Goal: Task Accomplishment & Management: Use online tool/utility

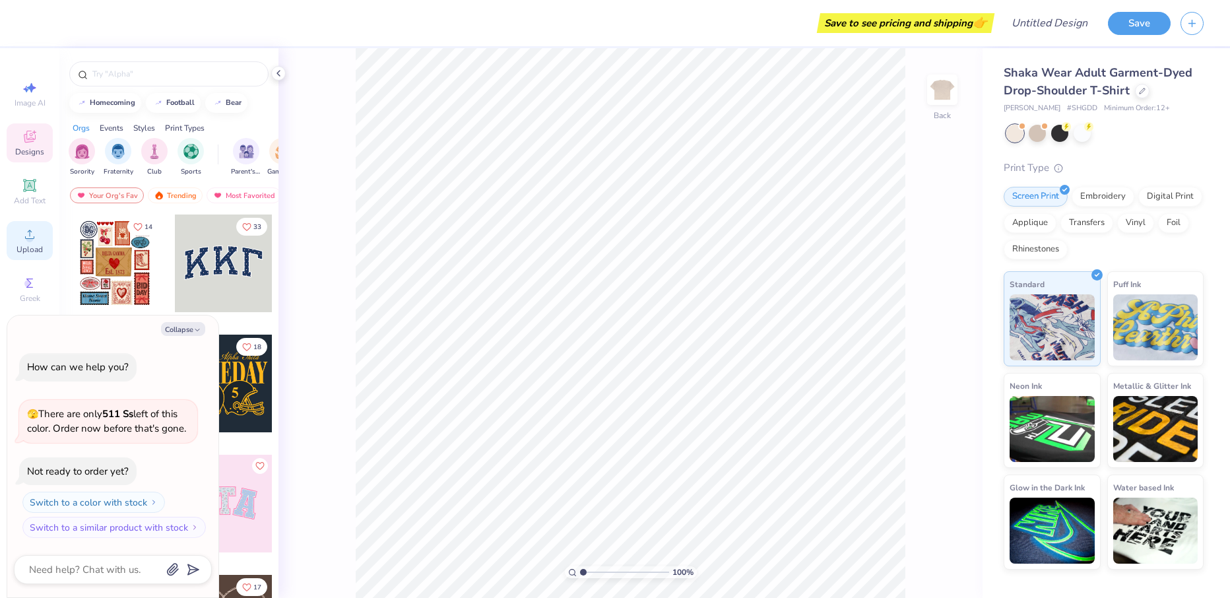
click at [20, 228] on div "Upload" at bounding box center [30, 240] width 46 height 39
click at [20, 251] on span "Upload" at bounding box center [29, 249] width 26 height 11
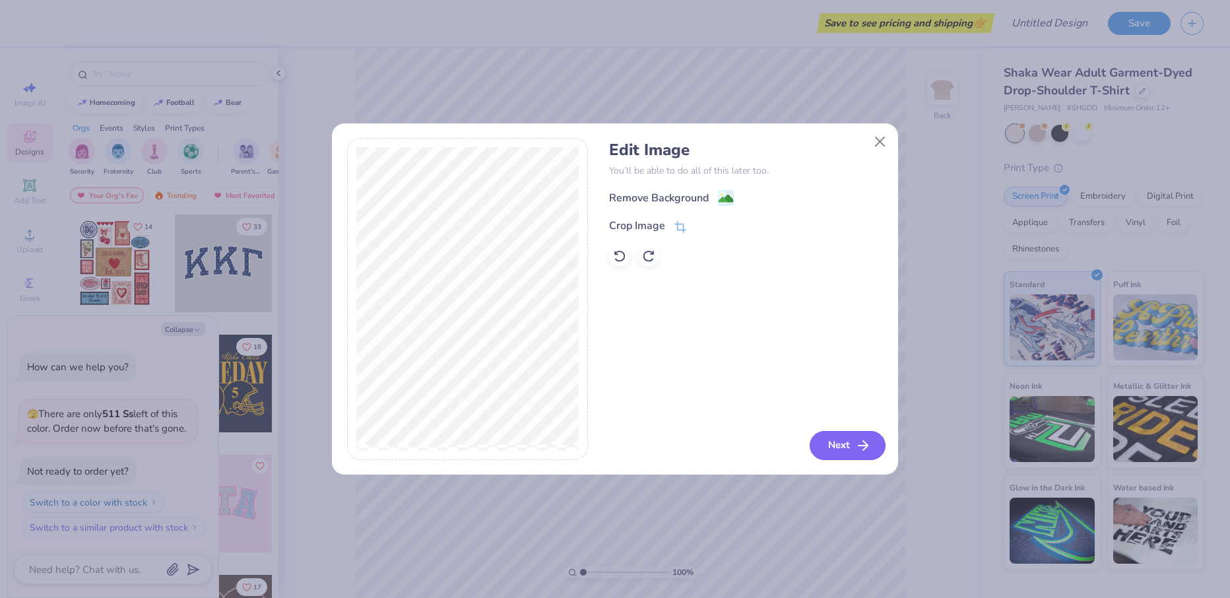
click at [824, 446] on button "Next" at bounding box center [847, 445] width 76 height 29
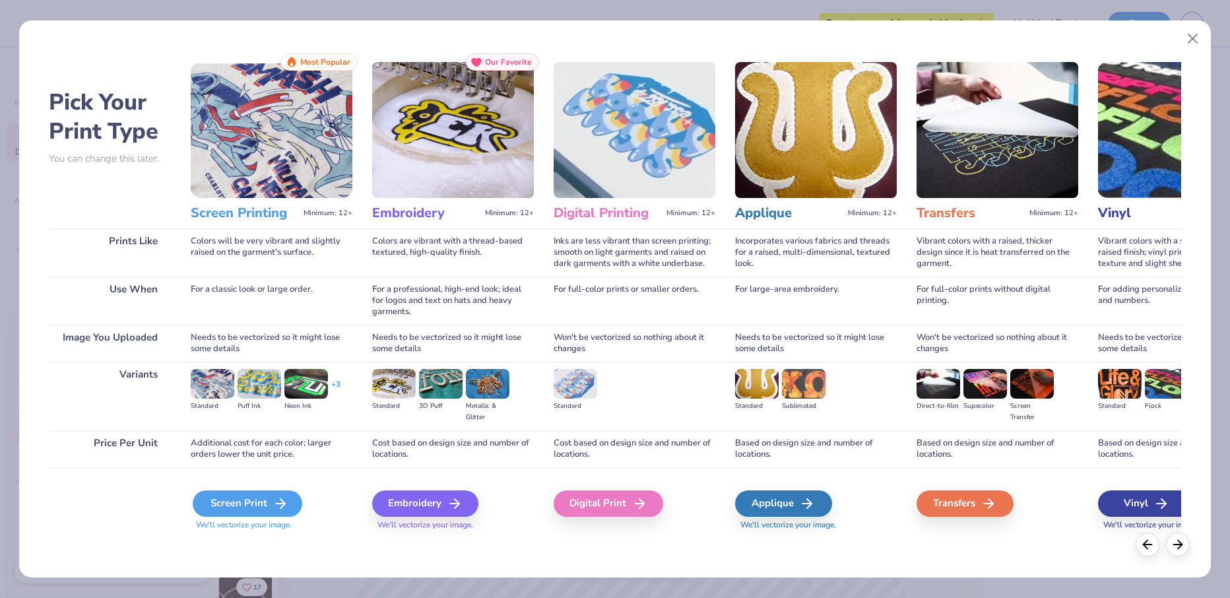
click at [259, 509] on div "Screen Print" at bounding box center [248, 503] width 110 height 26
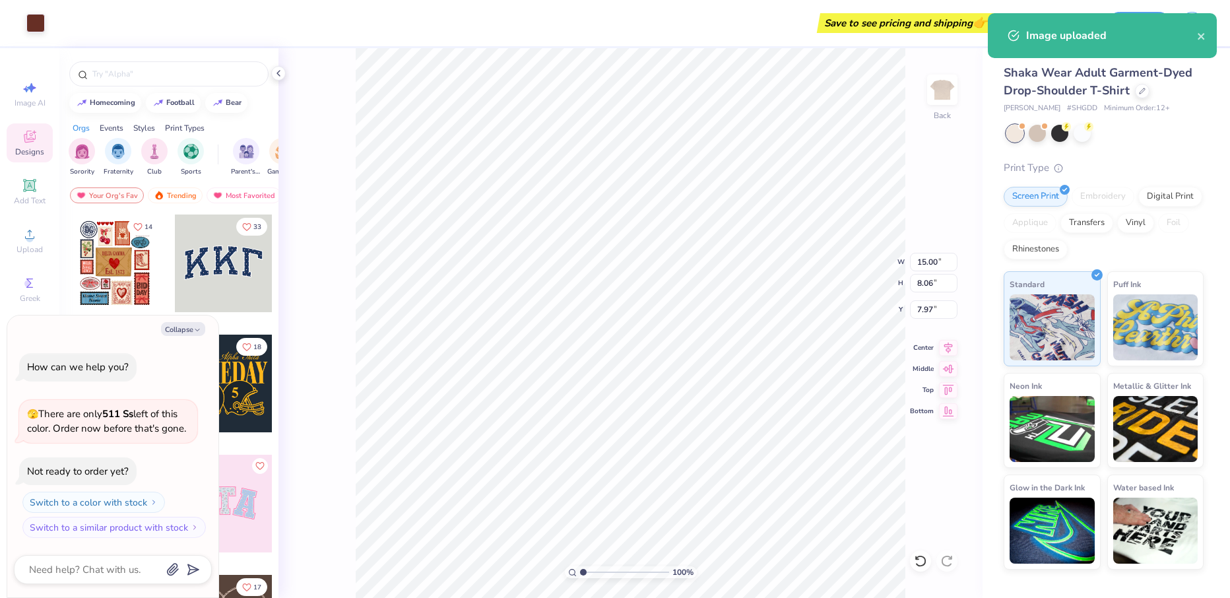
type textarea "x"
type input "3.70"
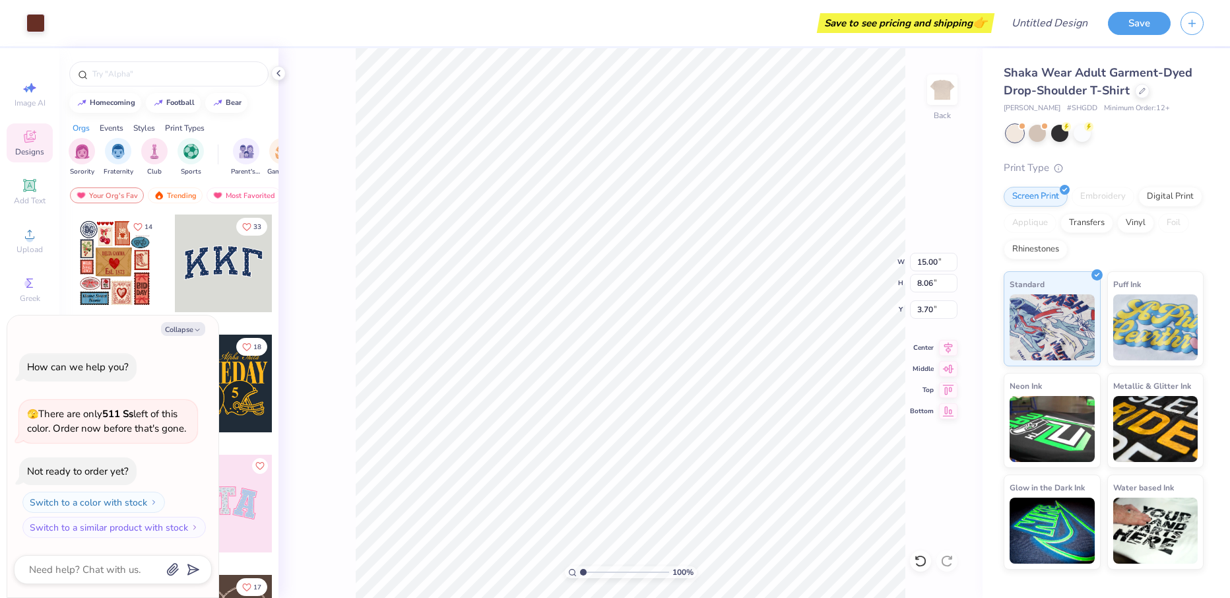
type textarea "x"
type input "13.94"
type input "7.49"
type textarea "x"
type input "3.66"
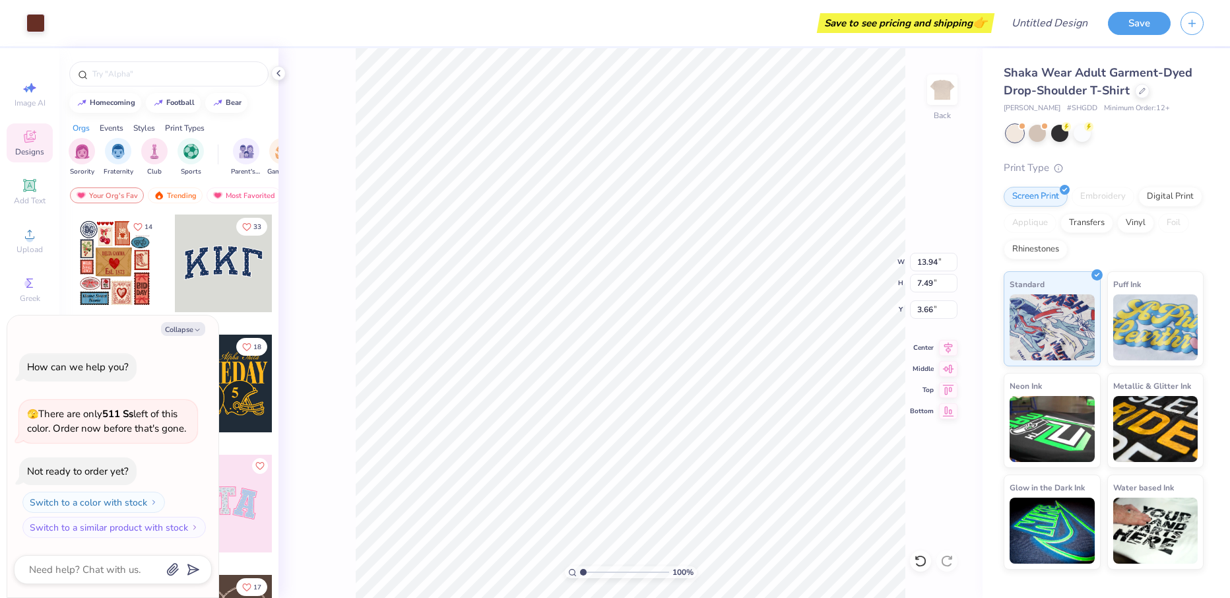
type textarea "x"
type input "3.00"
type textarea "x"
type input "3.87"
type input "2.08"
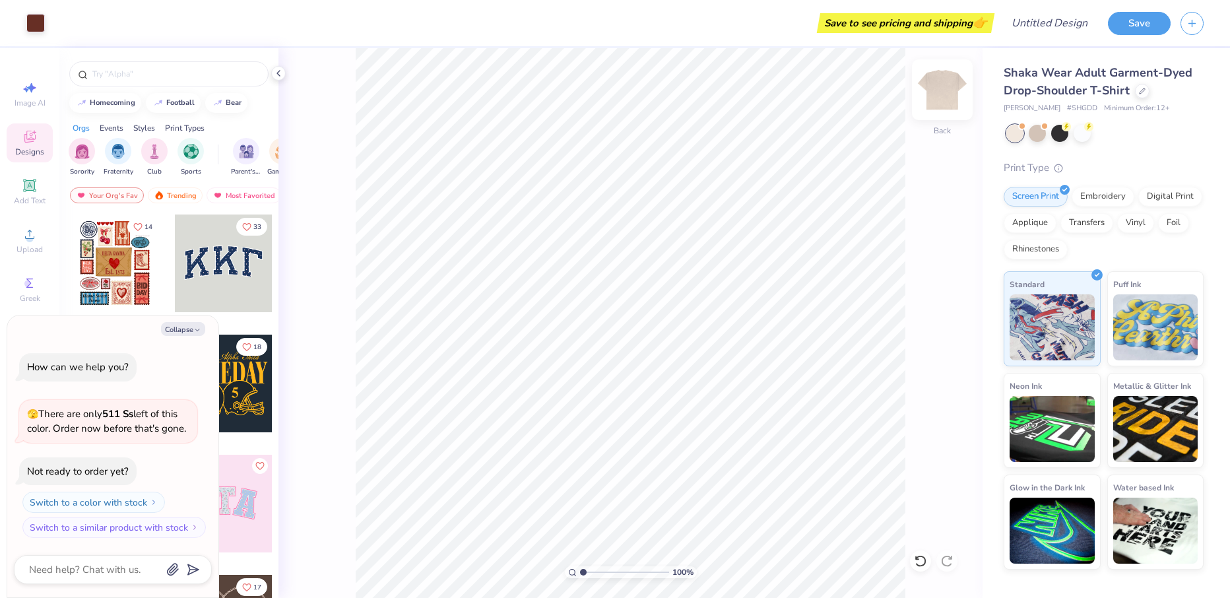
click at [932, 84] on img at bounding box center [942, 89] width 53 height 53
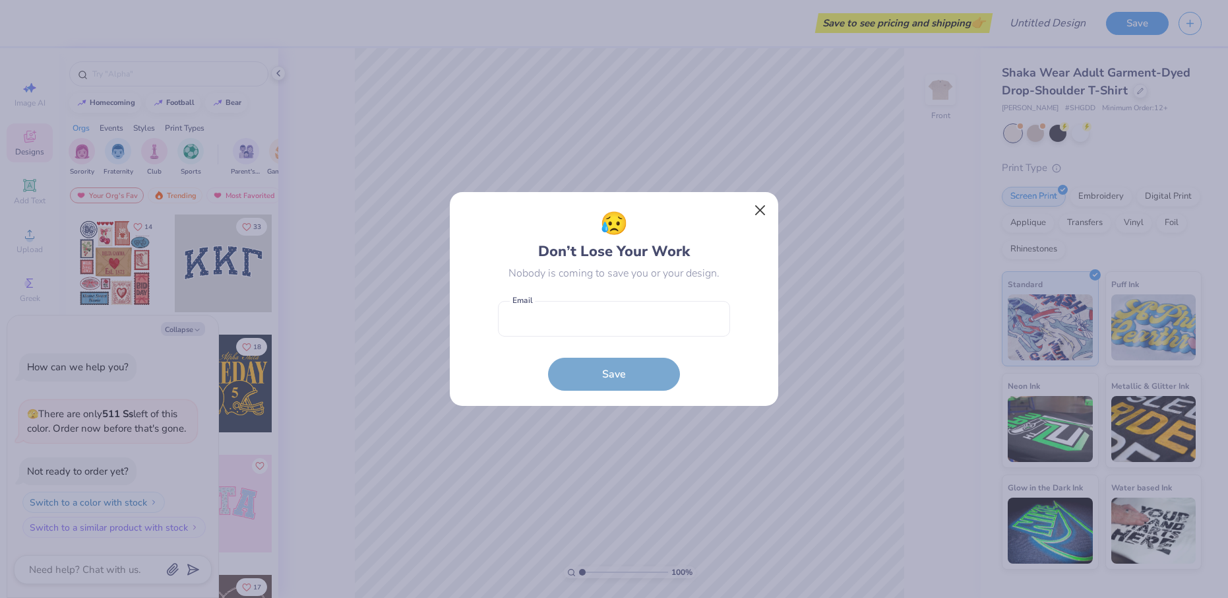
click at [765, 206] on button "Close" at bounding box center [760, 210] width 25 height 25
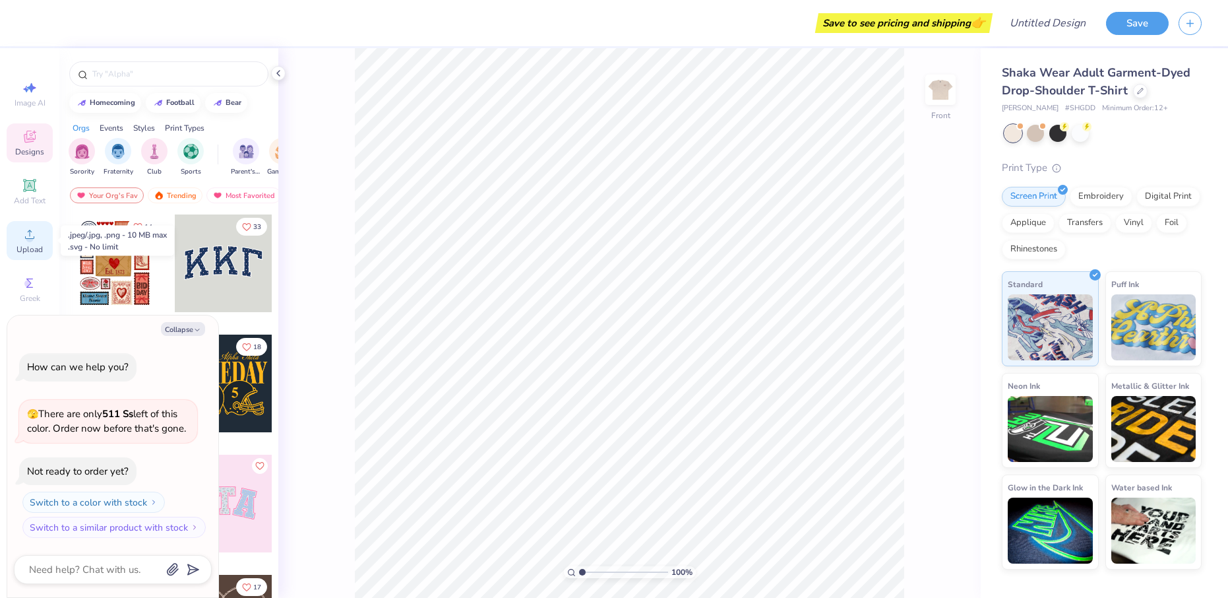
click at [36, 247] on span "Upload" at bounding box center [29, 249] width 26 height 11
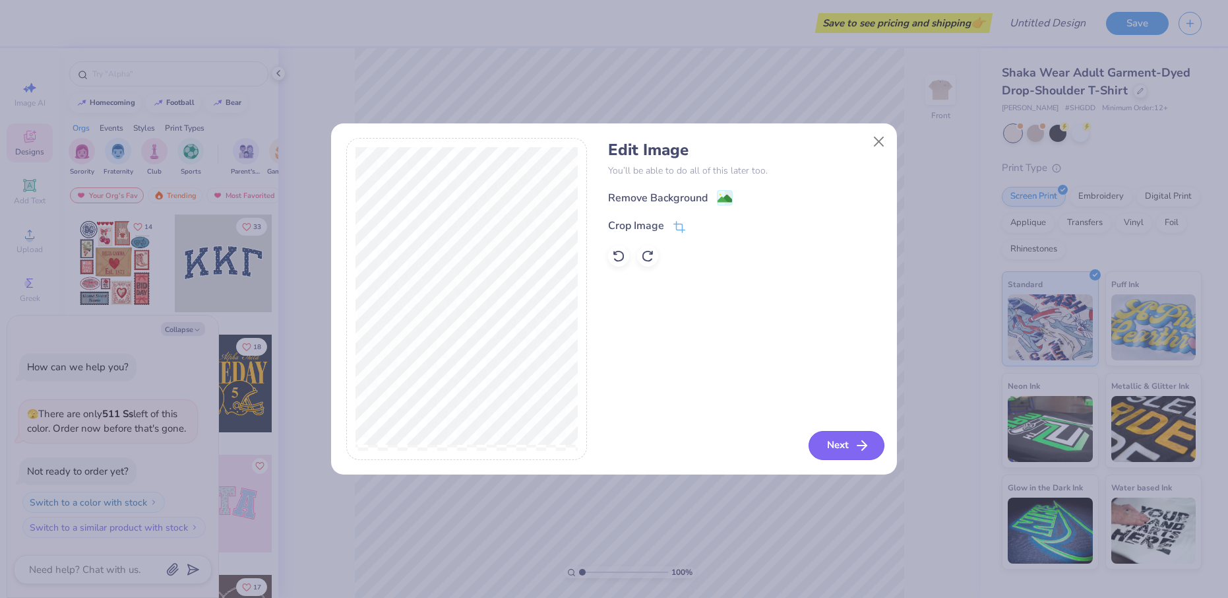
click at [869, 443] on icon "button" at bounding box center [862, 445] width 16 height 16
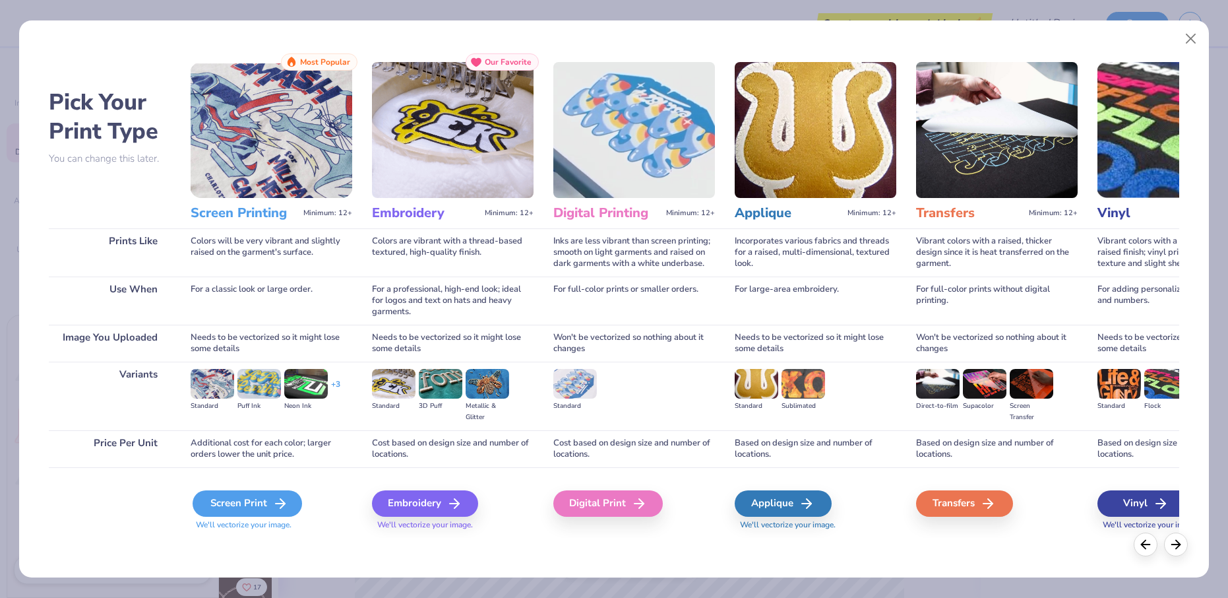
click at [294, 501] on div "Screen Print" at bounding box center [248, 503] width 110 height 26
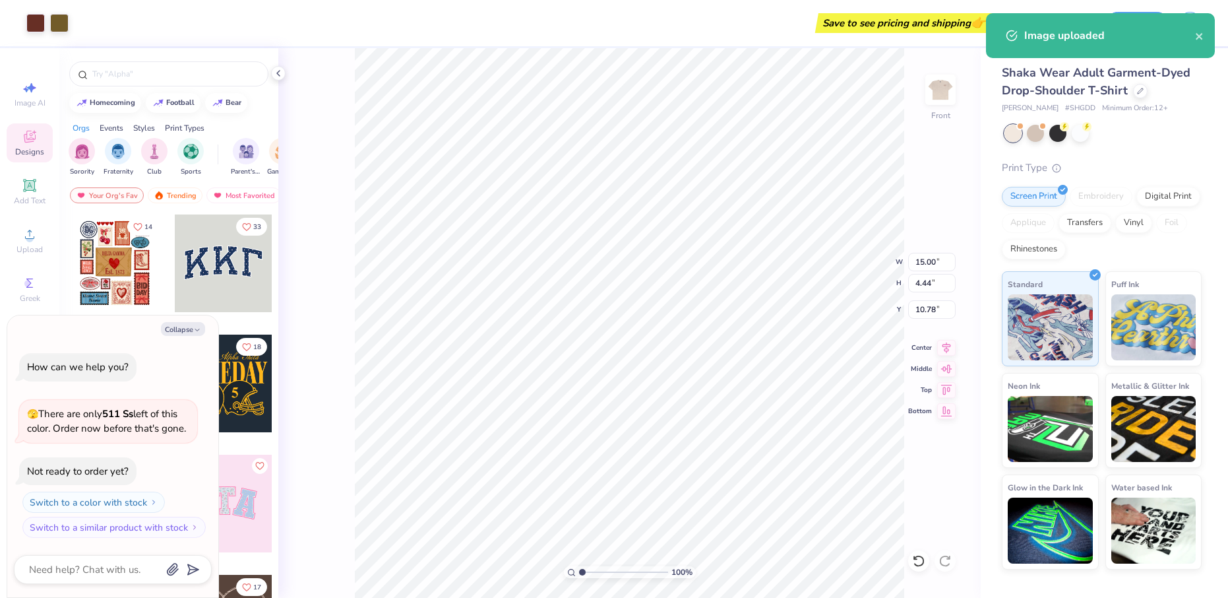
type textarea "x"
type input "6.81"
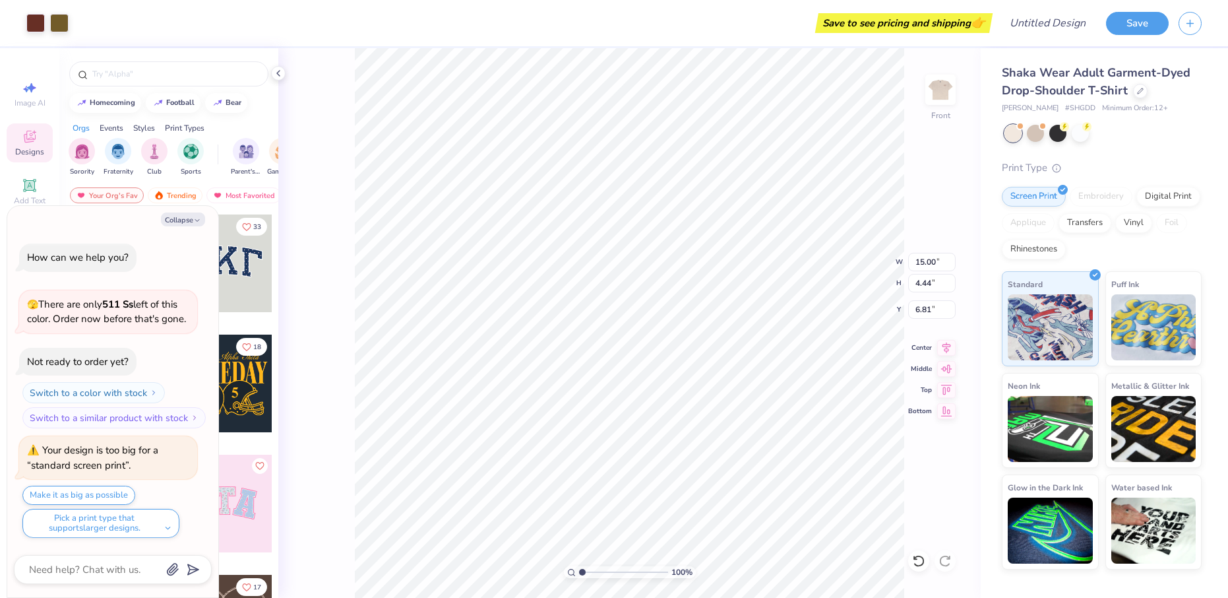
type textarea "x"
type input "8.56"
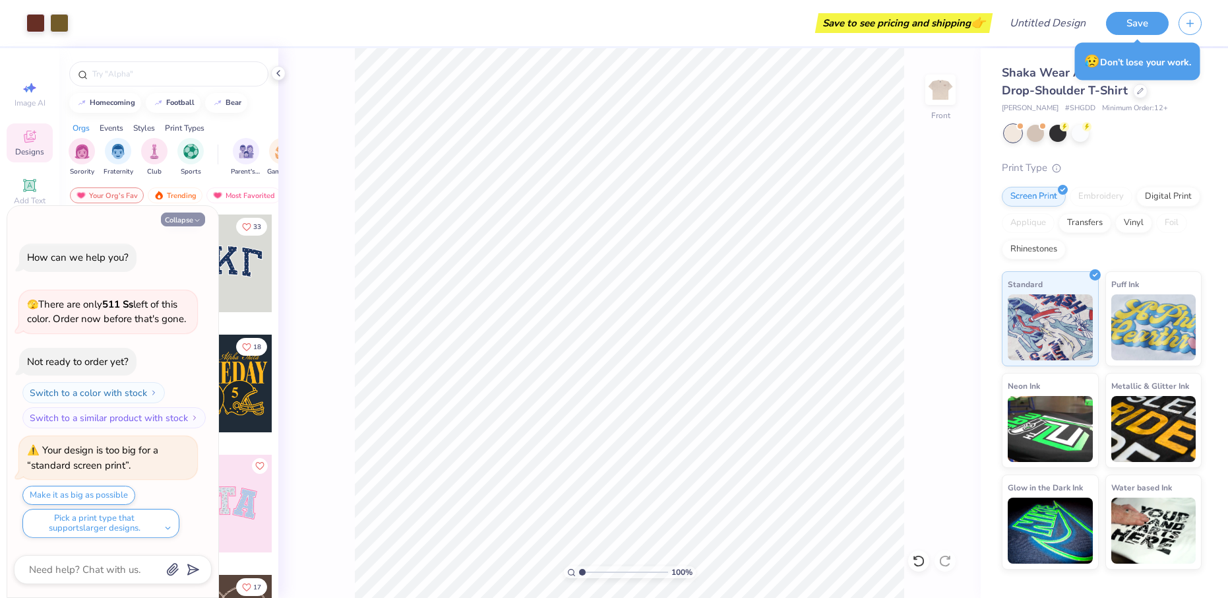
click at [199, 218] on icon "button" at bounding box center [197, 220] width 8 height 8
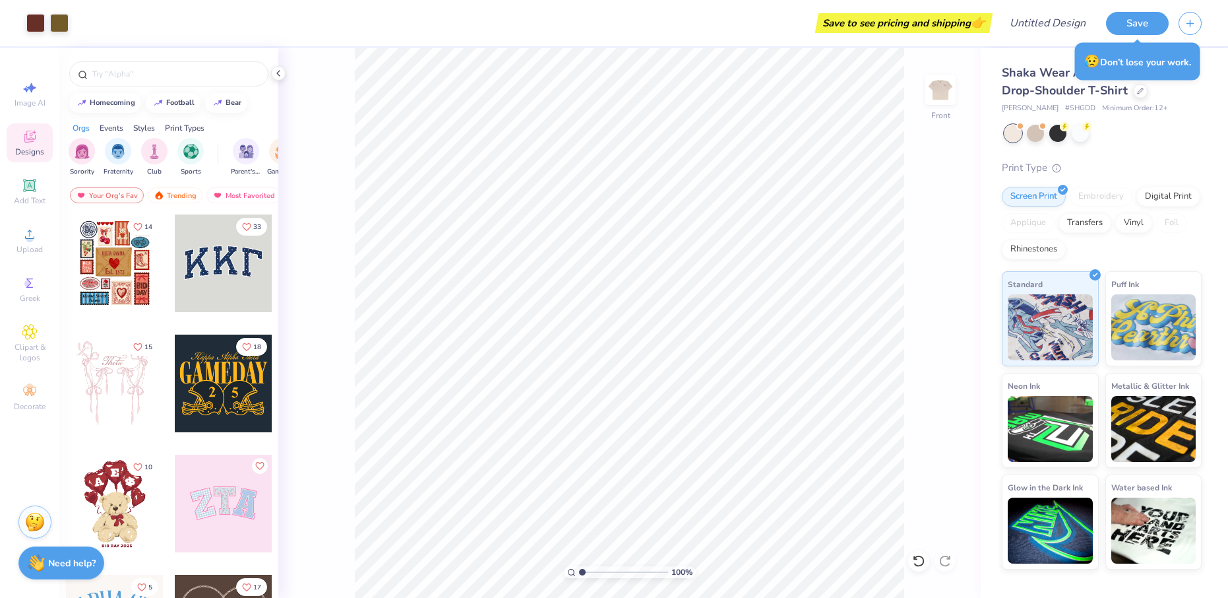
type textarea "x"
click at [32, 242] on div "Upload" at bounding box center [30, 240] width 46 height 39
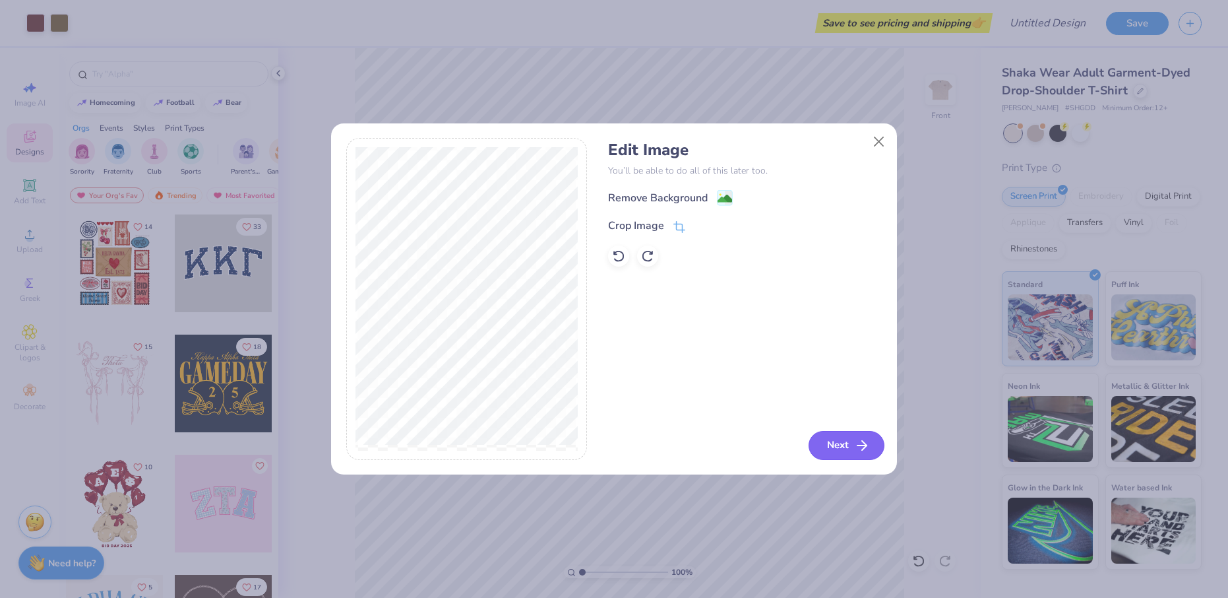
click at [836, 445] on button "Next" at bounding box center [847, 445] width 76 height 29
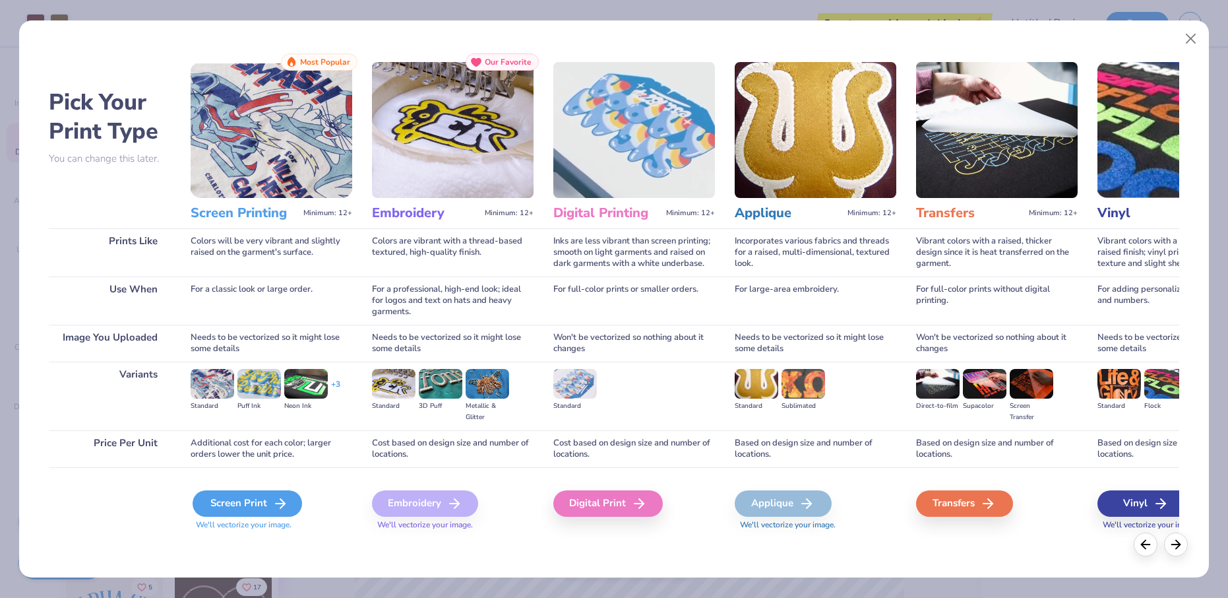
click at [267, 502] on div "Screen Print" at bounding box center [248, 503] width 110 height 26
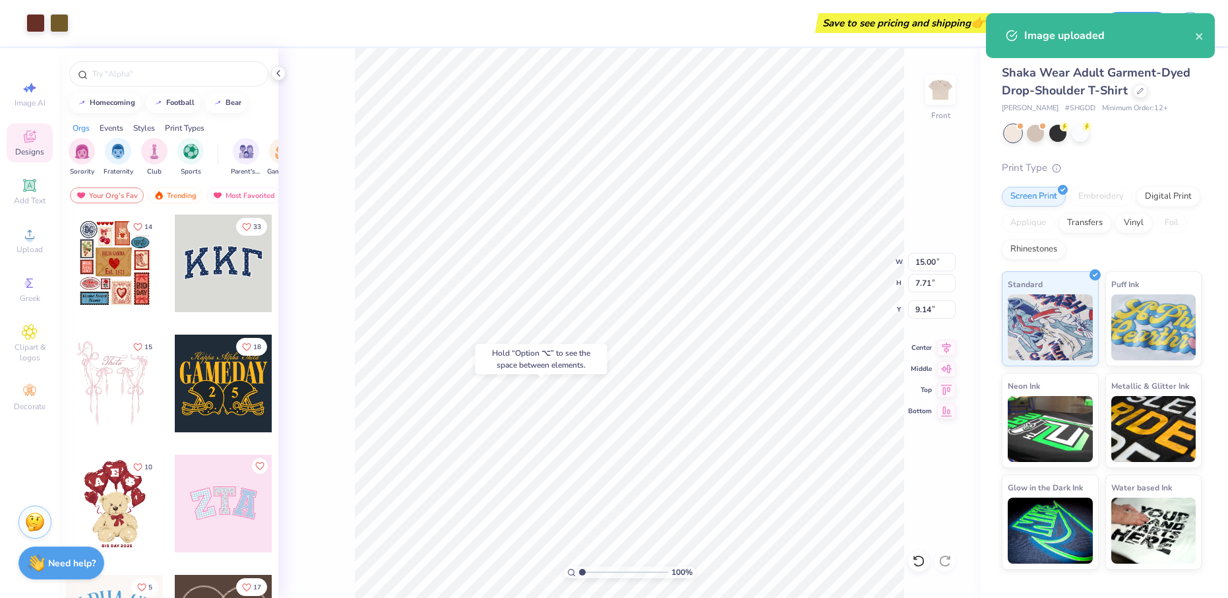
type input "16.96"
type input "4.44"
type input "8.56"
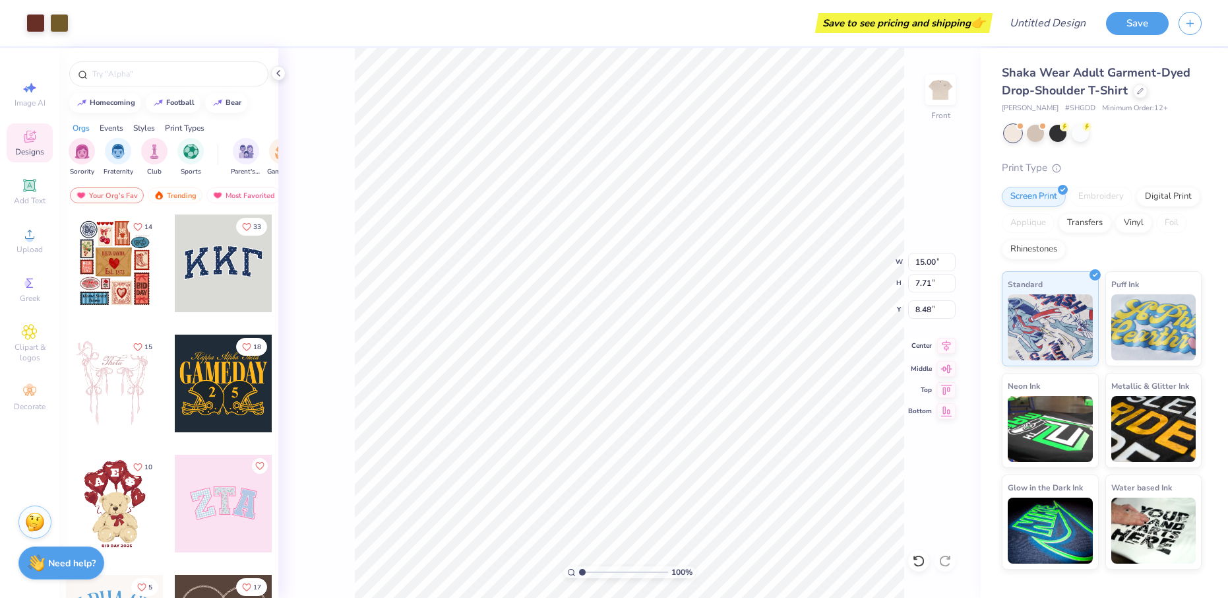
click at [945, 348] on icon at bounding box center [946, 346] width 18 height 16
click at [946, 369] on icon at bounding box center [946, 367] width 18 height 16
type input "9.14"
click at [30, 242] on div "Upload" at bounding box center [30, 240] width 46 height 39
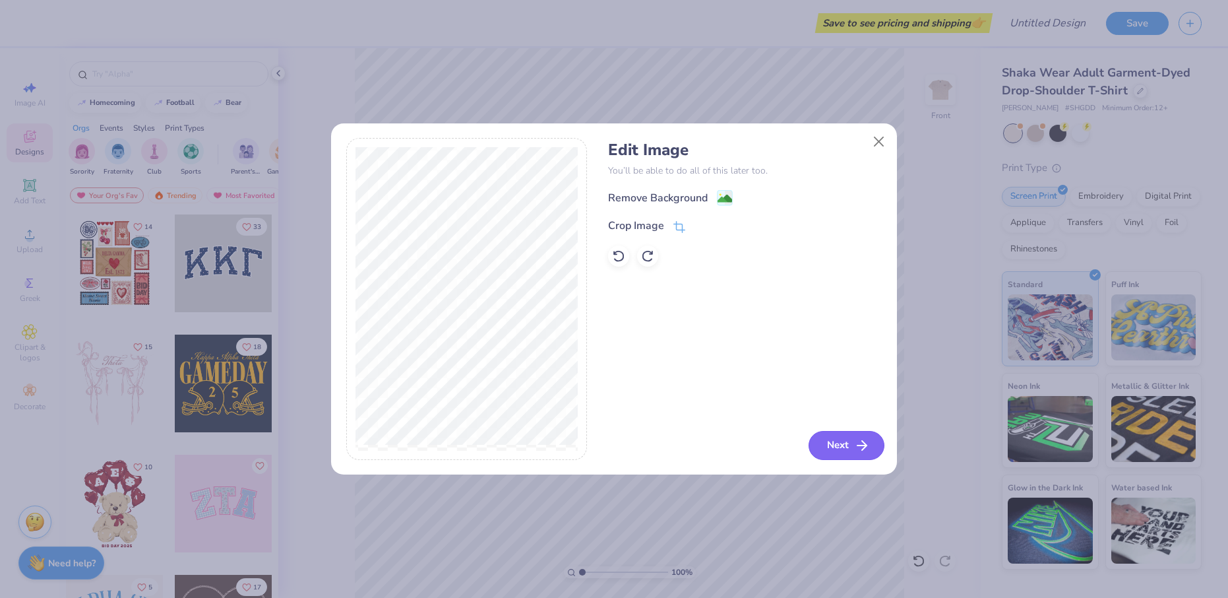
click at [878, 451] on button "Next" at bounding box center [847, 445] width 76 height 29
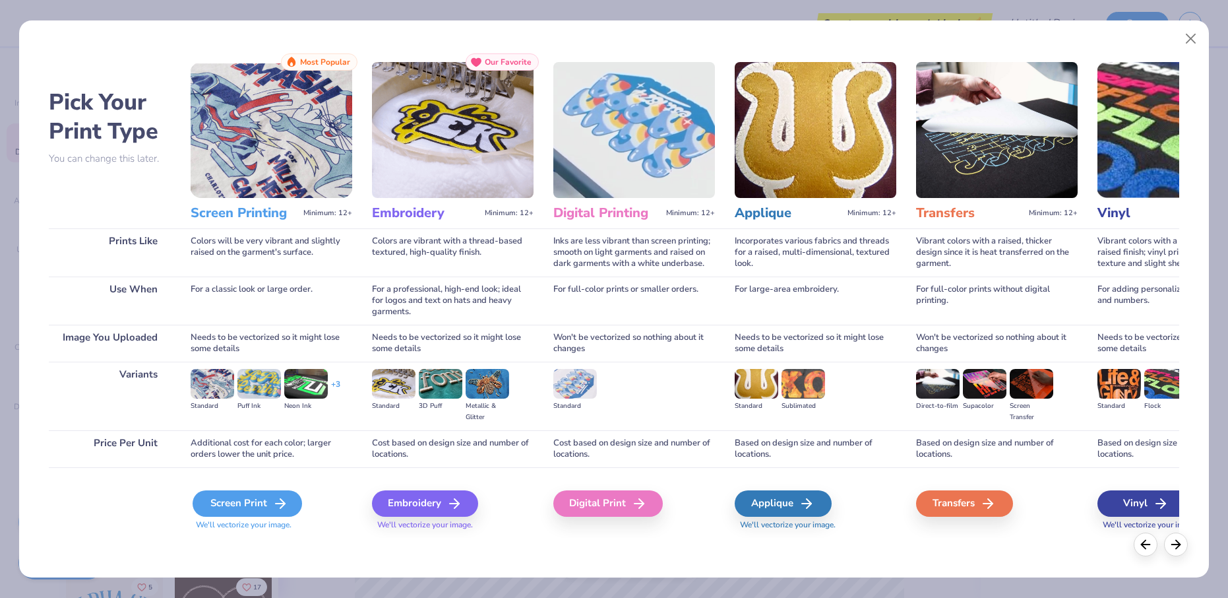
click at [270, 495] on div "Screen Print" at bounding box center [248, 503] width 110 height 26
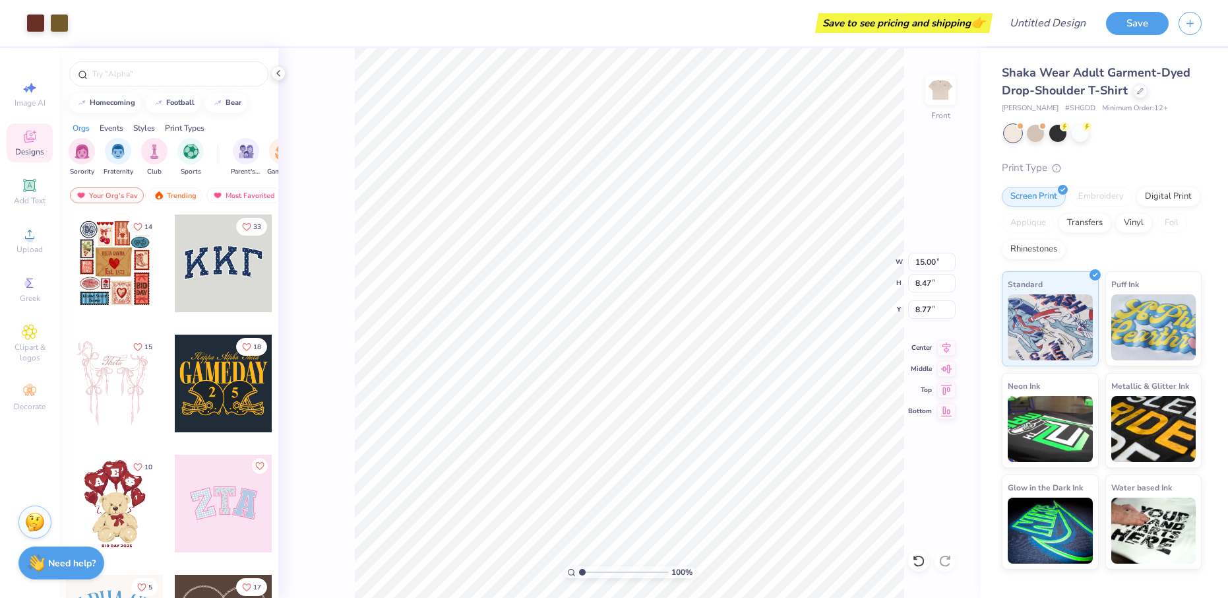
type input "7.18"
click at [1052, 20] on input "Design Title" at bounding box center [1031, 23] width 129 height 26
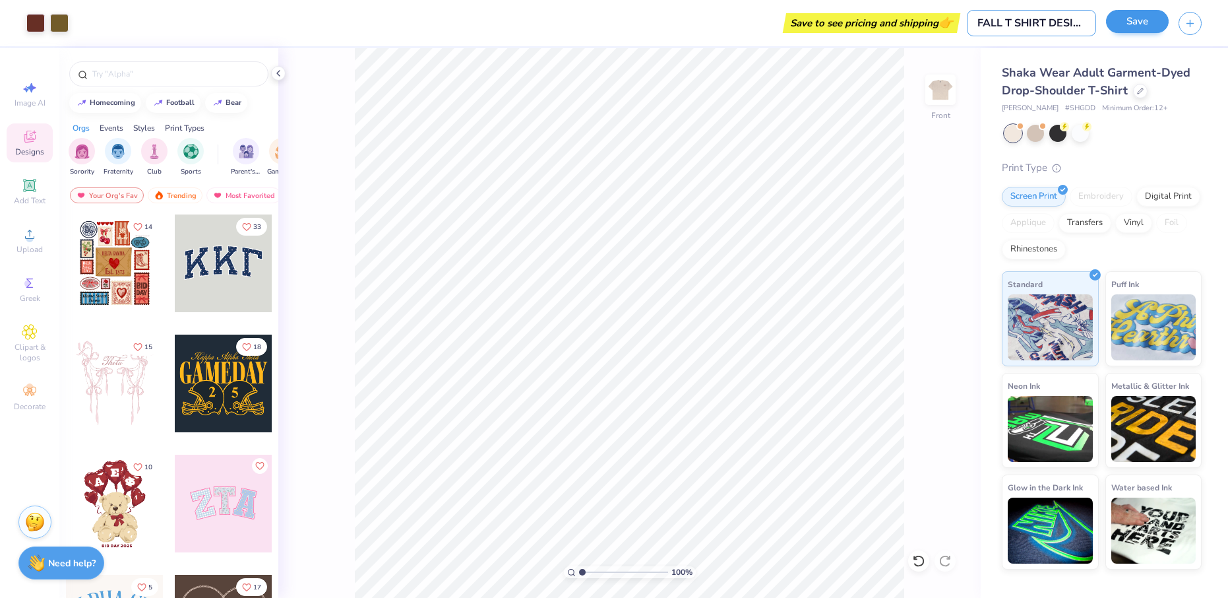
type input "FALL T SHIRT DESIGN 1"
click at [1135, 26] on button "Save" at bounding box center [1137, 21] width 63 height 23
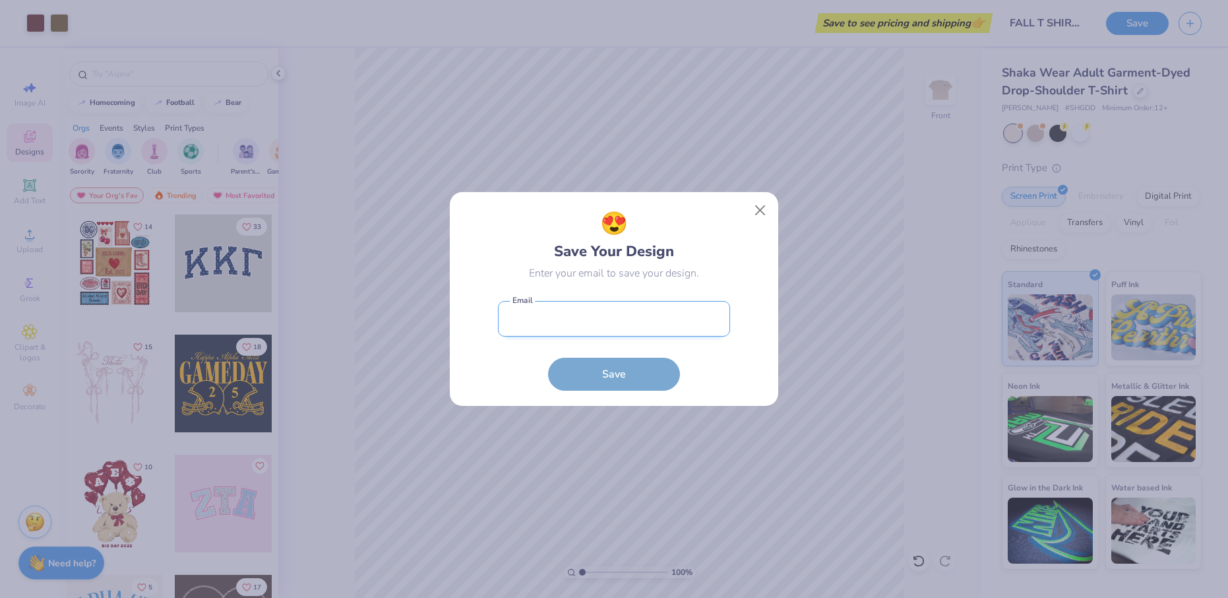
drag, startPoint x: 702, startPoint y: 298, endPoint x: 690, endPoint y: 303, distance: 13.0
click at [701, 298] on form "Email is a required field Email Save" at bounding box center [614, 342] width 232 height 97
click at [683, 307] on input "email" at bounding box center [614, 319] width 232 height 36
type input "MAYALA@ORU.EDU"
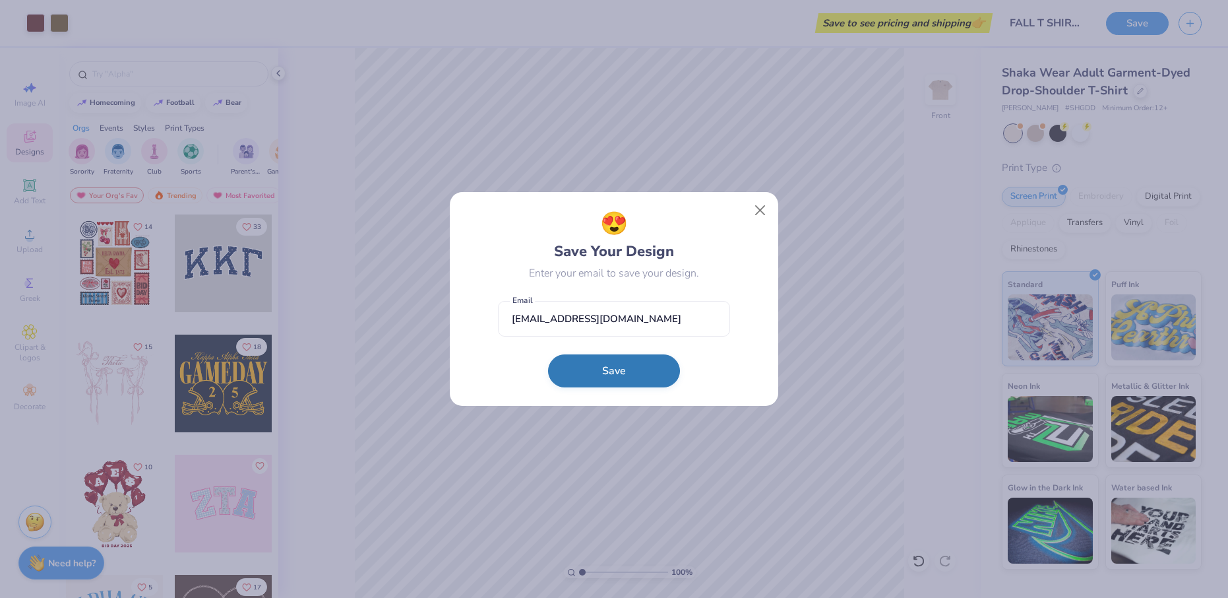
click at [661, 370] on button "Save" at bounding box center [614, 370] width 132 height 33
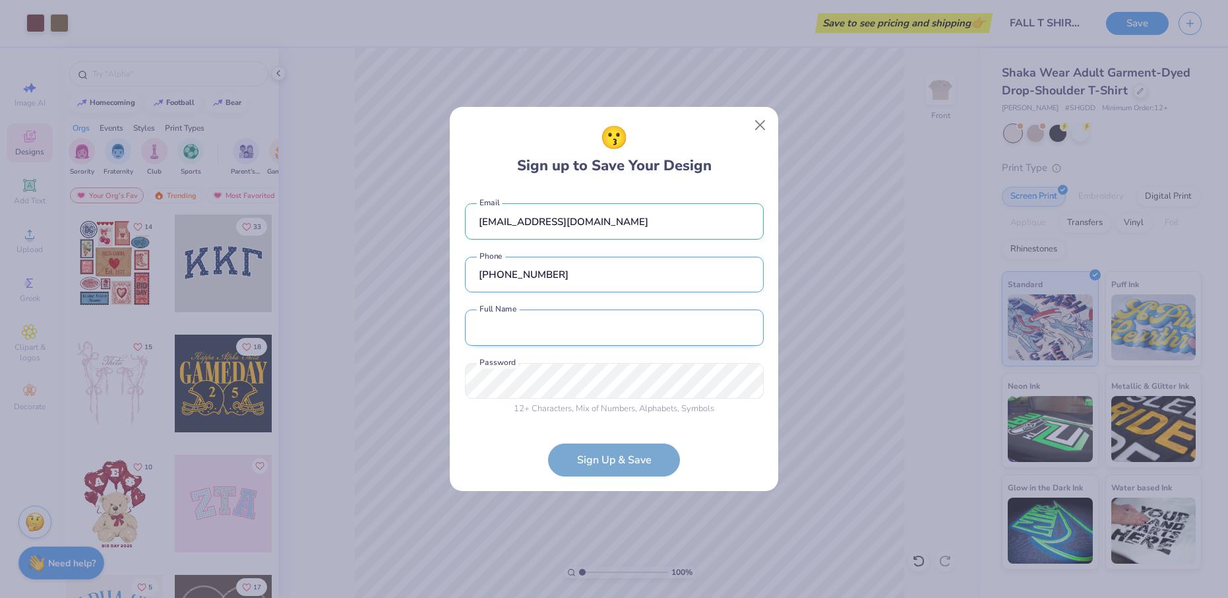
type input "(346) 289-4048"
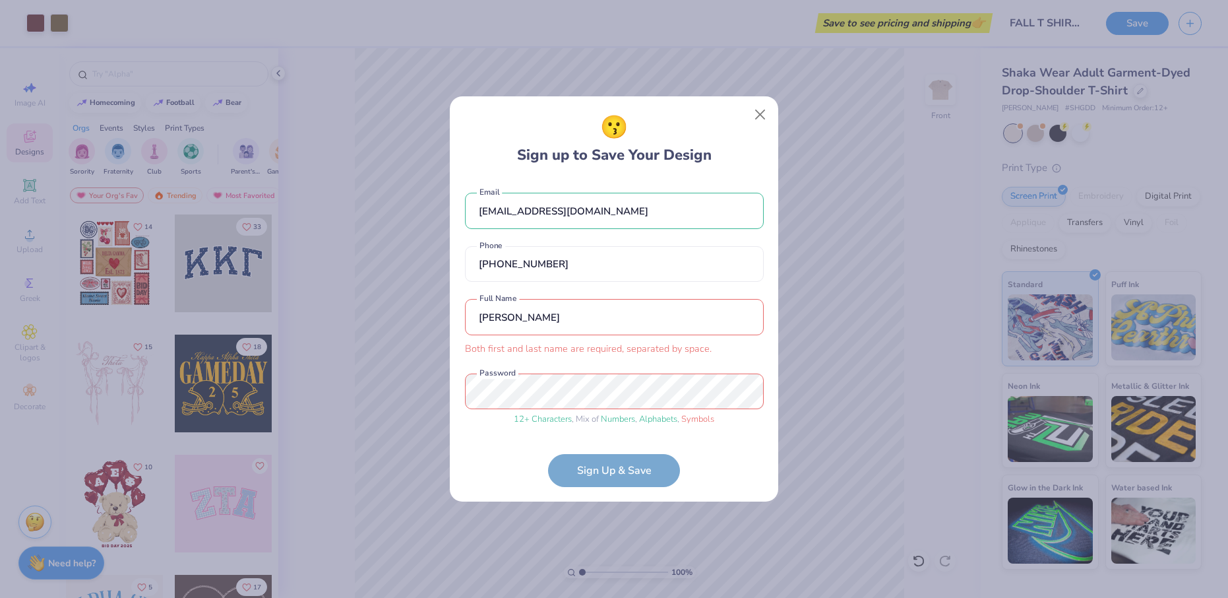
click at [587, 307] on input "MATEO" at bounding box center [614, 317] width 299 height 36
click at [585, 313] on input "MATEO" at bounding box center [614, 317] width 299 height 36
click at [588, 365] on div "MAYALA@ORU.EDU Email (346) 289-4048 Phone MATEO AYALA Both first and last name …" at bounding box center [614, 305] width 299 height 253
click at [614, 469] on form "MAYALA@ORU.EDU Email (346) 289-4048 Phone MATEO AYALA Both first and last name …" at bounding box center [614, 332] width 299 height 307
click at [627, 468] on form "MAYALA@ORU.EDU Email (346) 289-4048 Phone MATEO AYALA Both first and last name …" at bounding box center [614, 332] width 299 height 307
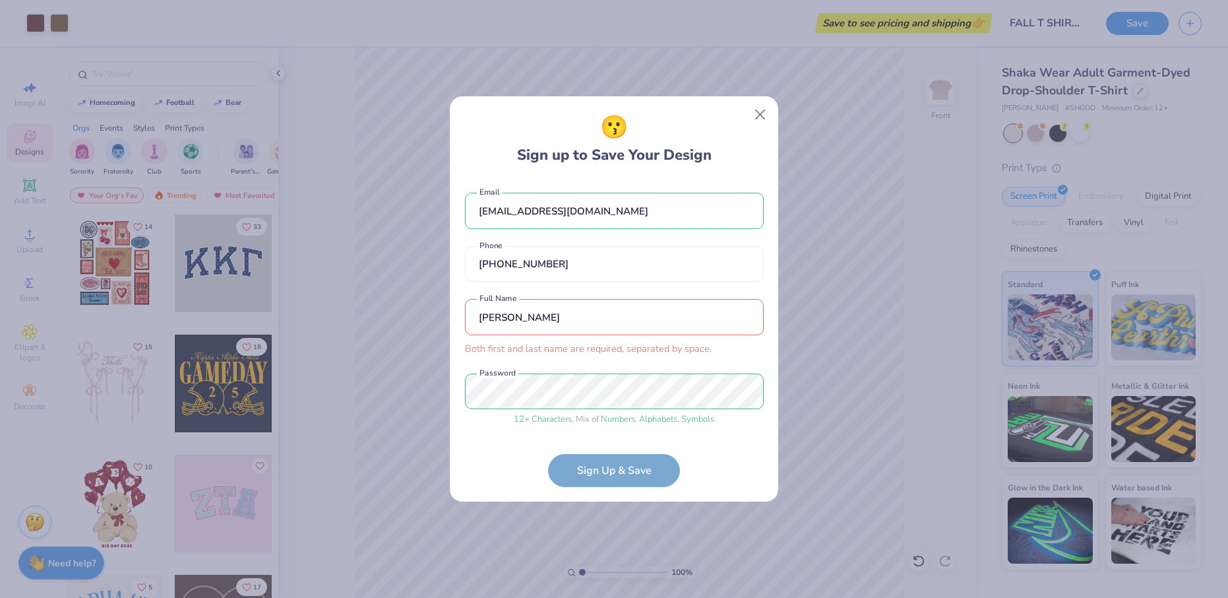
click at [521, 319] on input "MATEO AYALA" at bounding box center [614, 317] width 299 height 36
click at [562, 317] on input "MATEO AYALA" at bounding box center [614, 317] width 299 height 36
click at [517, 316] on input "MATEO AYALA" at bounding box center [614, 317] width 299 height 36
type input "MATEO AYALA"
click at [727, 435] on form "MAYALA@ORU.EDU Email (346) 289-4048 Phone MATEO AYALA Both first and last name …" at bounding box center [614, 332] width 299 height 307
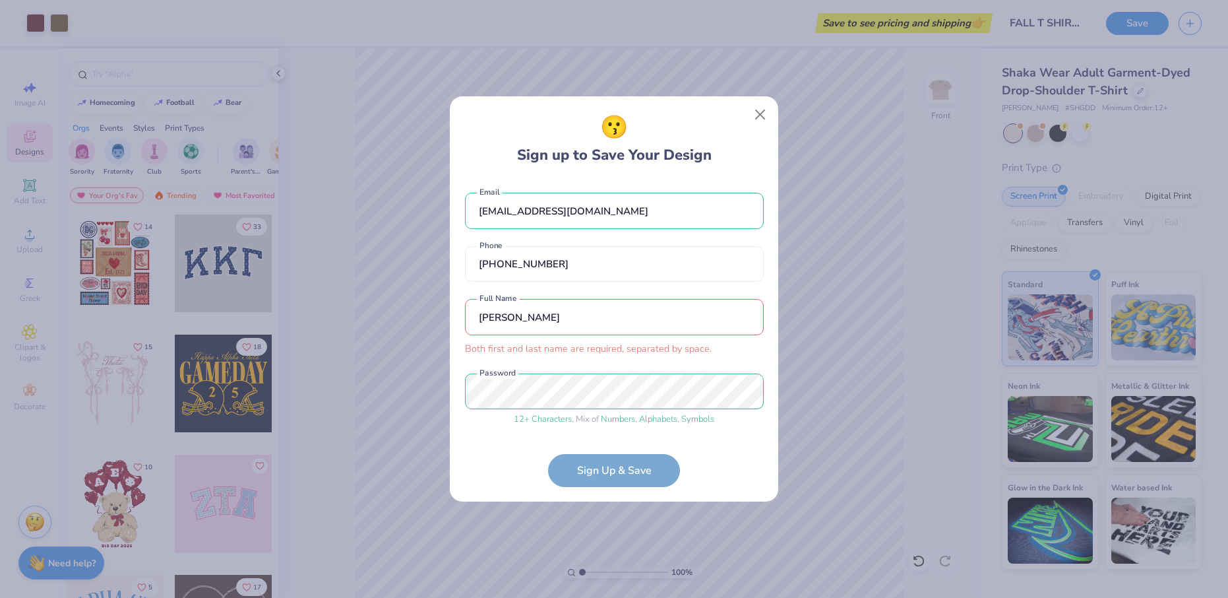
click at [652, 476] on form "MAYALA@ORU.EDU Email (346) 289-4048 Phone MATEO AYALA Both first and last name …" at bounding box center [614, 332] width 299 height 307
click at [590, 337] on div "MATEO AYALA Both first and last name are required, separated by space. Full Name" at bounding box center [614, 327] width 299 height 57
click at [585, 318] on input "MATEO AYALA" at bounding box center [614, 317] width 299 height 36
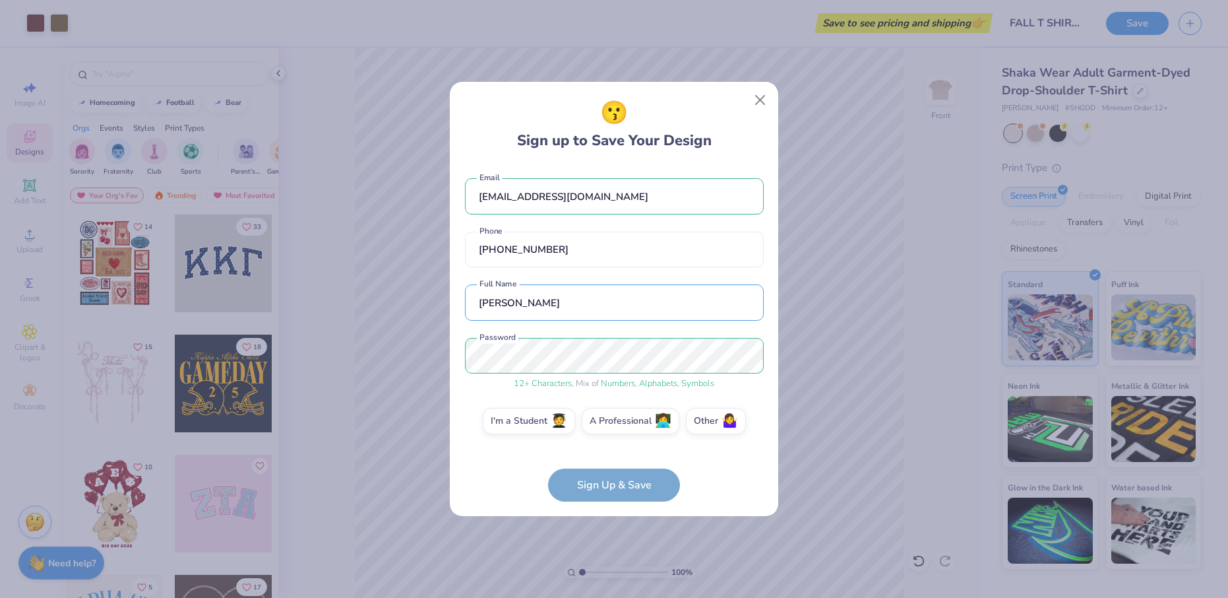
type input "MATEO AYALA"
click at [699, 465] on form "MAYALA@ORU.EDU Email (346) 289-4048 Phone MATEO AYALA Full Name 12 + Characters…" at bounding box center [614, 333] width 299 height 336
click at [640, 490] on form "MAYALA@ORU.EDU Email (346) 289-4048 Phone MATEO AYALA Full Name 12 + Characters…" at bounding box center [614, 333] width 299 height 336
click at [538, 424] on label "I'm a Student 🧑‍🎓" at bounding box center [529, 419] width 92 height 26
click at [610, 424] on input "I'm a Student 🧑‍🎓" at bounding box center [614, 424] width 9 height 9
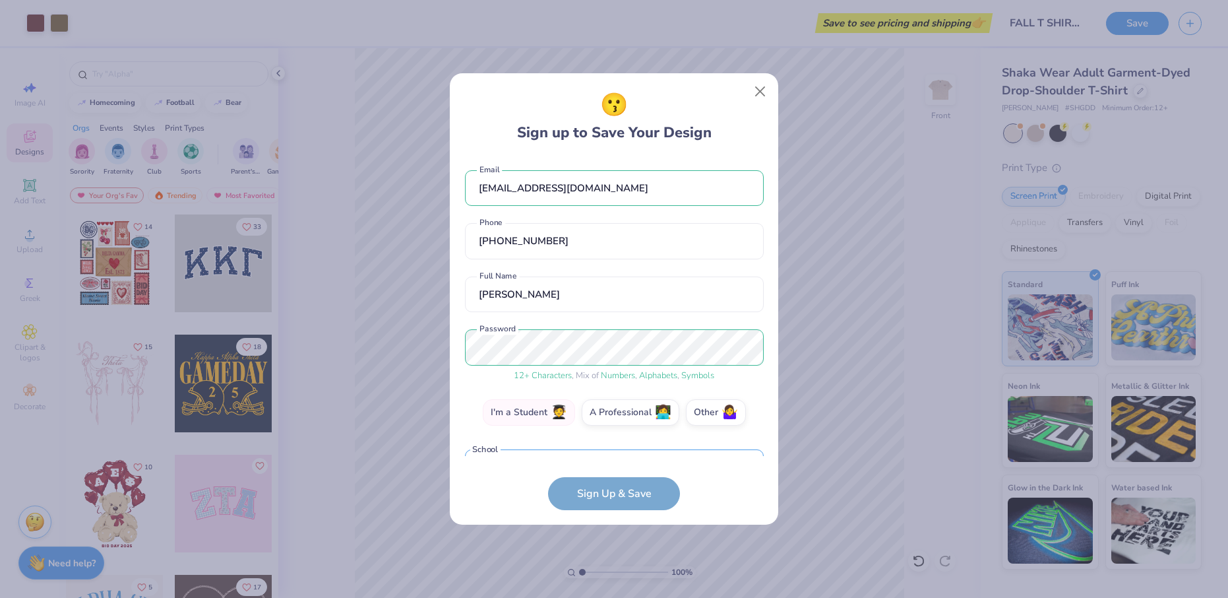
scroll to position [29, 0]
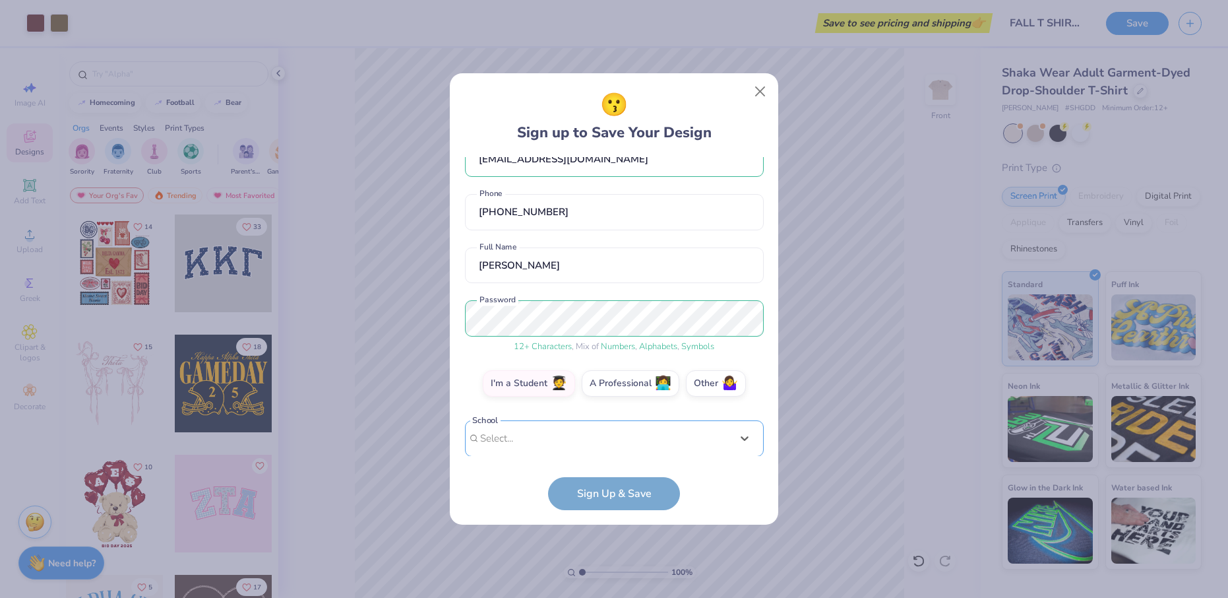
click at [578, 439] on div "Use Up and Down to choose options, press Enter to select the currently focused …" at bounding box center [614, 458] width 299 height 76
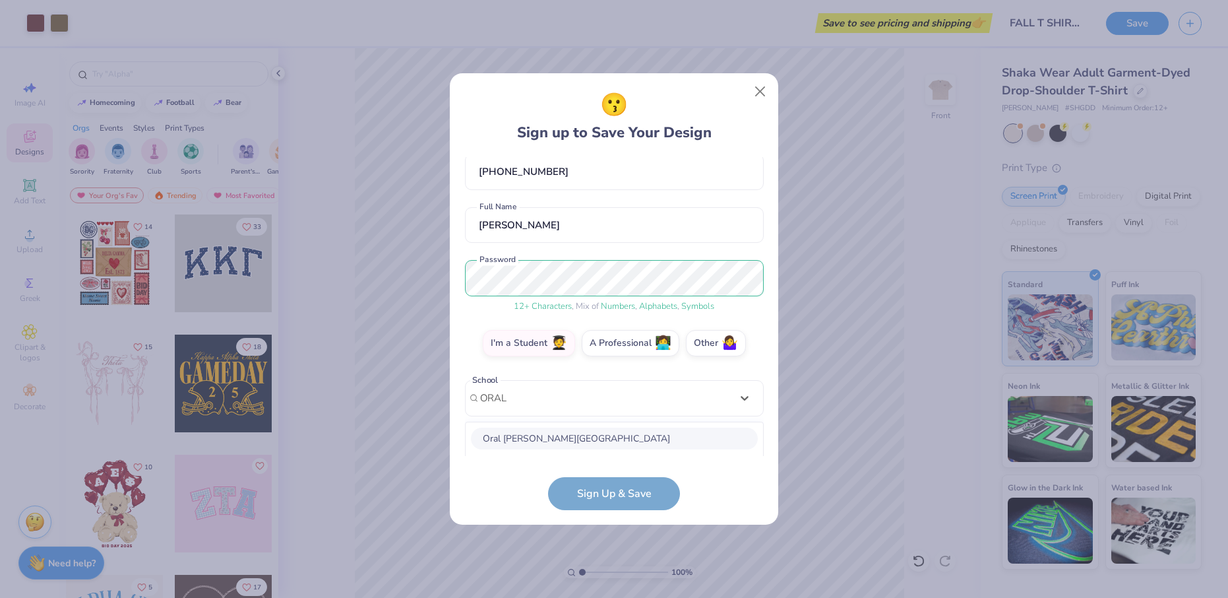
scroll to position [234, 0]
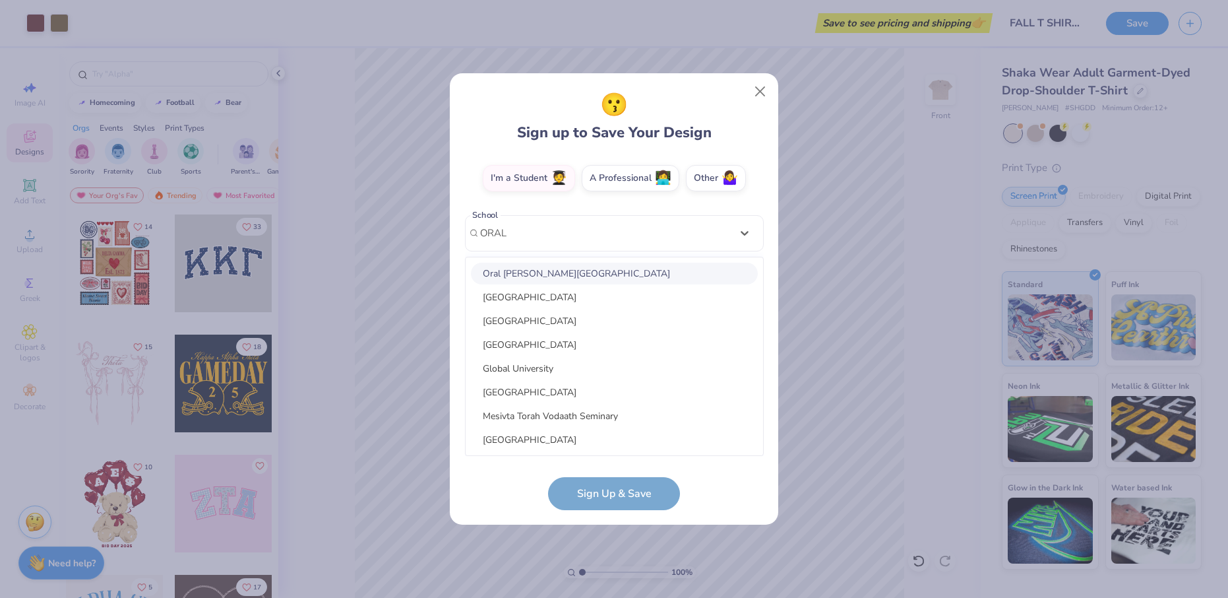
click at [583, 271] on div "Oral Roberts University" at bounding box center [614, 274] width 287 height 22
type input "ORAL"
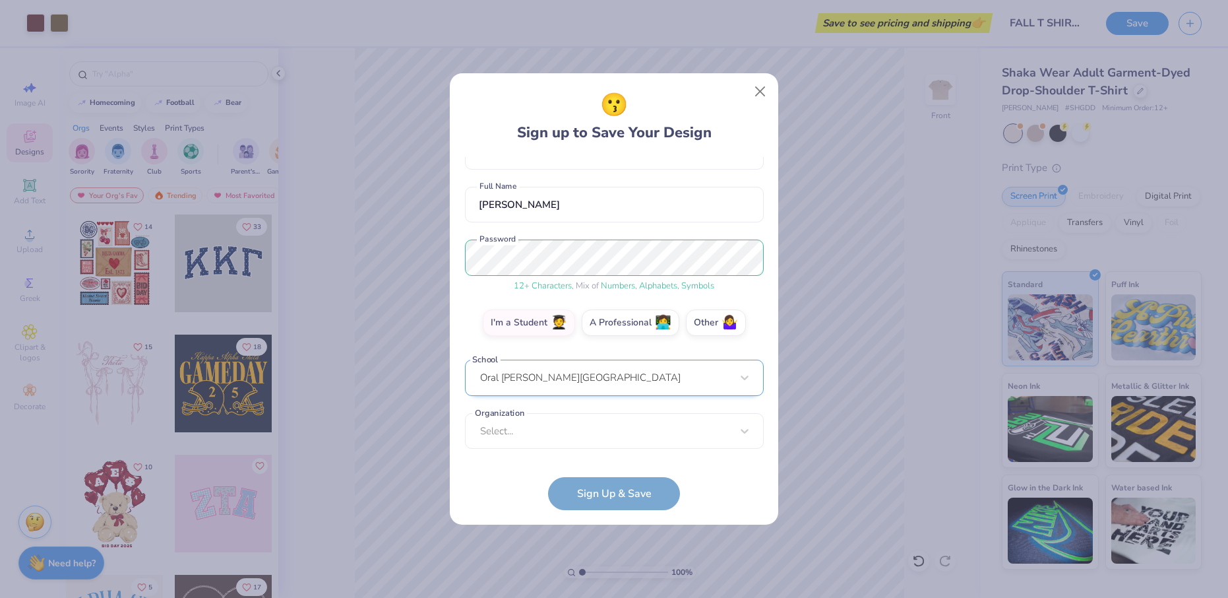
scroll to position [89, 0]
click at [595, 435] on div "option focused, 1 of 15. 15 results available. Use Up and Down to choose option…" at bounding box center [614, 534] width 299 height 241
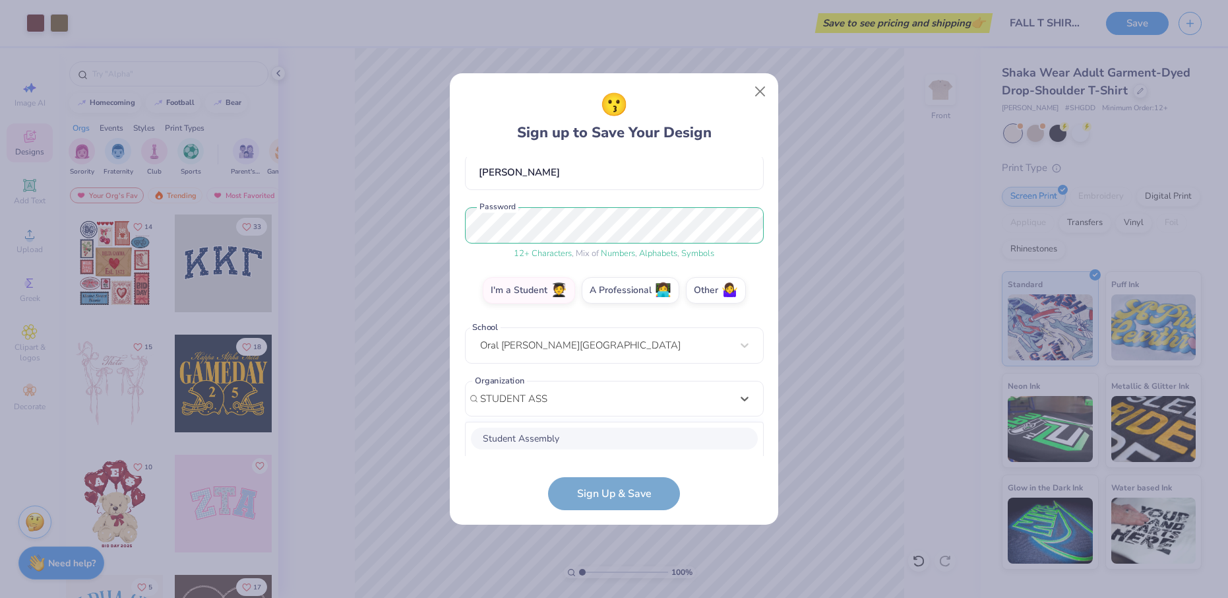
scroll to position [287, 0]
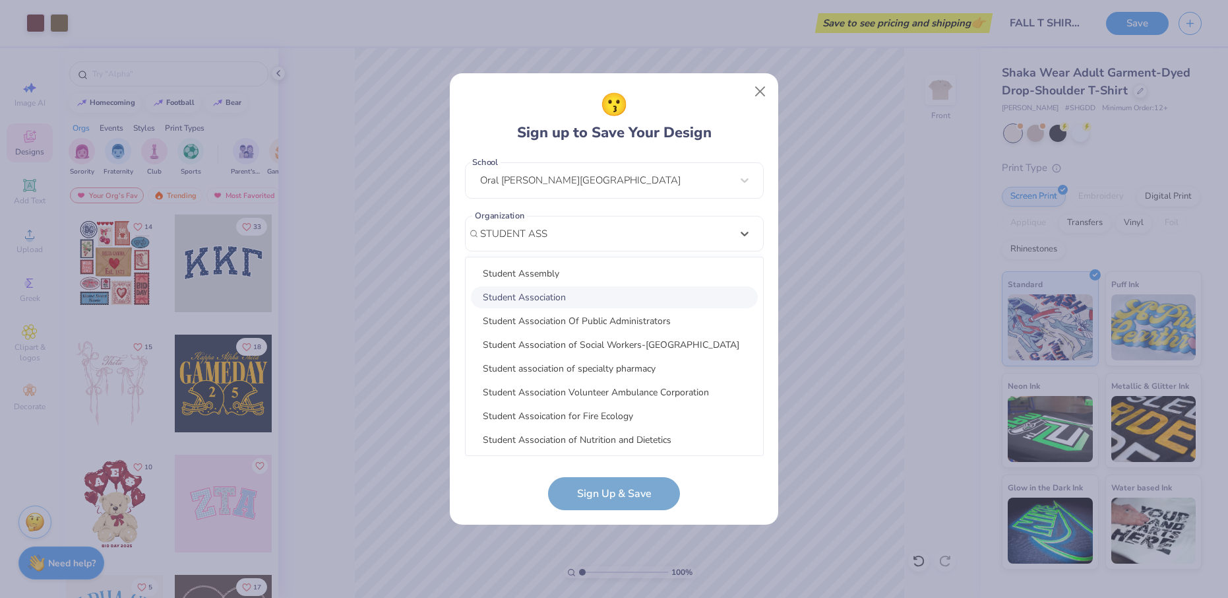
click at [603, 297] on div "Student Association" at bounding box center [614, 297] width 287 height 22
type input "STUDENT ASS"
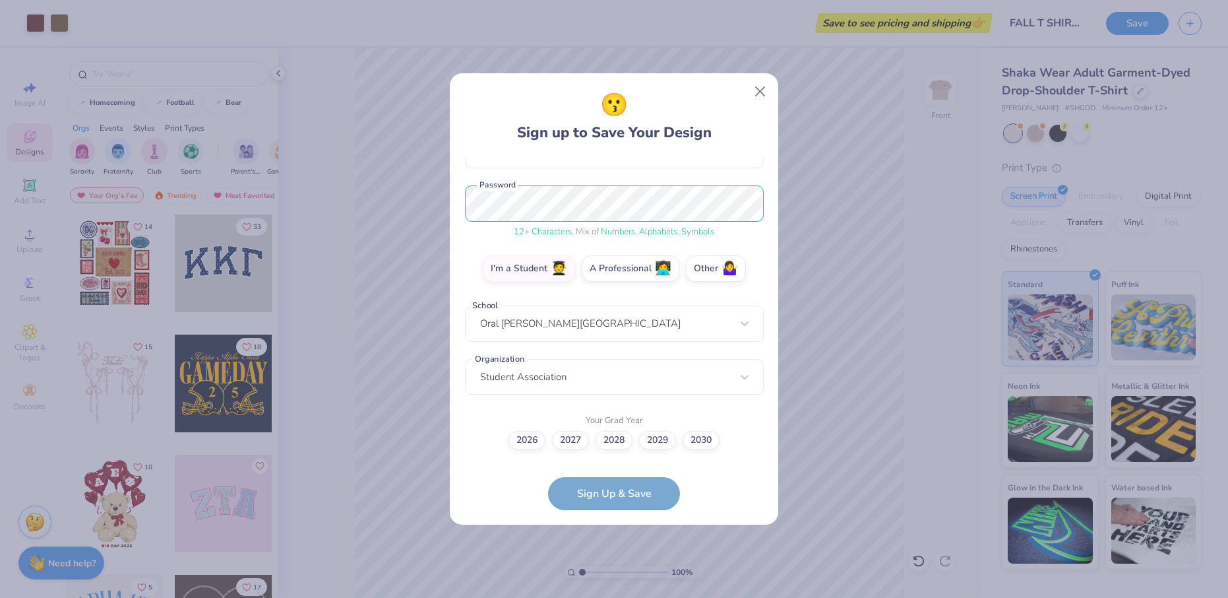
scroll to position [143, 0]
click at [540, 435] on label "2026" at bounding box center [527, 438] width 37 height 18
click at [610, 579] on input "2026" at bounding box center [614, 583] width 9 height 9
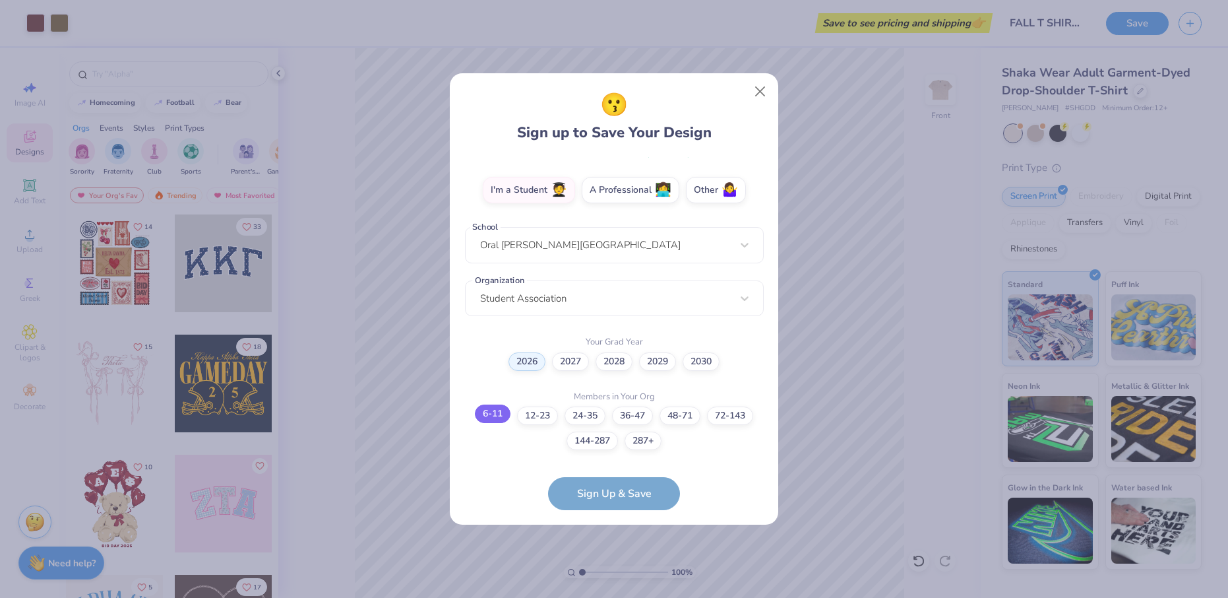
click at [494, 417] on label "6-11" at bounding box center [493, 413] width 36 height 18
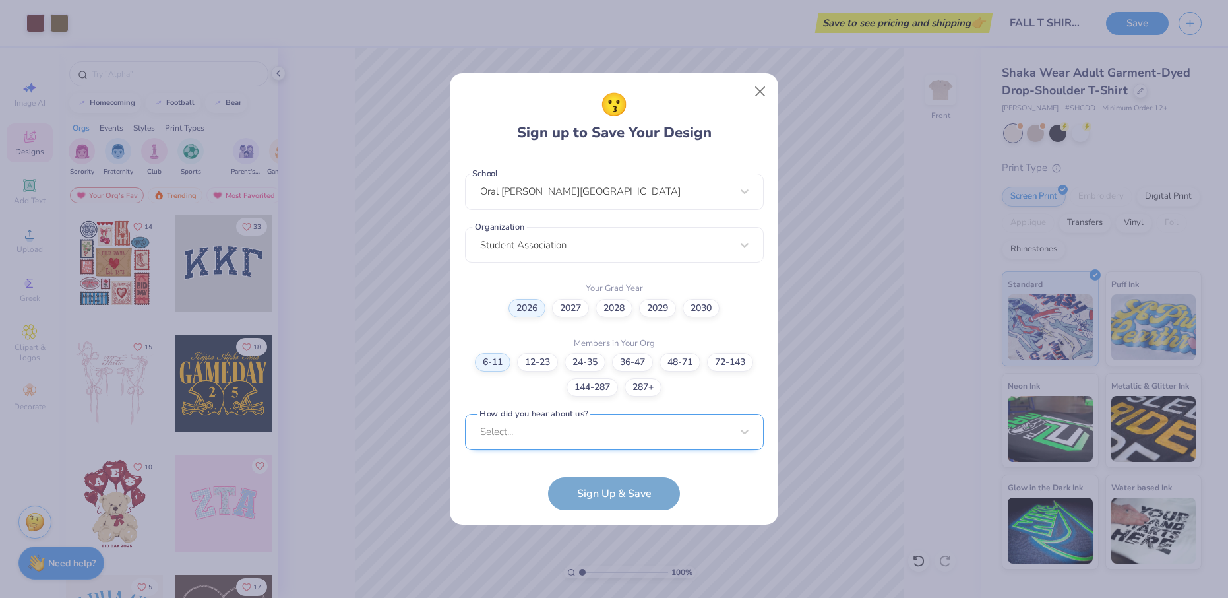
click at [515, 433] on div "Select..." at bounding box center [614, 432] width 299 height 36
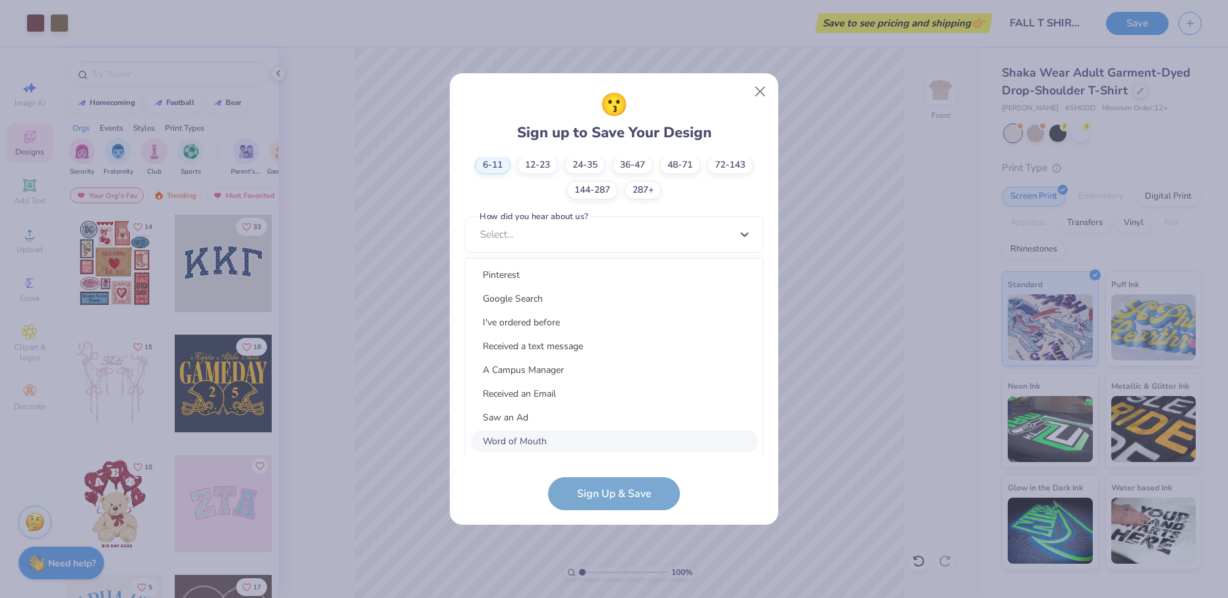
click at [542, 438] on div "Word of Mouth" at bounding box center [614, 441] width 287 height 22
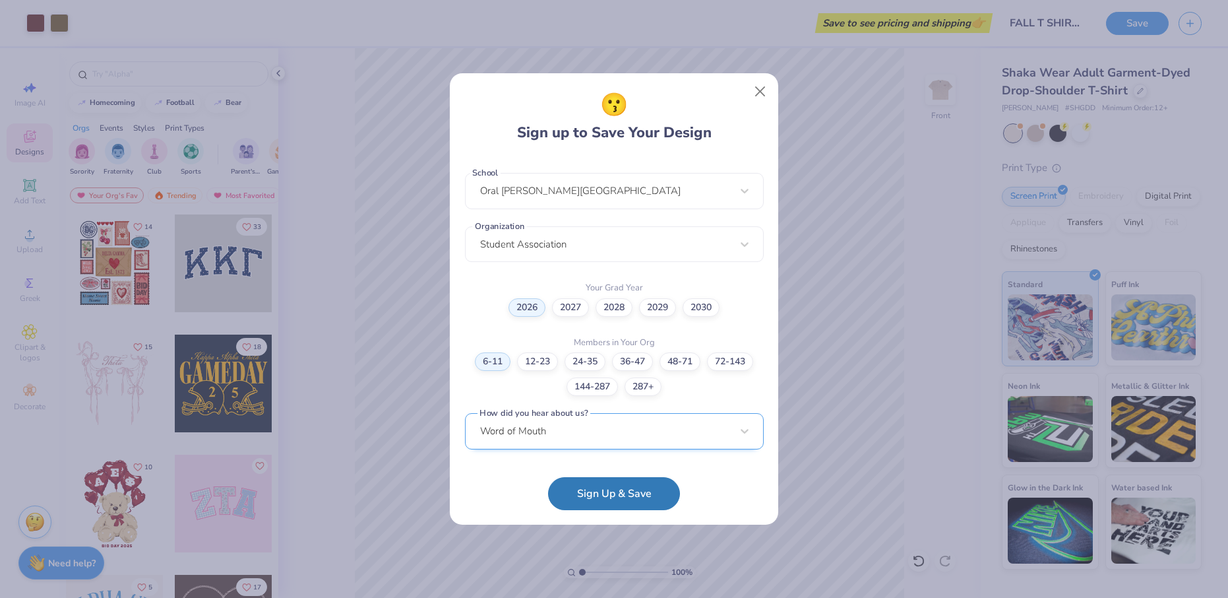
scroll to position [276, 0]
click at [608, 486] on button "Sign Up & Save" at bounding box center [614, 490] width 132 height 33
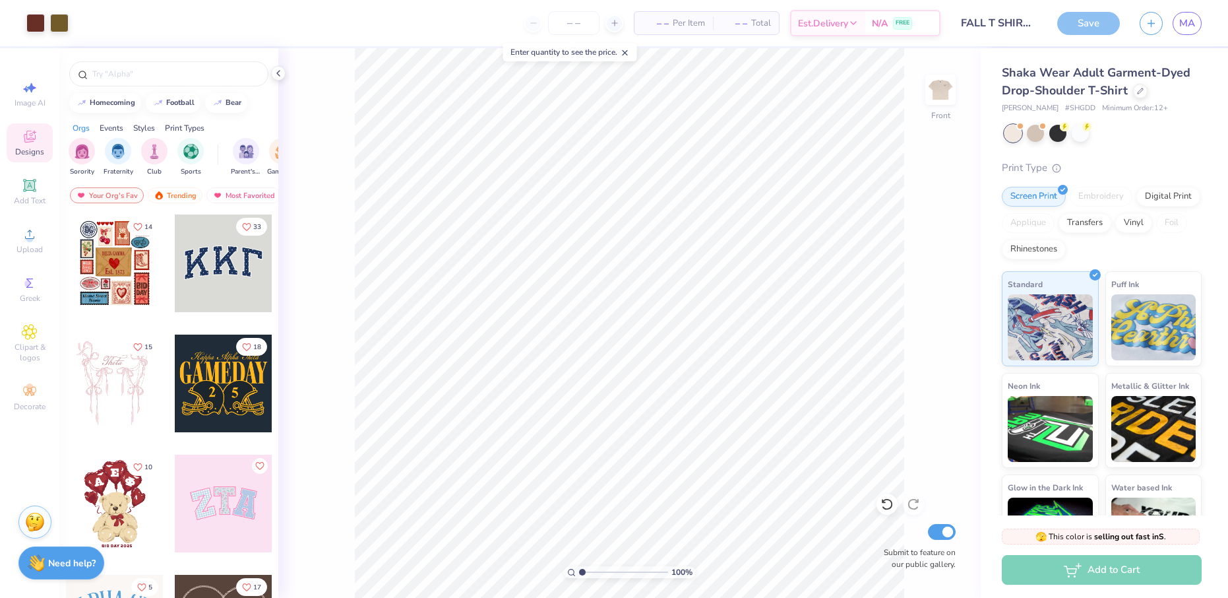
click at [1086, 24] on div "Save" at bounding box center [1089, 23] width 63 height 23
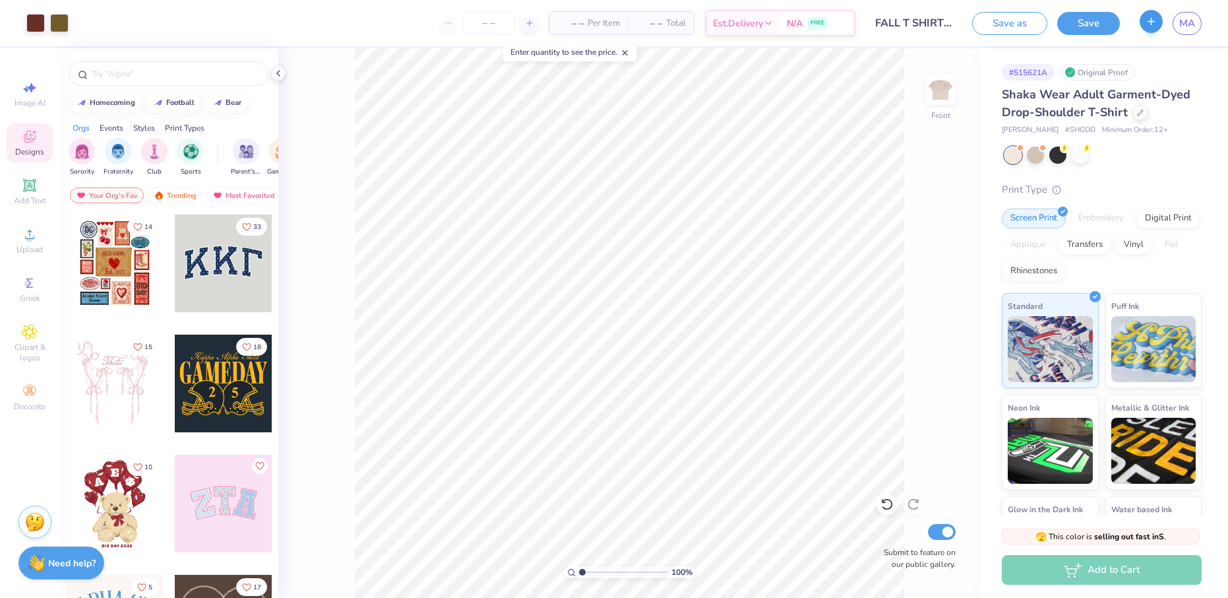
click at [1152, 24] on line "button" at bounding box center [1152, 21] width 0 height 7
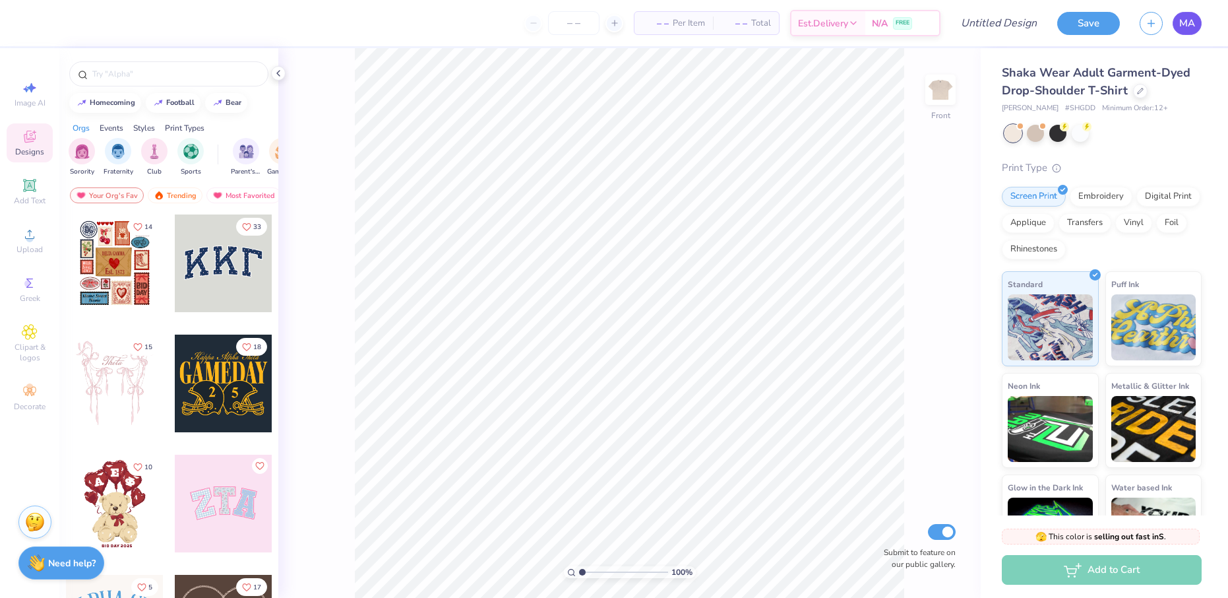
click at [1183, 22] on span "MA" at bounding box center [1188, 23] width 16 height 15
click at [935, 97] on img at bounding box center [940, 89] width 53 height 53
click at [34, 238] on icon at bounding box center [30, 234] width 16 height 16
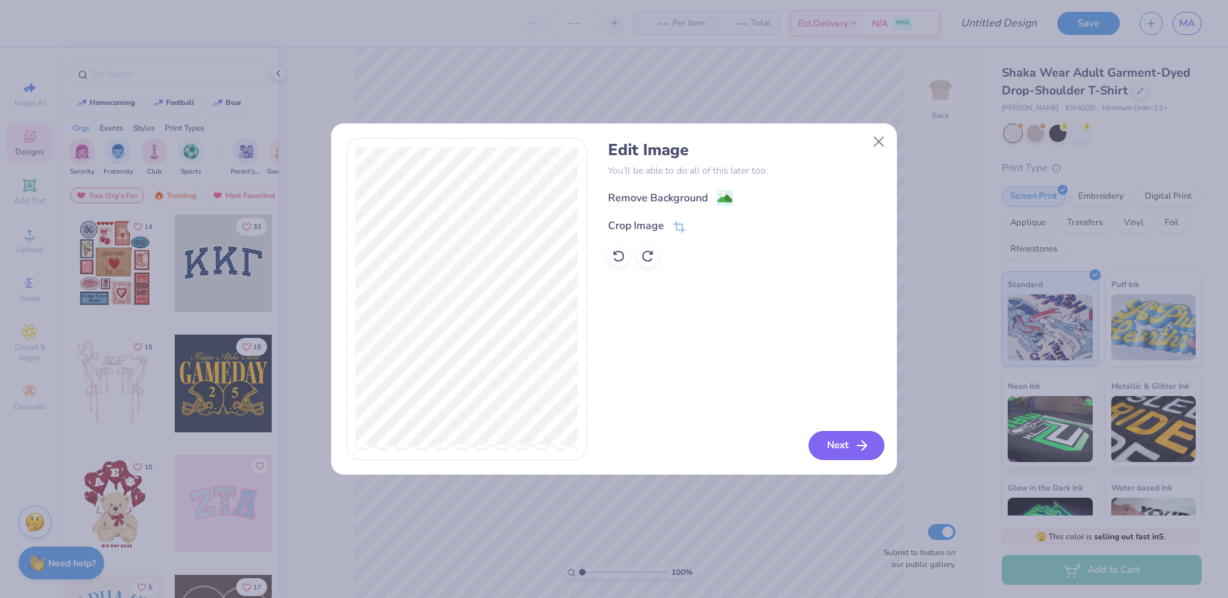
click at [858, 453] on icon "button" at bounding box center [862, 445] width 16 height 16
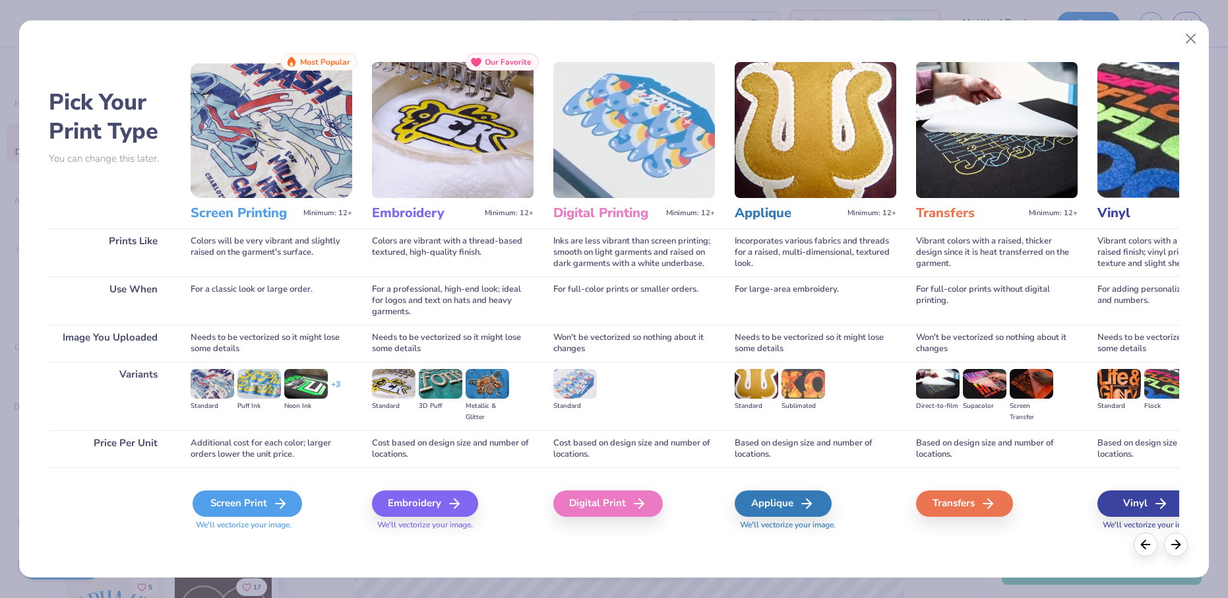
click at [282, 501] on icon at bounding box center [280, 503] width 16 height 16
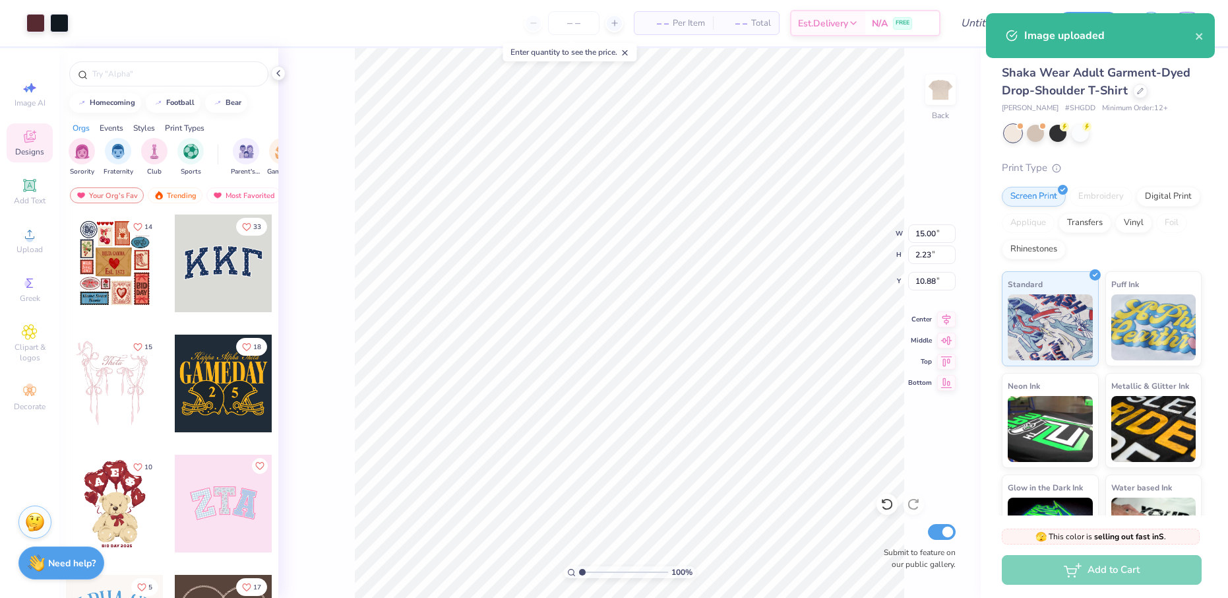
type input "3.99"
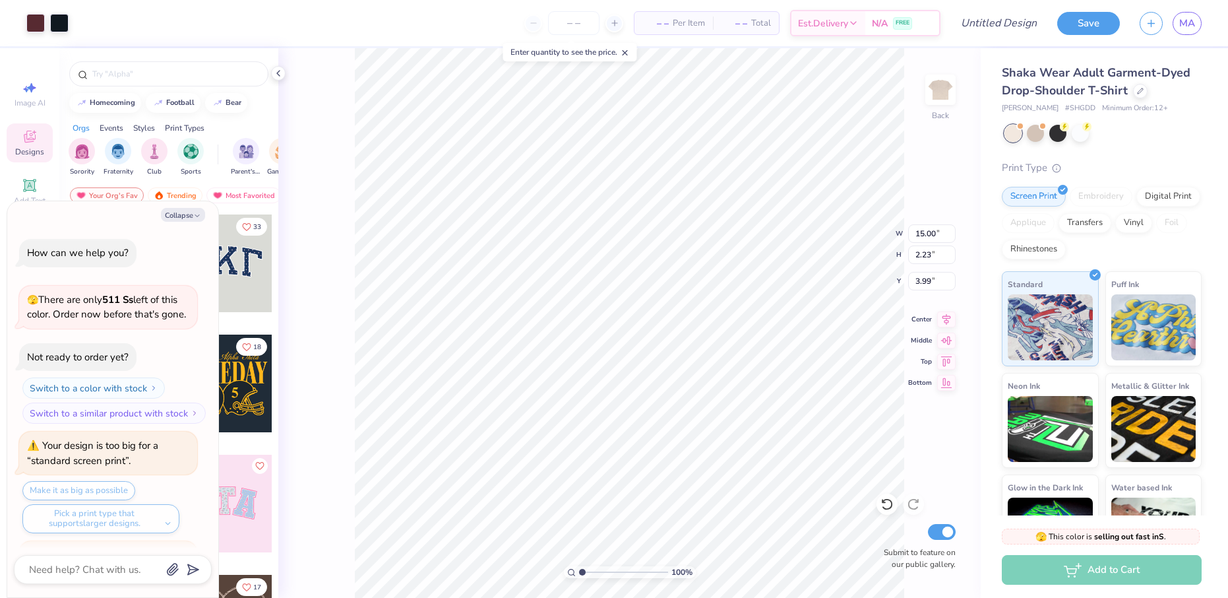
scroll to position [102, 0]
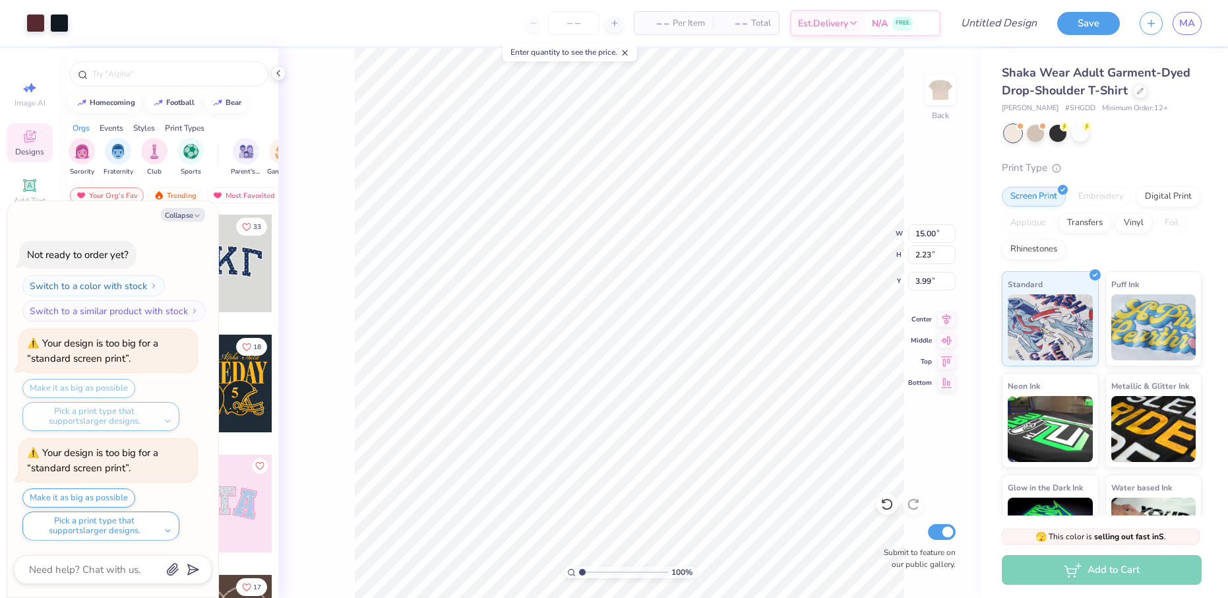
type textarea "x"
type input "4.53"
type textarea "x"
type input "5.42"
type textarea "x"
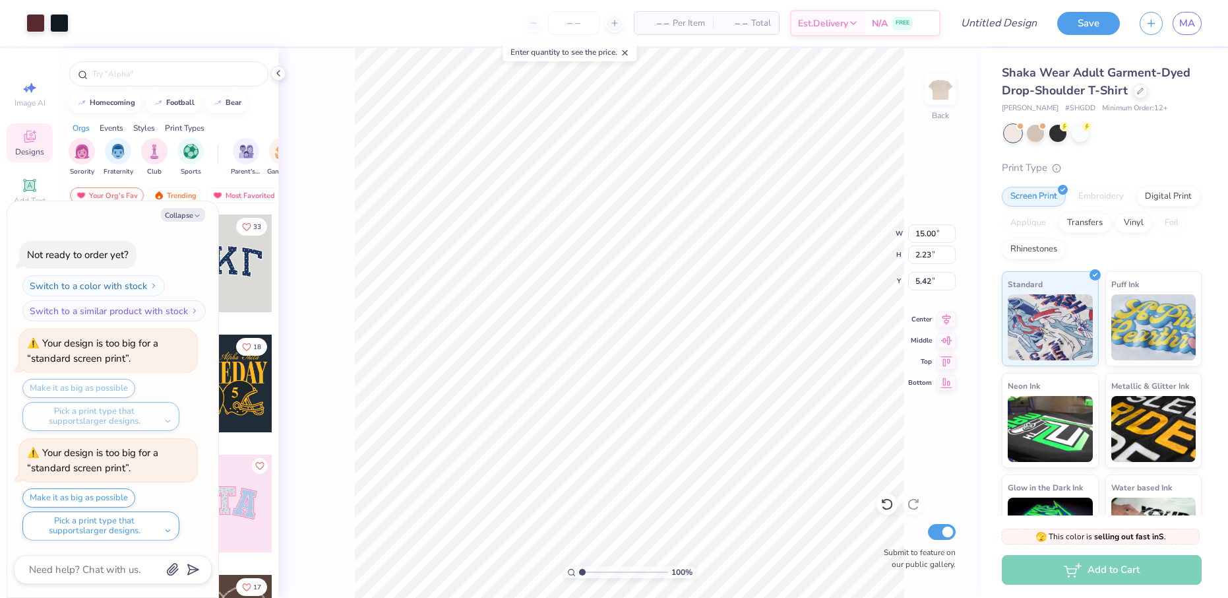
type input "5.46"
click at [941, 325] on icon at bounding box center [946, 317] width 18 height 16
click at [198, 110] on div "homecoming football bear" at bounding box center [168, 103] width 219 height 20
click at [241, 121] on div "Orgs Events Styles Print Types" at bounding box center [168, 124] width 219 height 18
click at [183, 217] on button "Collapse" at bounding box center [183, 215] width 44 height 14
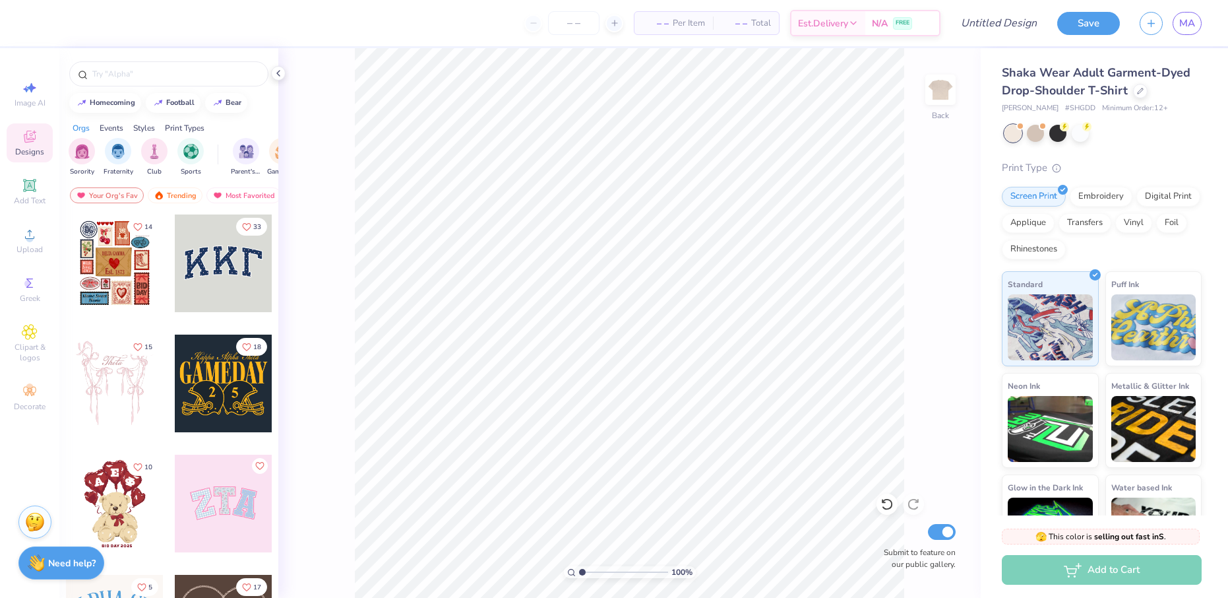
type textarea "x"
click at [29, 226] on div "Upload" at bounding box center [30, 240] width 46 height 39
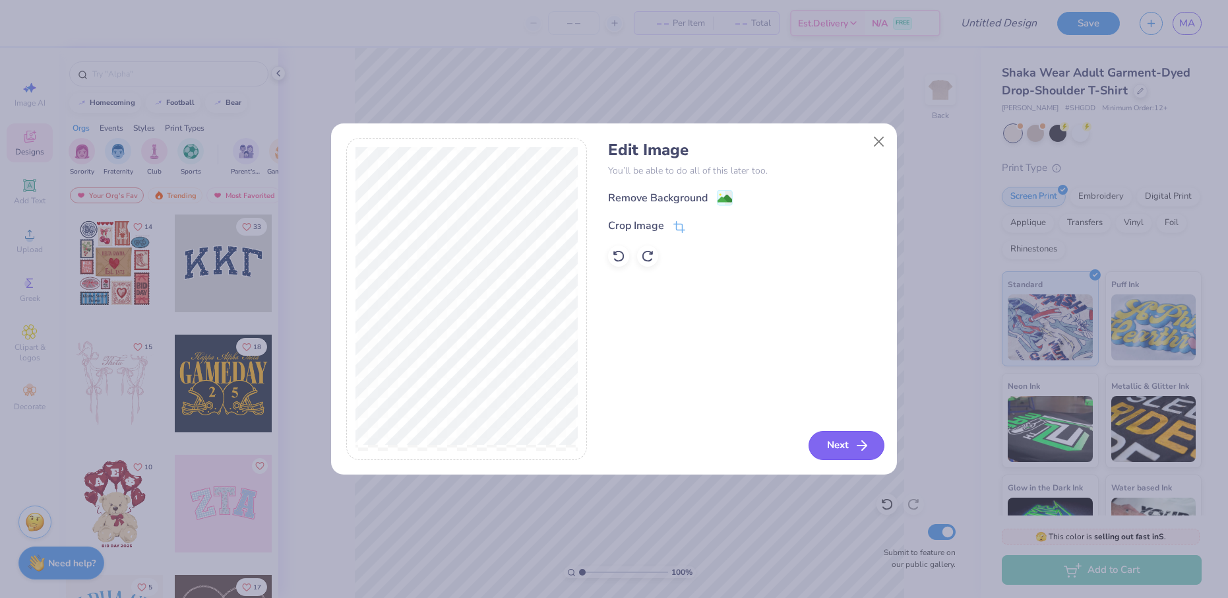
click at [848, 457] on button "Next" at bounding box center [847, 445] width 76 height 29
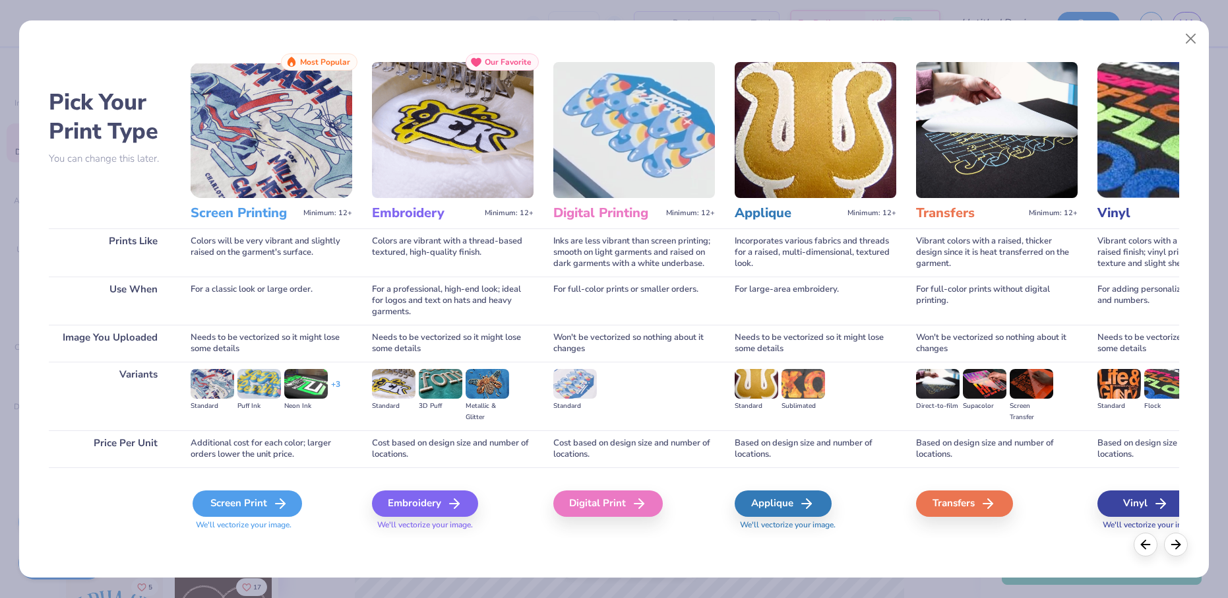
click at [228, 500] on div "Screen Print" at bounding box center [248, 503] width 110 height 26
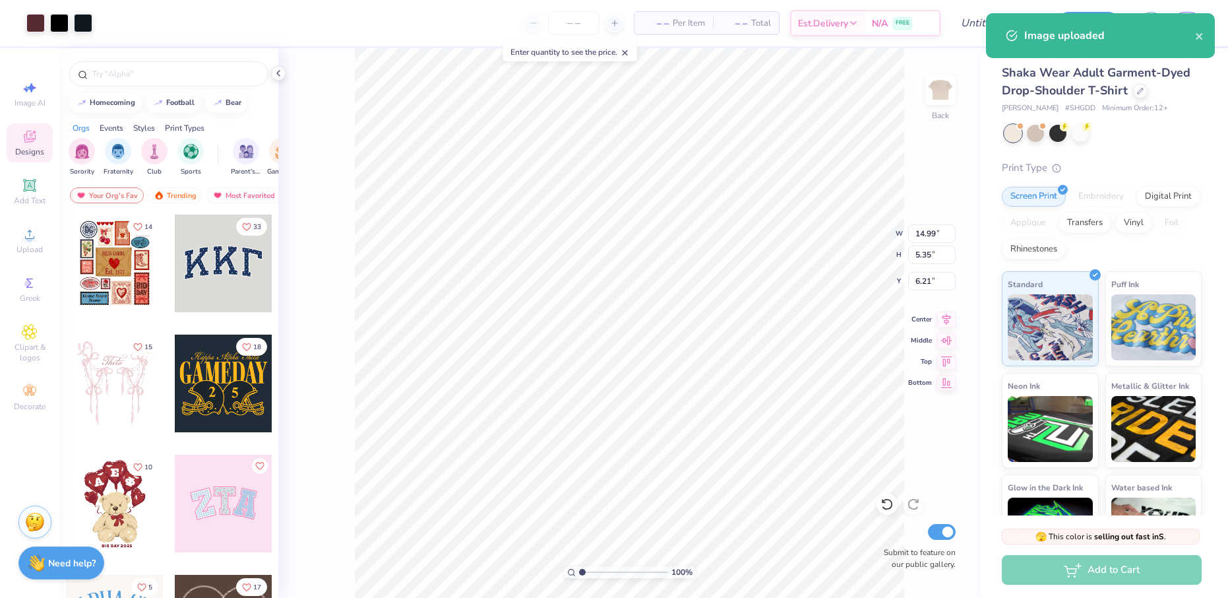
type input "6.21"
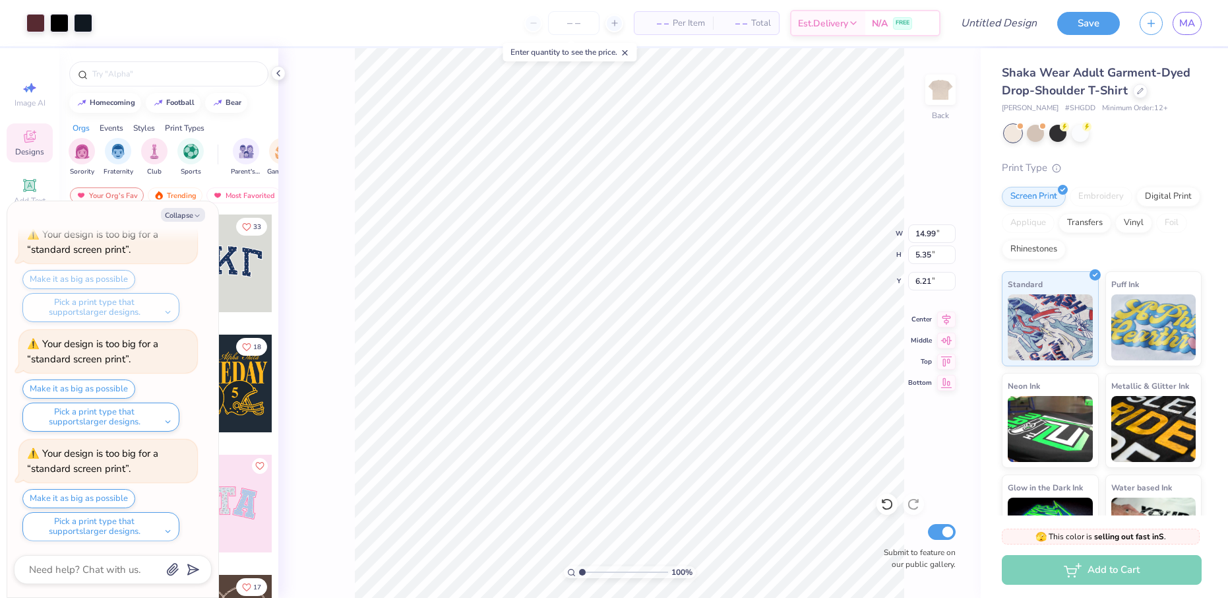
scroll to position [320, 0]
type textarea "x"
type input "4.92"
drag, startPoint x: 949, startPoint y: 322, endPoint x: 918, endPoint y: 326, distance: 30.6
click at [949, 322] on icon at bounding box center [946, 319] width 18 height 16
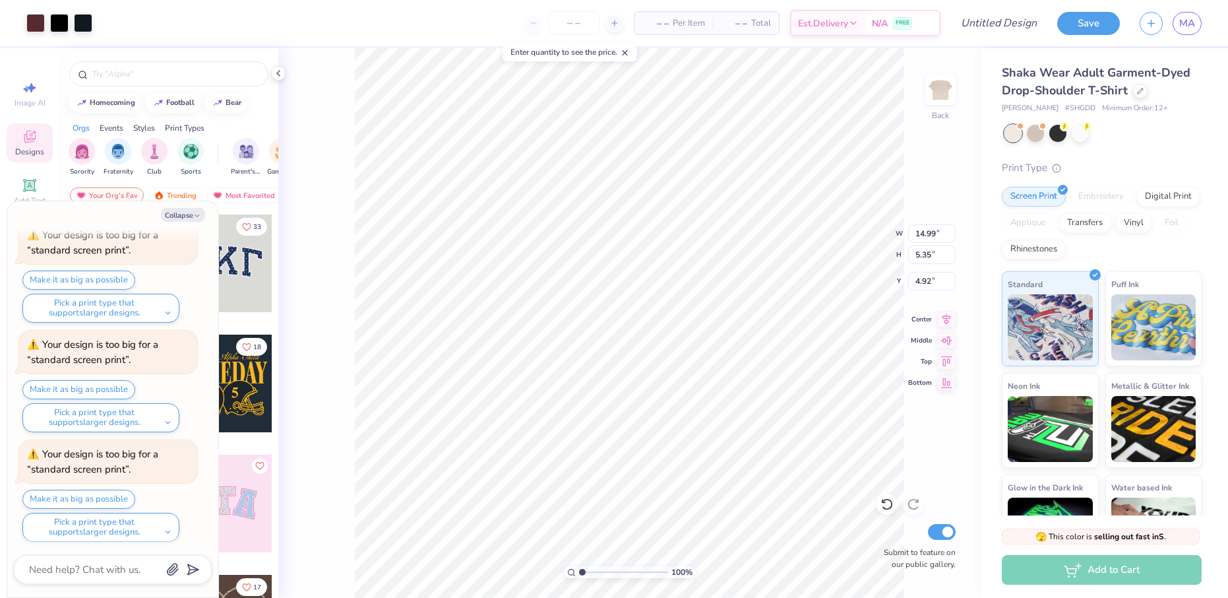
type textarea "x"
type input "4.52"
click at [204, 208] on div "Collapse" at bounding box center [113, 215] width 198 height 14
click at [196, 216] on icon "button" at bounding box center [197, 216] width 8 height 8
type textarea "x"
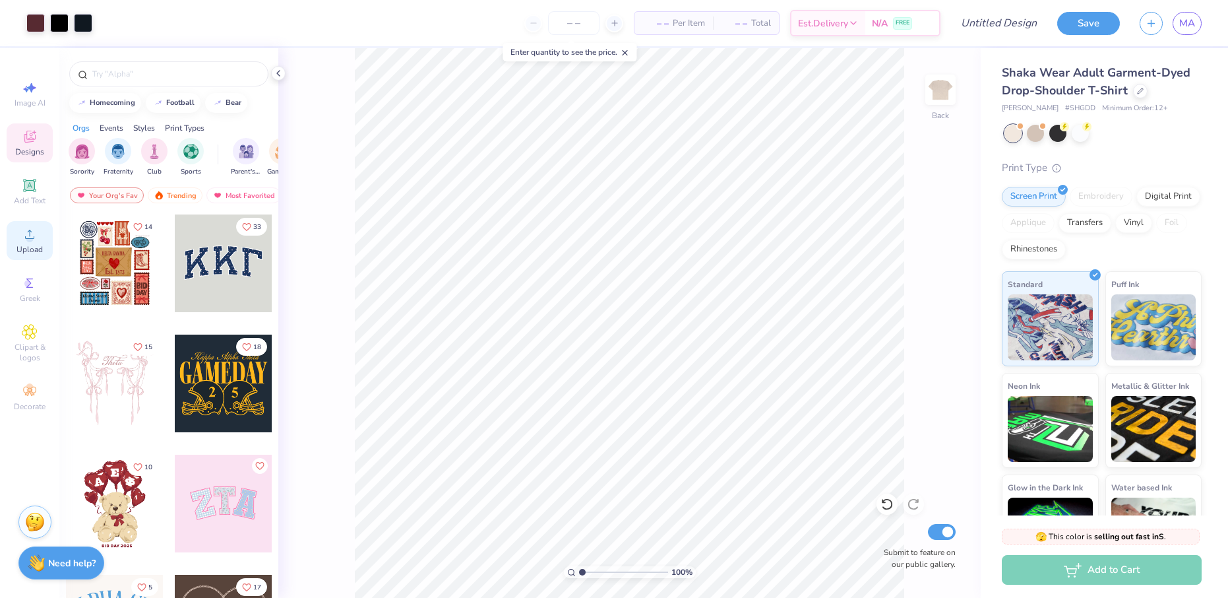
click at [24, 245] on span "Upload" at bounding box center [29, 249] width 26 height 11
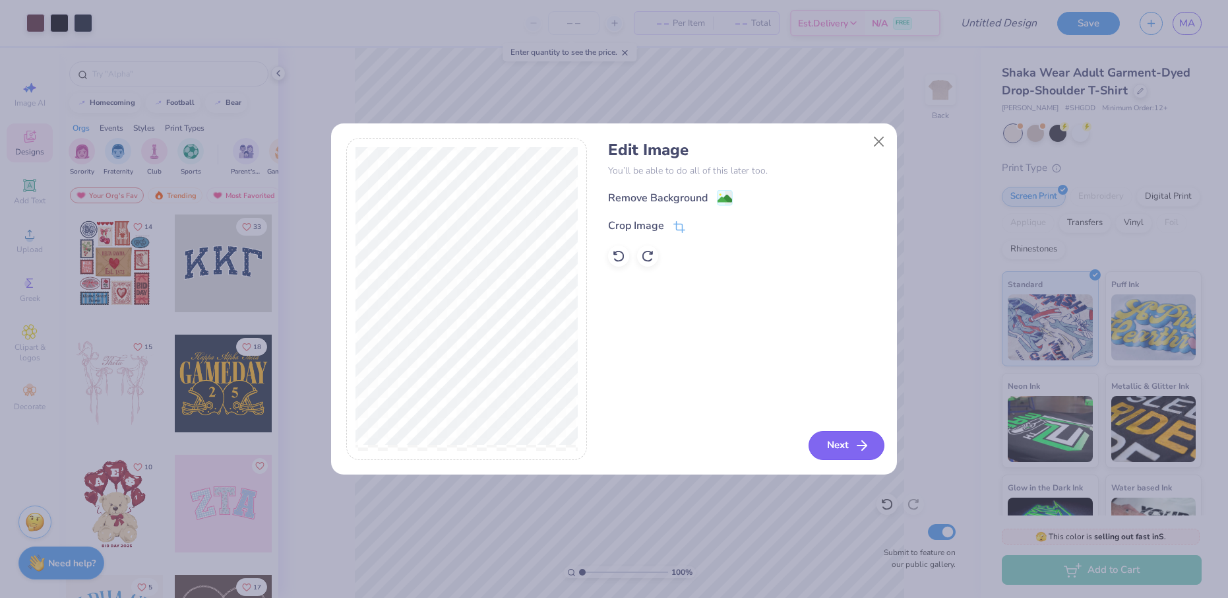
click at [814, 438] on button "Next" at bounding box center [847, 445] width 76 height 29
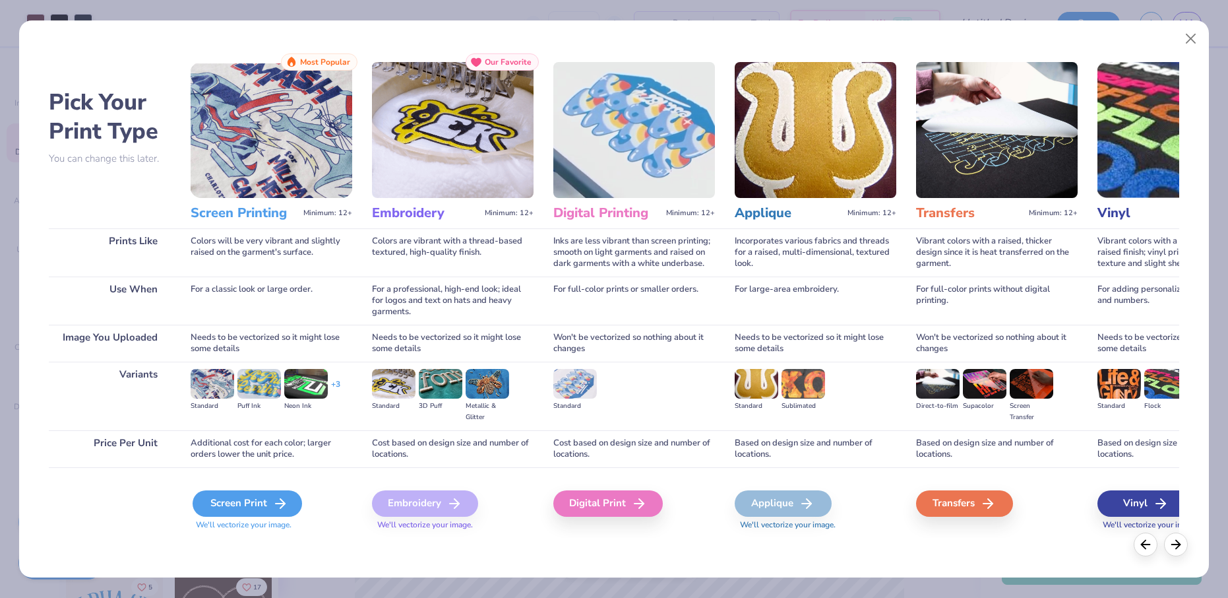
click at [236, 506] on div "Screen Print" at bounding box center [248, 503] width 110 height 26
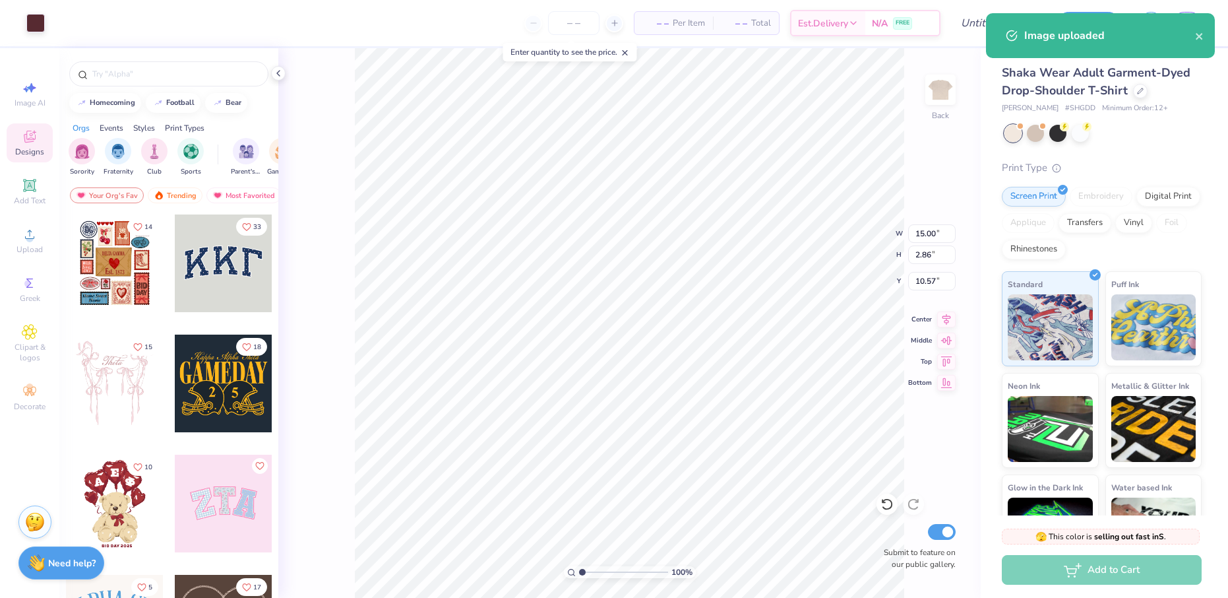
type input "14.99"
type input "5.35"
type input "4.52"
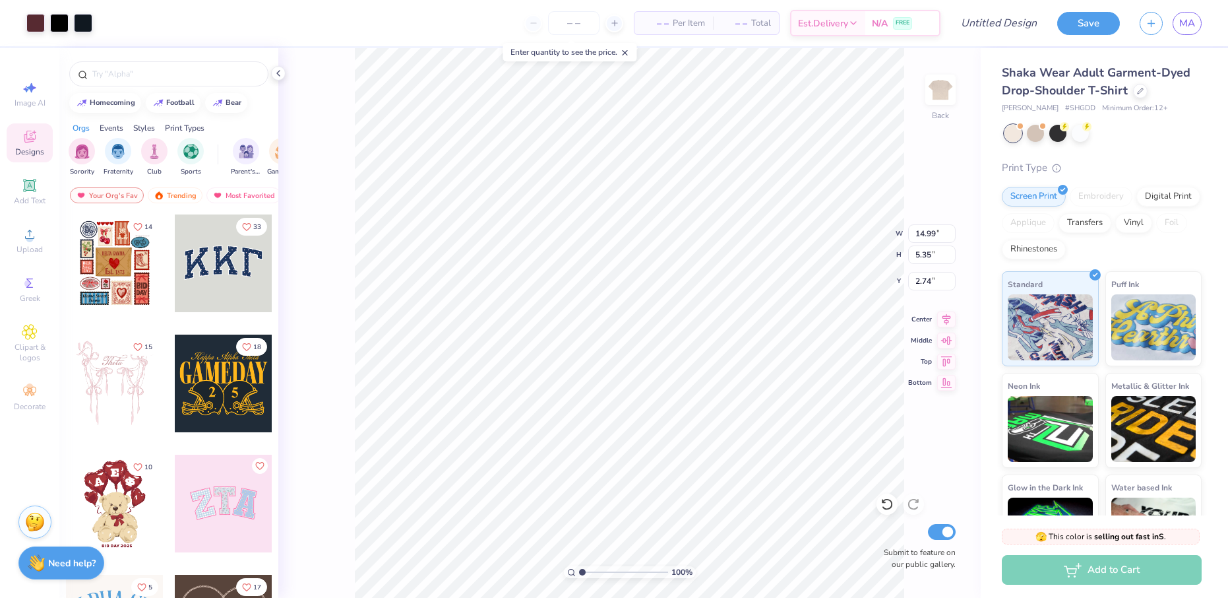
type input "0.50"
type input "6.88"
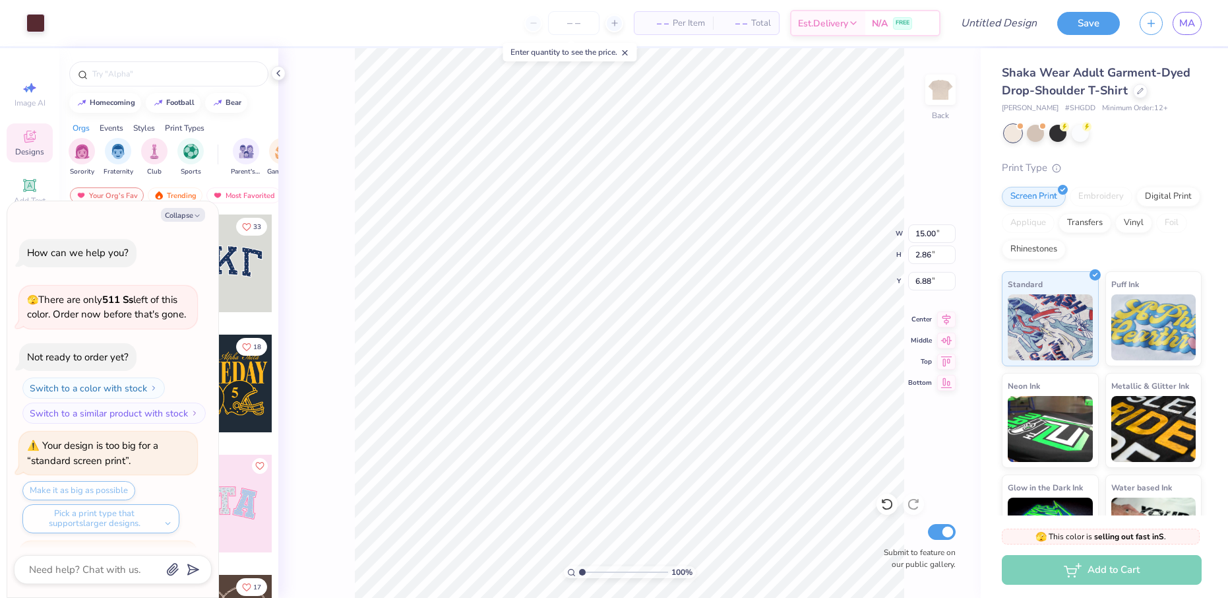
scroll to position [429, 0]
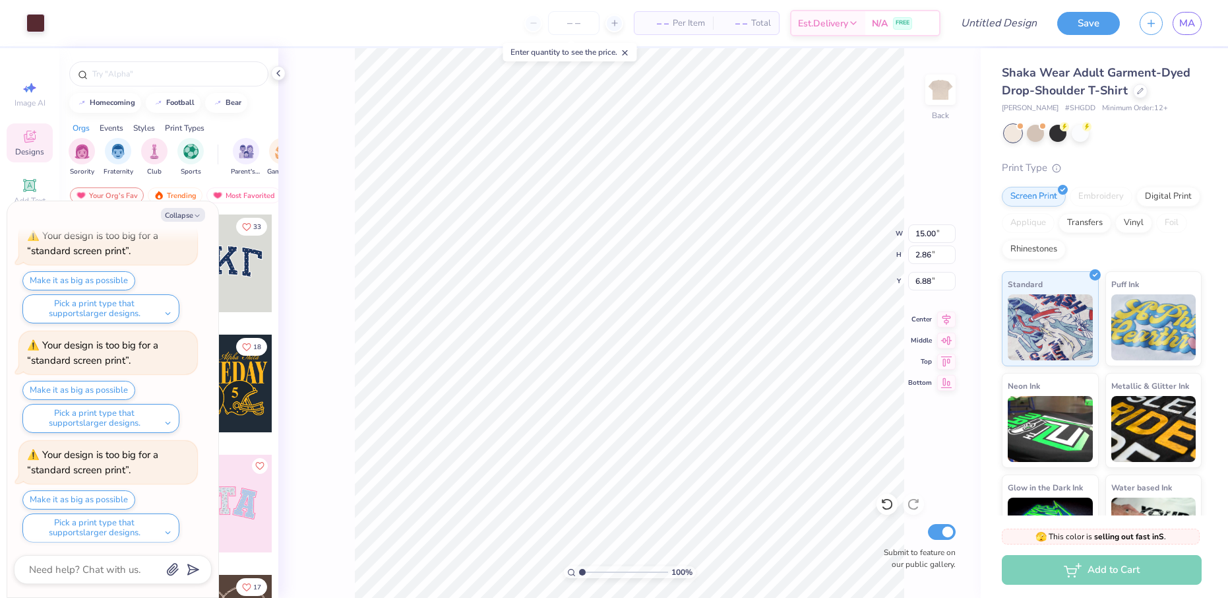
type textarea "x"
type input "7.46"
type textarea "x"
type input "7.19"
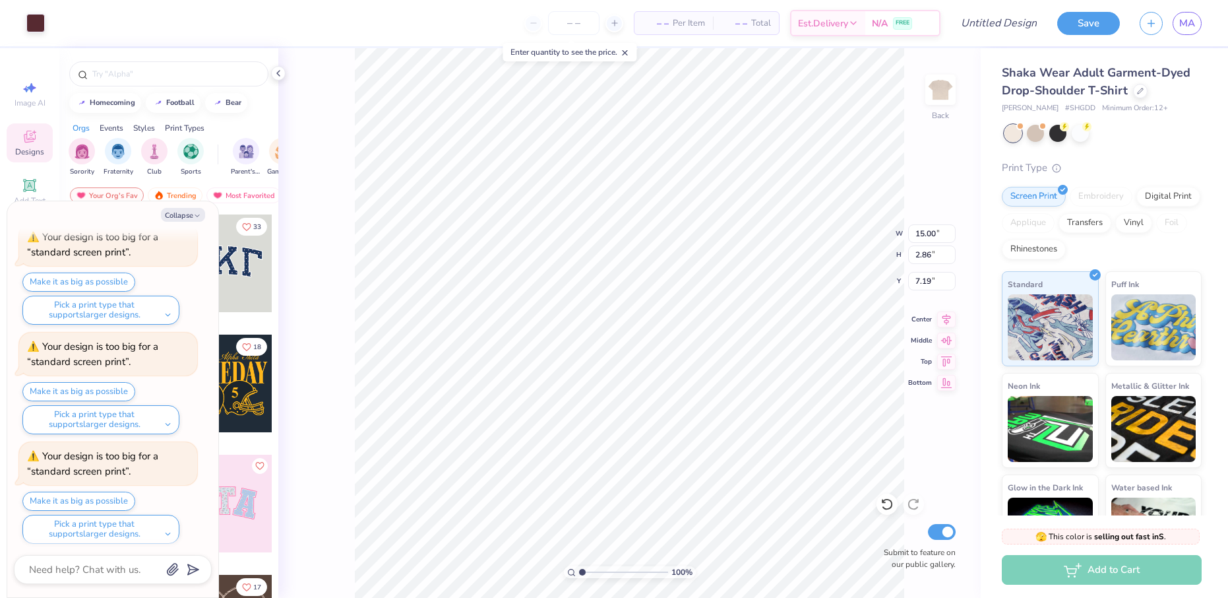
scroll to position [755, 0]
type textarea "x"
type input "10.84"
type textarea "x"
type input "3.26"
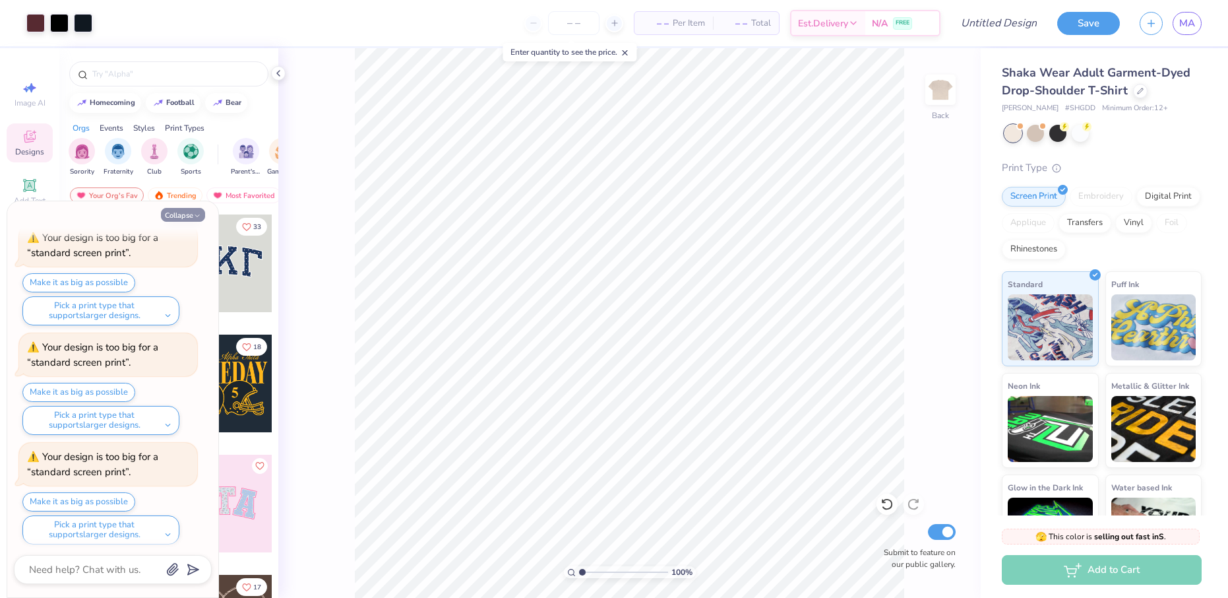
click at [175, 219] on button "Collapse" at bounding box center [183, 215] width 44 height 14
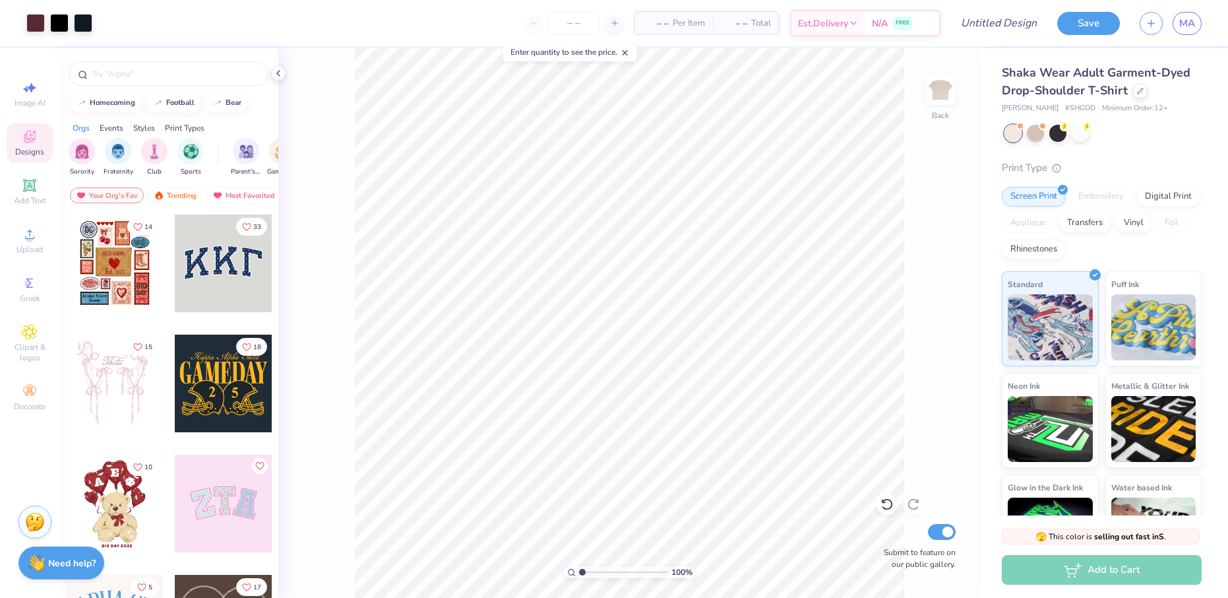
type textarea "x"
click at [23, 243] on div "Upload" at bounding box center [30, 240] width 46 height 39
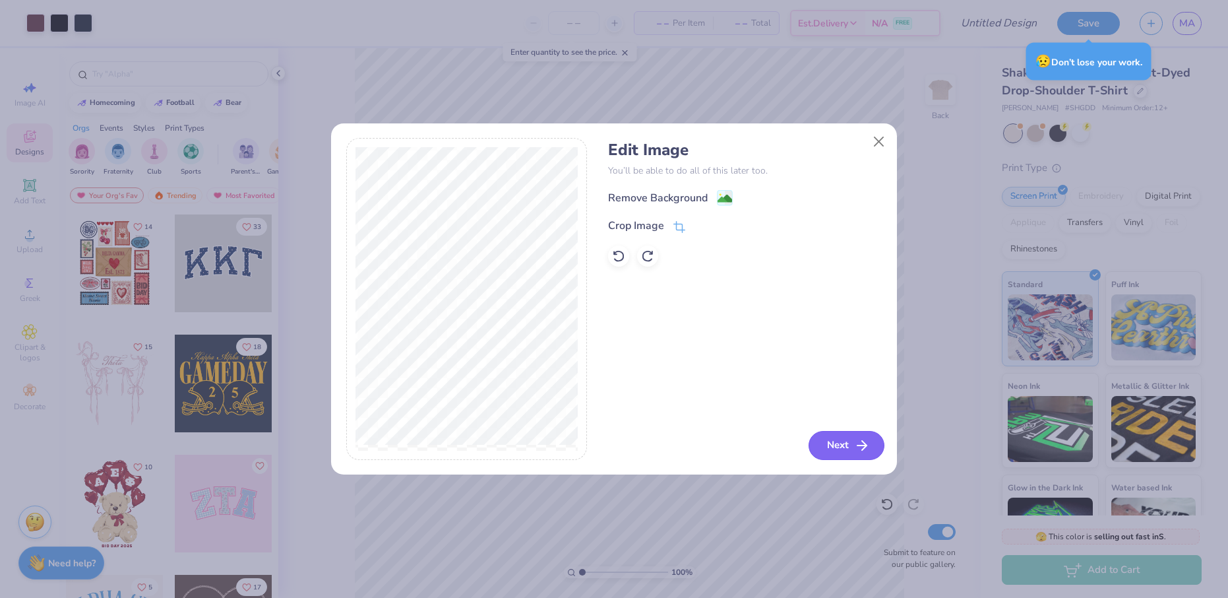
click at [829, 442] on button "Next" at bounding box center [847, 445] width 76 height 29
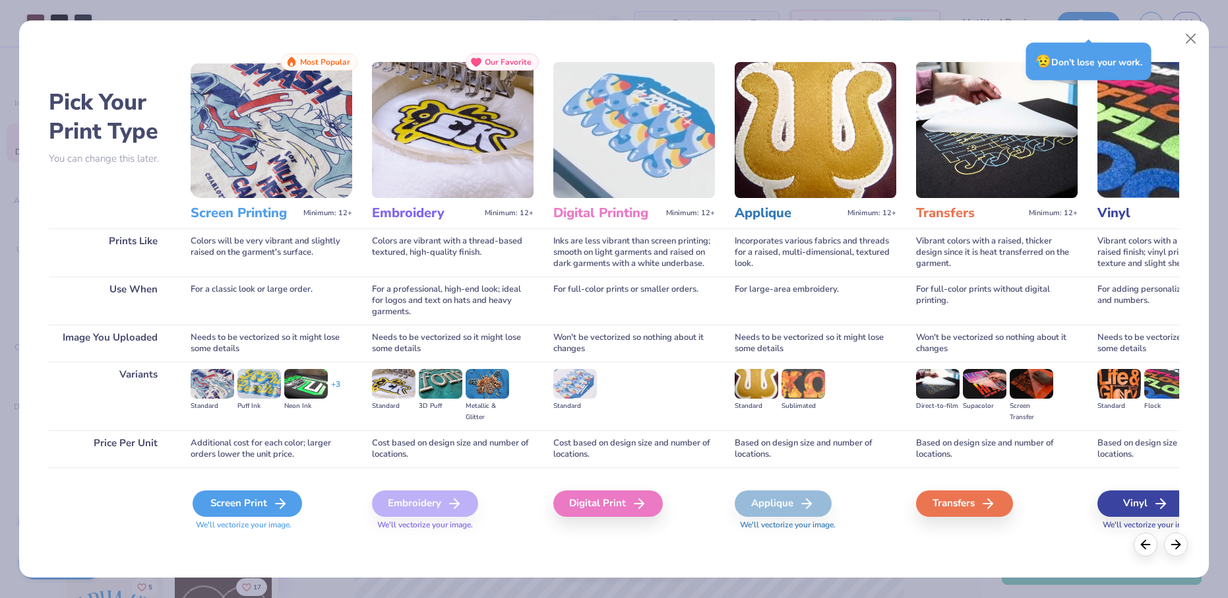
drag, startPoint x: 270, startPoint y: 484, endPoint x: 271, endPoint y: 494, distance: 10.0
click at [270, 484] on div "Screen Print We'll vectorize your image." at bounding box center [272, 502] width 162 height 71
click at [272, 494] on div "Screen Print" at bounding box center [248, 503] width 110 height 26
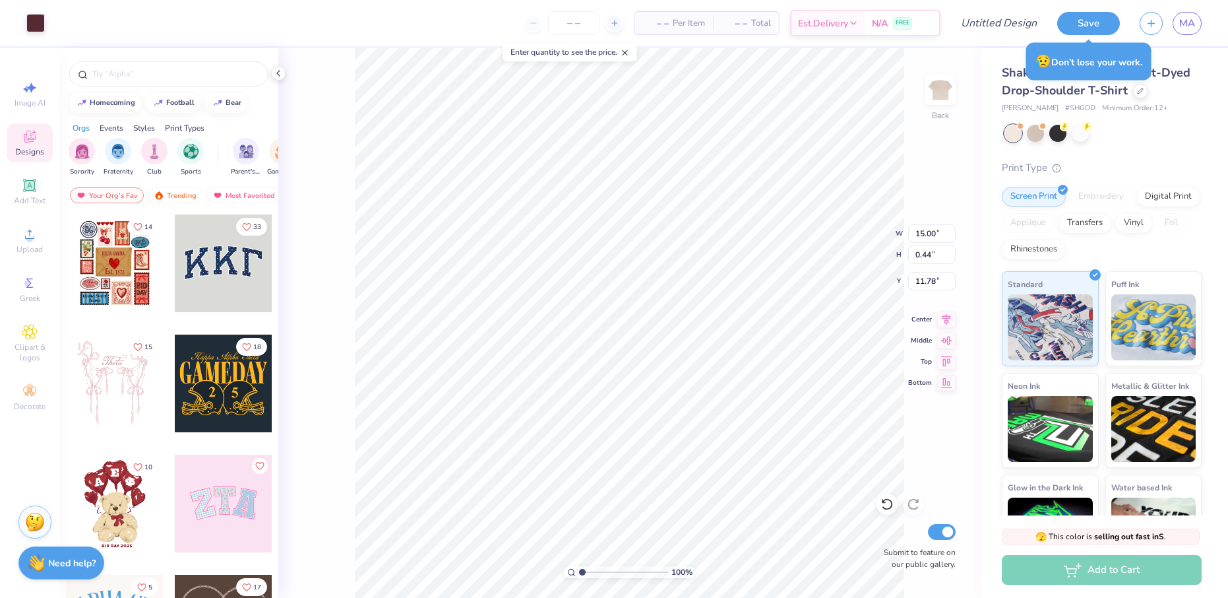
type input "10.09"
type input "13.25"
type input "14.99"
type input "5.35"
click at [945, 342] on icon at bounding box center [946, 339] width 18 height 16
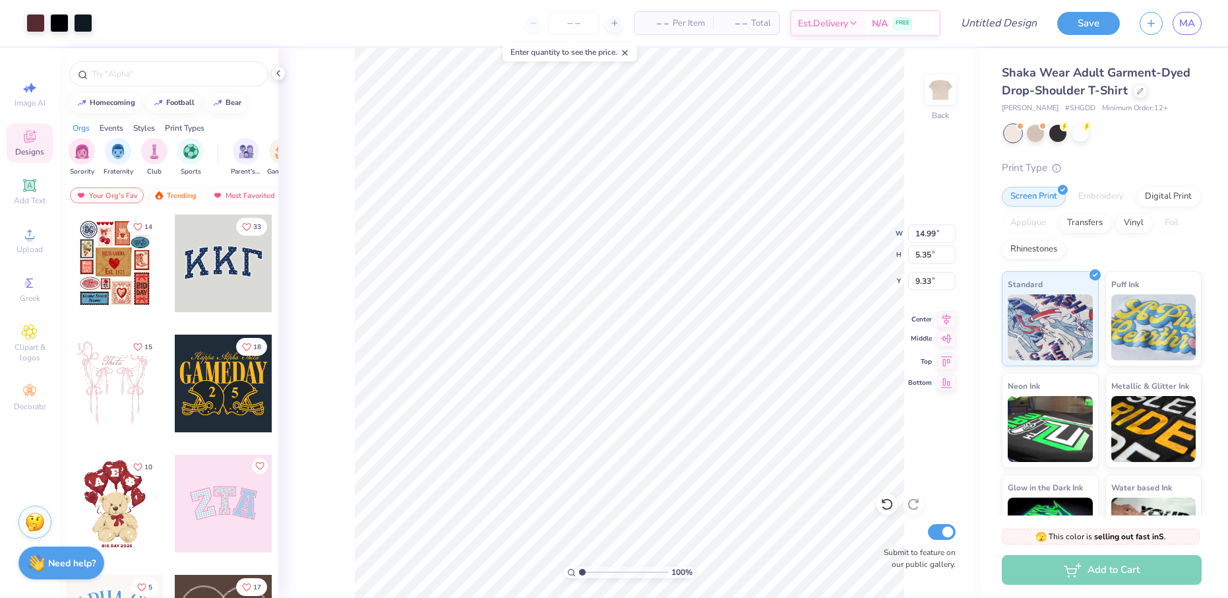
type input "6.26"
type input "15.00"
type input "0.44"
type input "16.98"
type input "14.99"
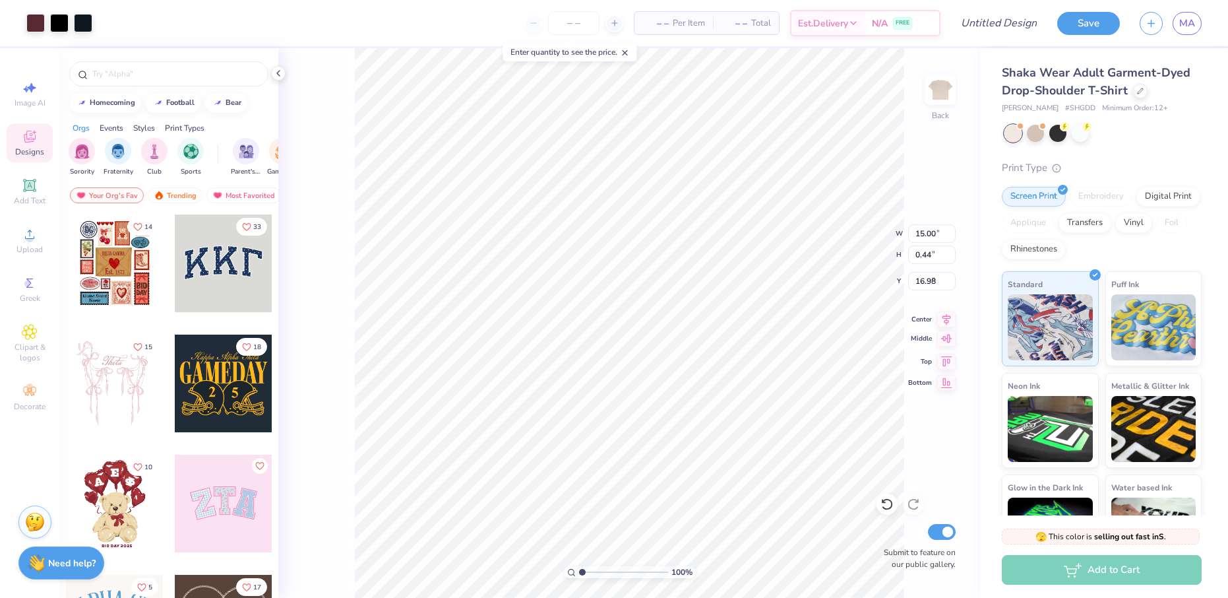
type input "5.35"
type input "3.00"
type input "9.78"
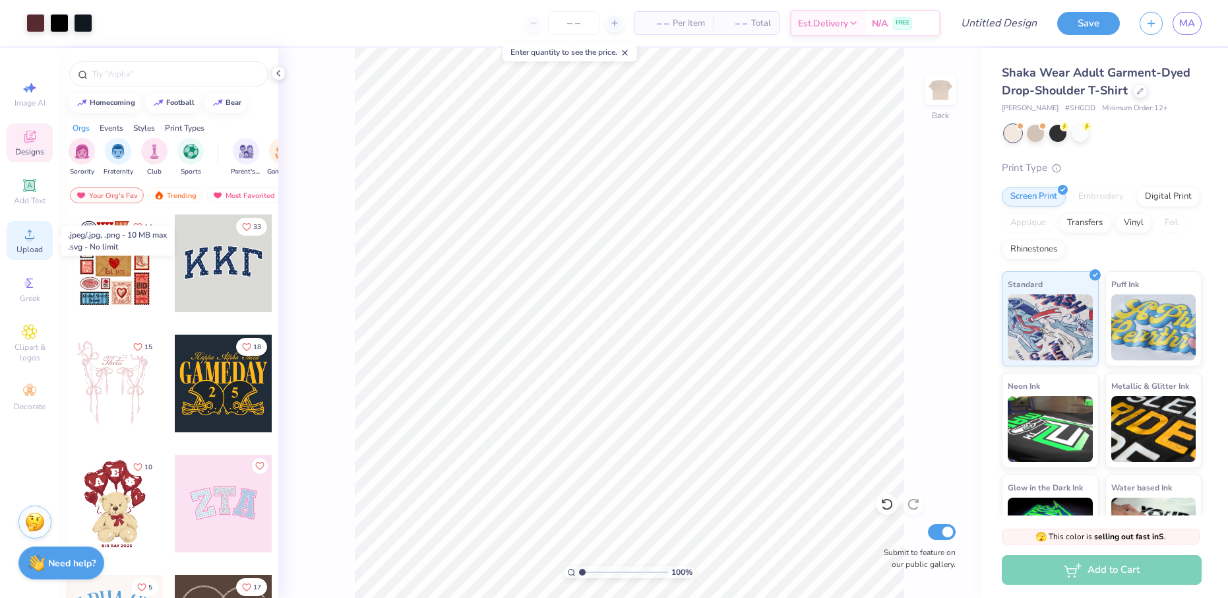
click at [23, 236] on icon at bounding box center [30, 234] width 16 height 16
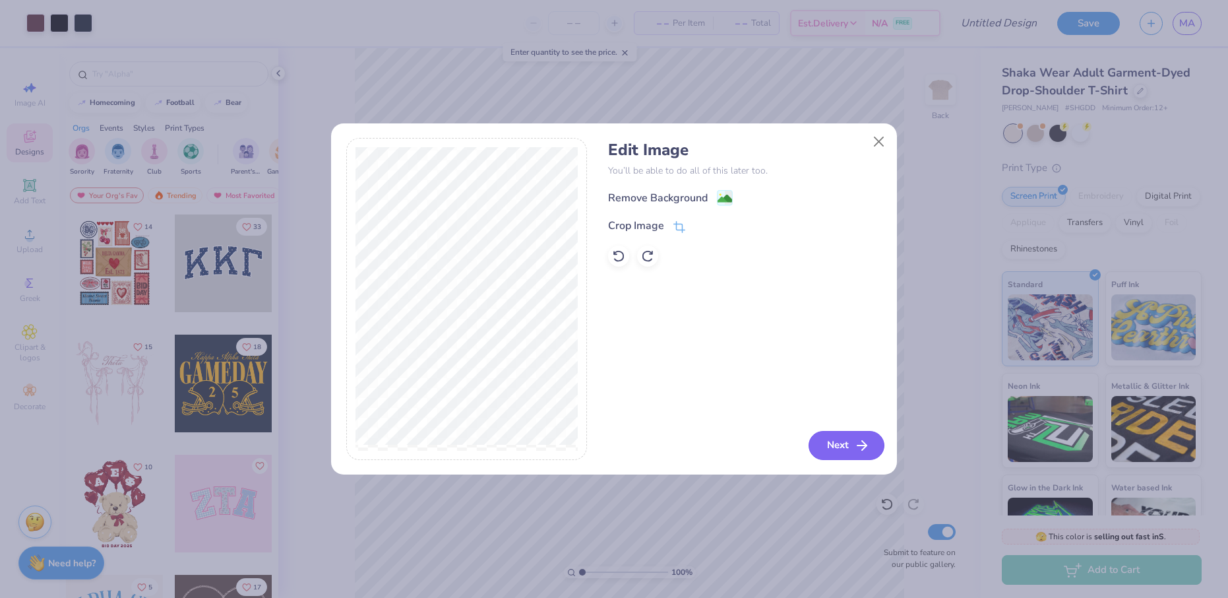
click at [845, 452] on button "Next" at bounding box center [847, 445] width 76 height 29
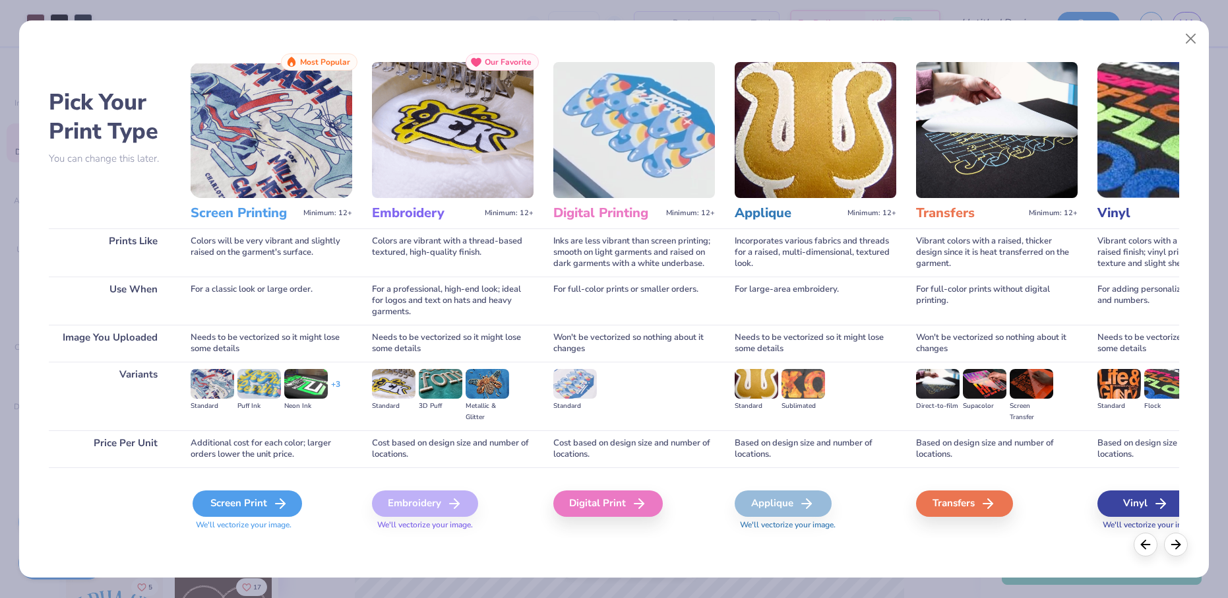
click at [247, 497] on div "Screen Print" at bounding box center [248, 503] width 110 height 26
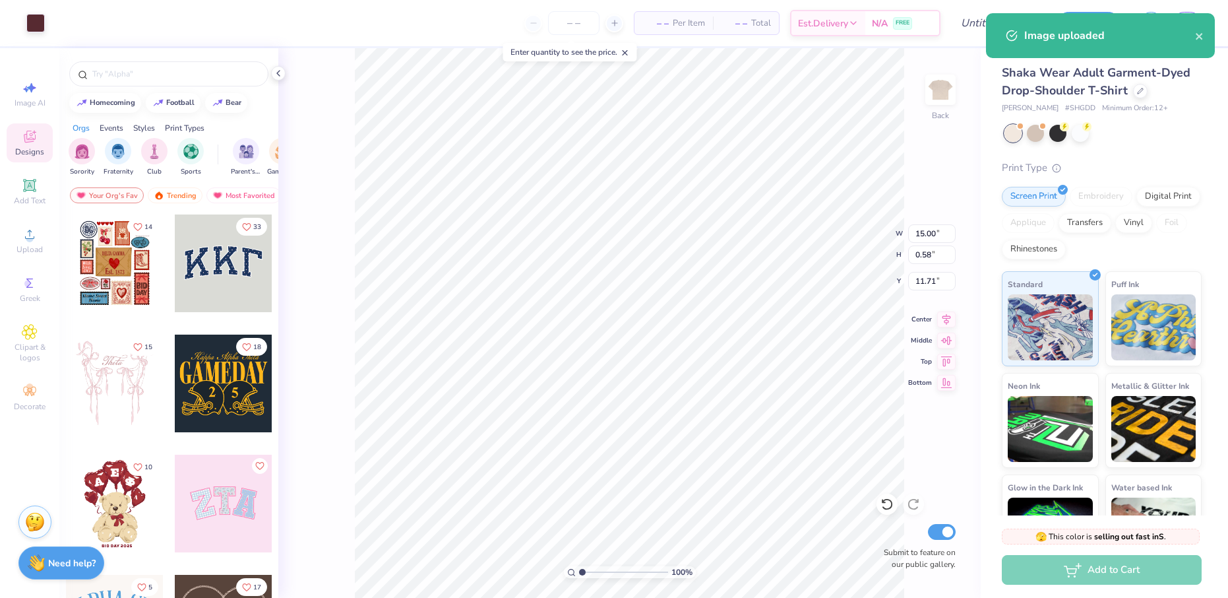
type input "9.53"
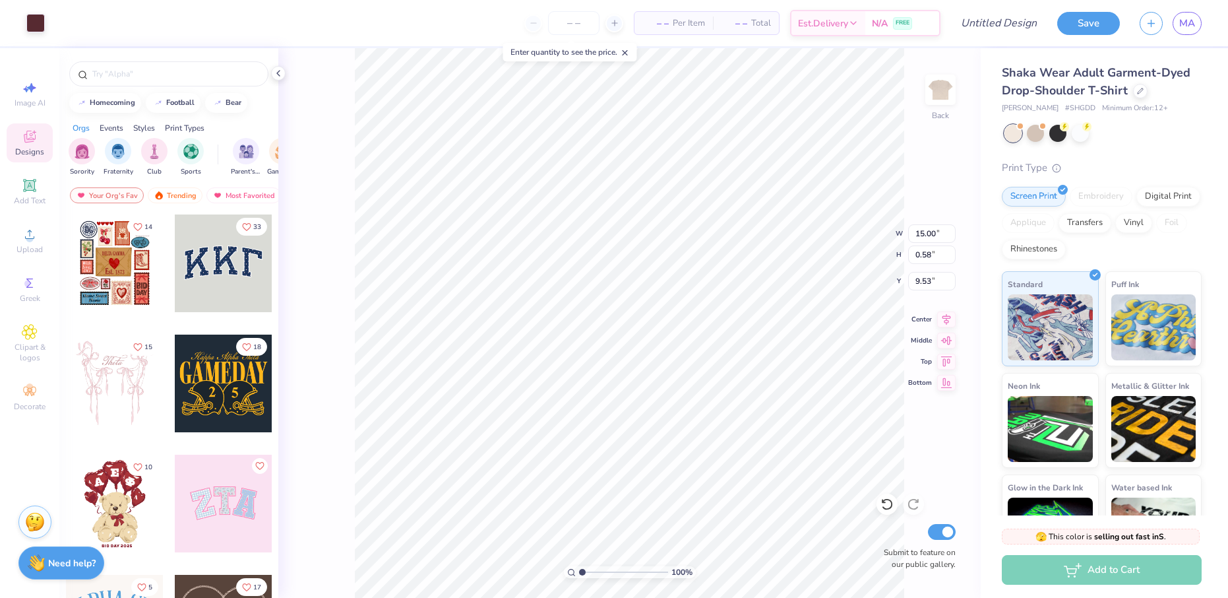
type input "12.92"
type input "0.50"
type input "9.98"
type input "12.17"
type input "0.47"
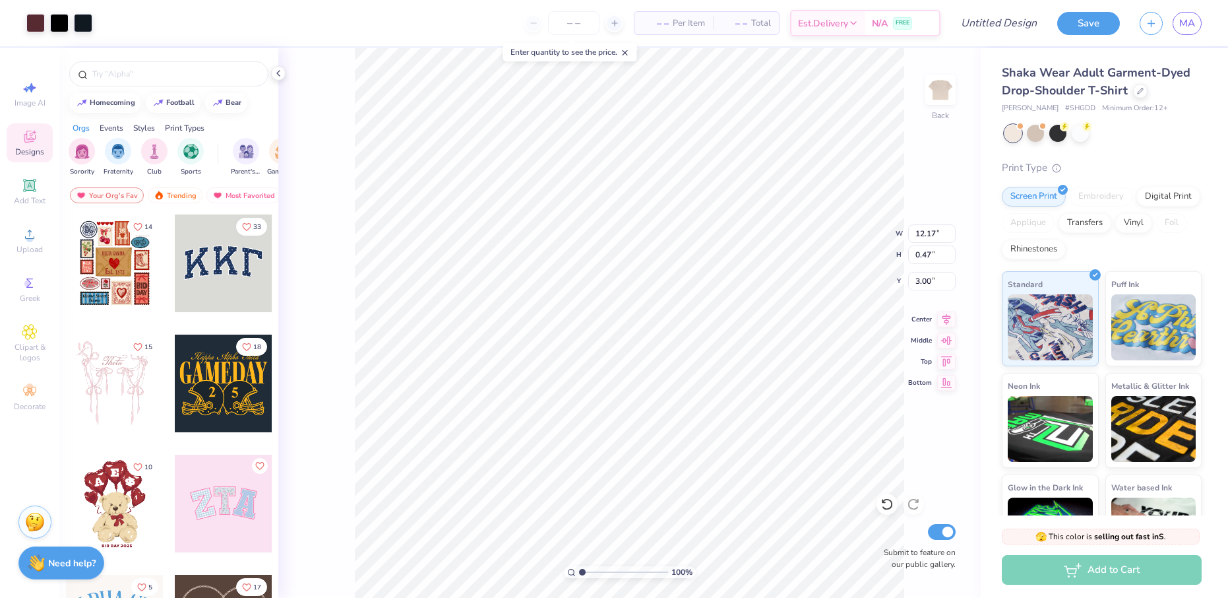
type input "14.99"
type input "5.35"
type input "3.00"
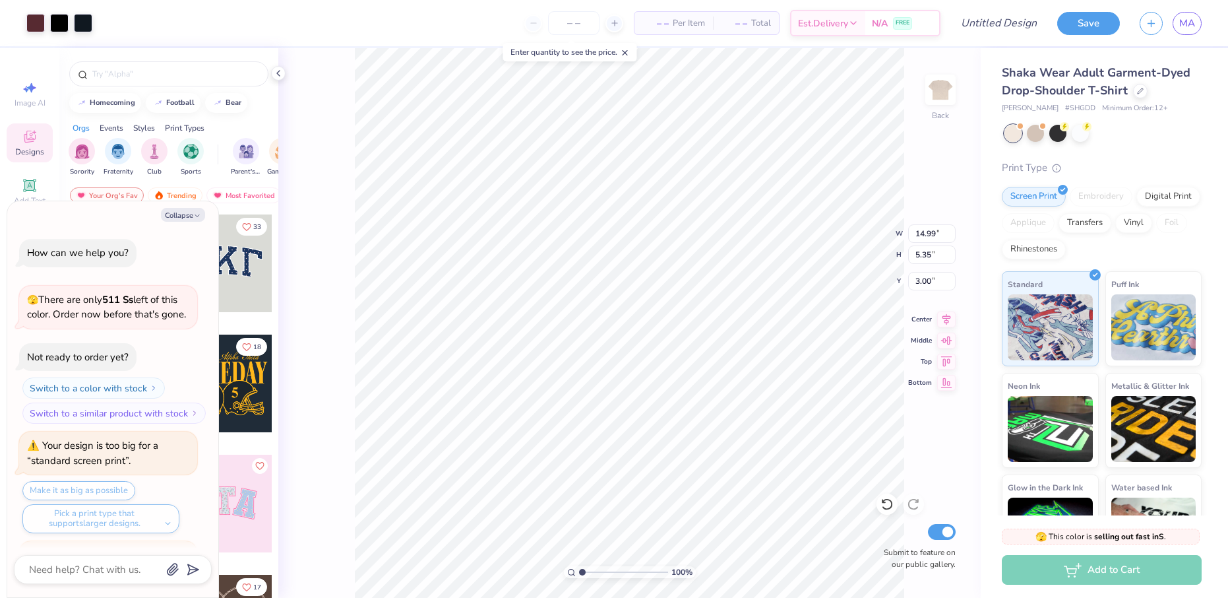
scroll to position [864, 0]
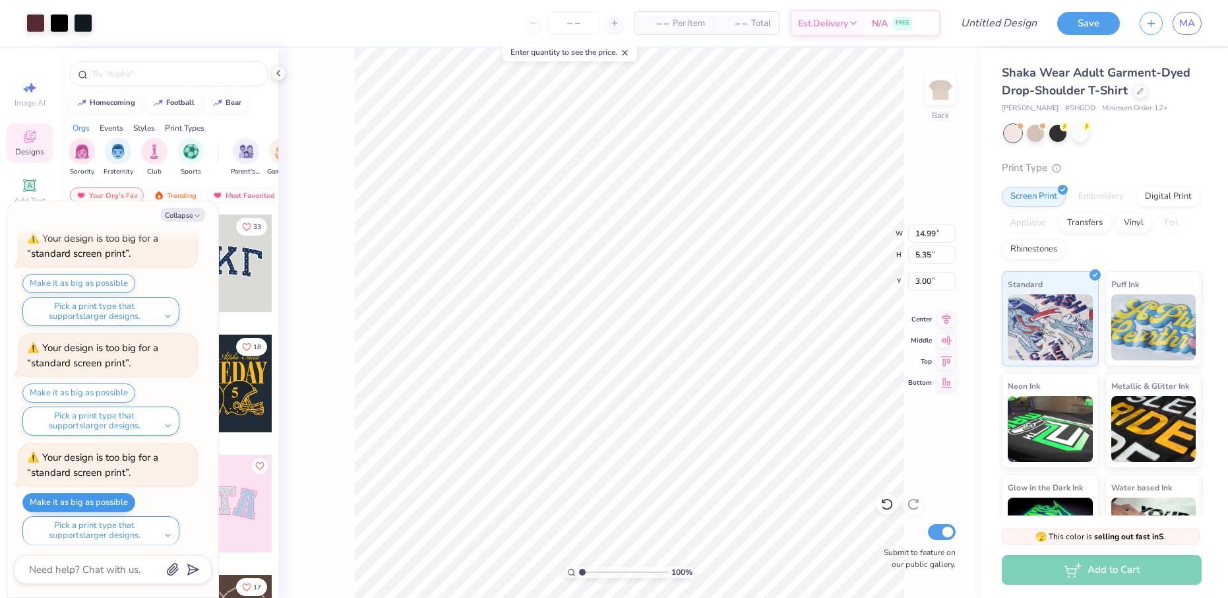
click at [123, 495] on button "Make it as big as possible" at bounding box center [78, 502] width 113 height 19
type textarea "x"
type input "15.00"
click at [193, 569] on icon "submit" at bounding box center [190, 569] width 18 height 18
click at [125, 494] on button "Make it as big as possible" at bounding box center [78, 502] width 113 height 19
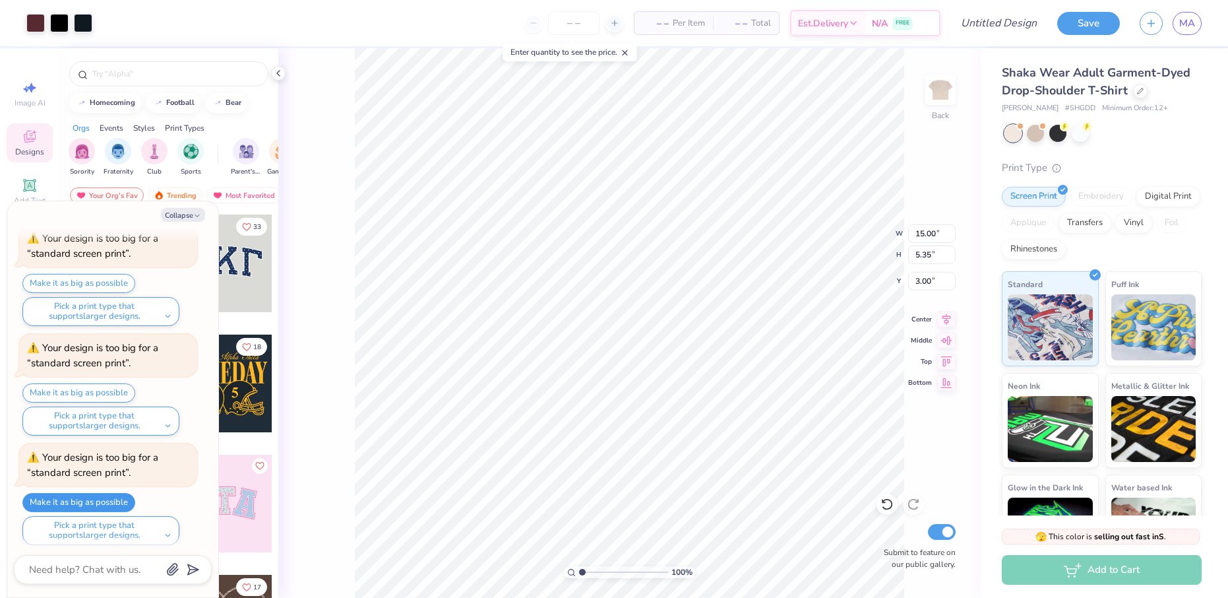
click at [131, 493] on button "Make it as big as possible" at bounding box center [78, 502] width 113 height 19
click at [91, 497] on button "Make it as big as possible" at bounding box center [78, 502] width 113 height 19
click at [103, 396] on div "Make it as big as possible Pick a print type that supports larger designs." at bounding box center [109, 409] width 175 height 52
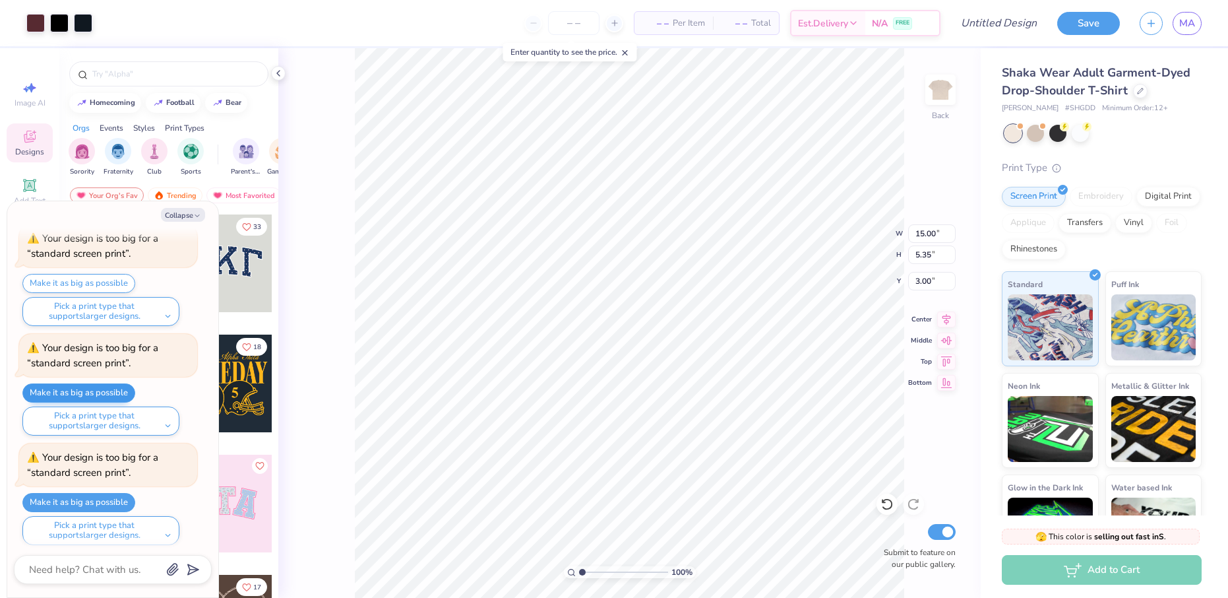
click at [108, 388] on button "Make it as big as possible" at bounding box center [78, 392] width 113 height 19
click at [184, 215] on button "Collapse" at bounding box center [183, 215] width 44 height 14
type textarea "x"
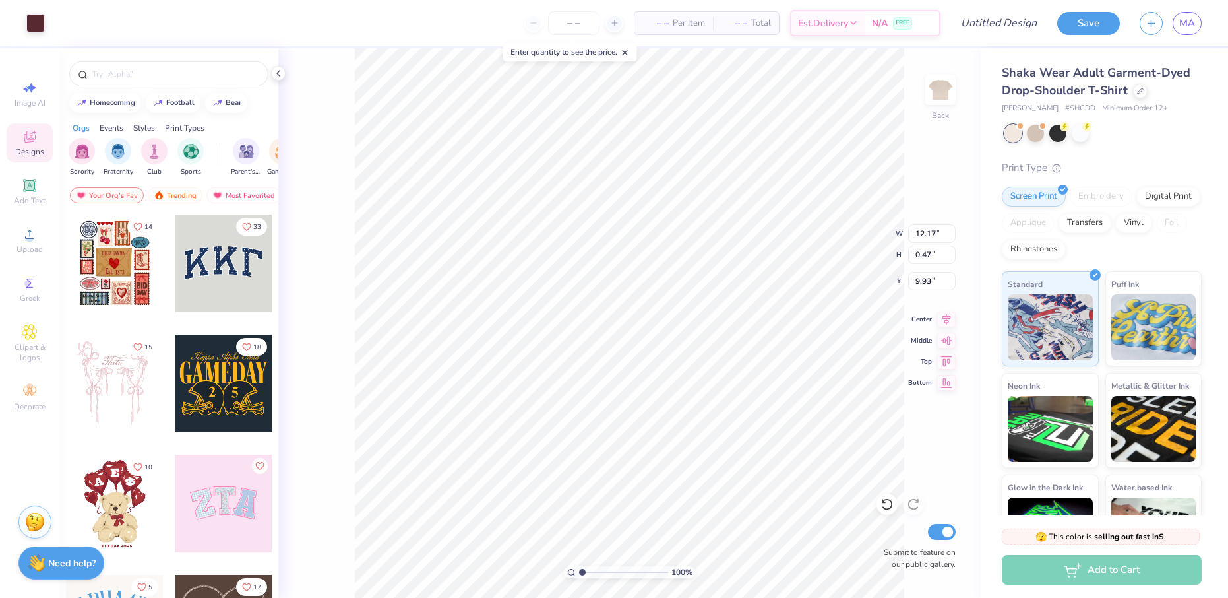
type input "9.40"
click at [1003, 15] on input "Design Title" at bounding box center [982, 23] width 129 height 26
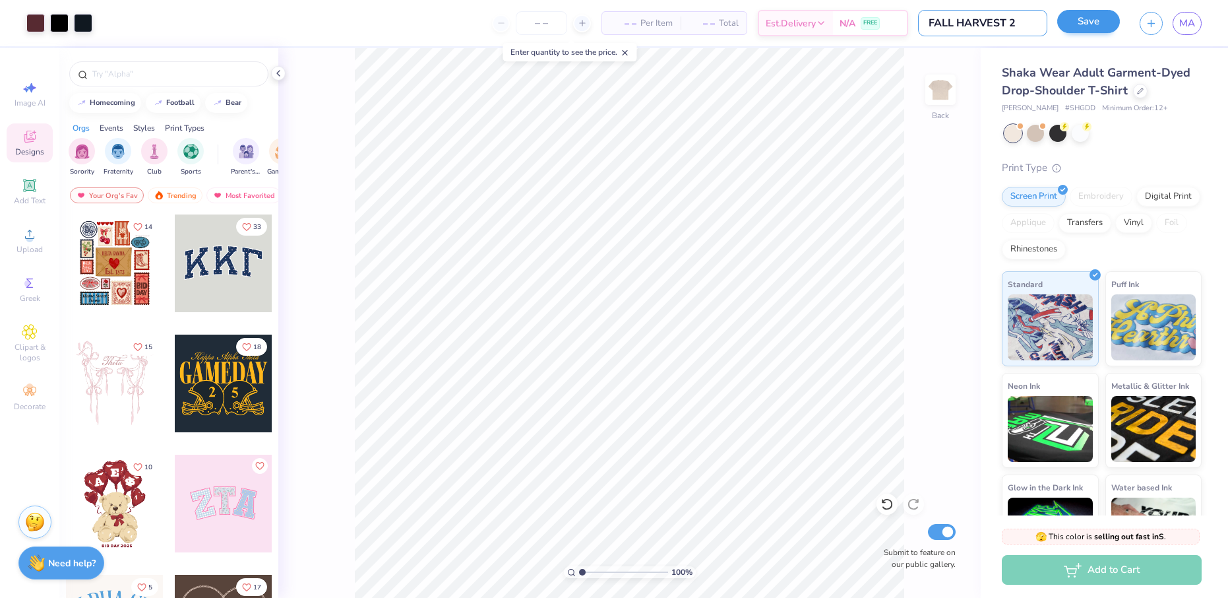
type input "FALL HARVEST 2"
click at [1081, 28] on button "Save" at bounding box center [1089, 21] width 63 height 23
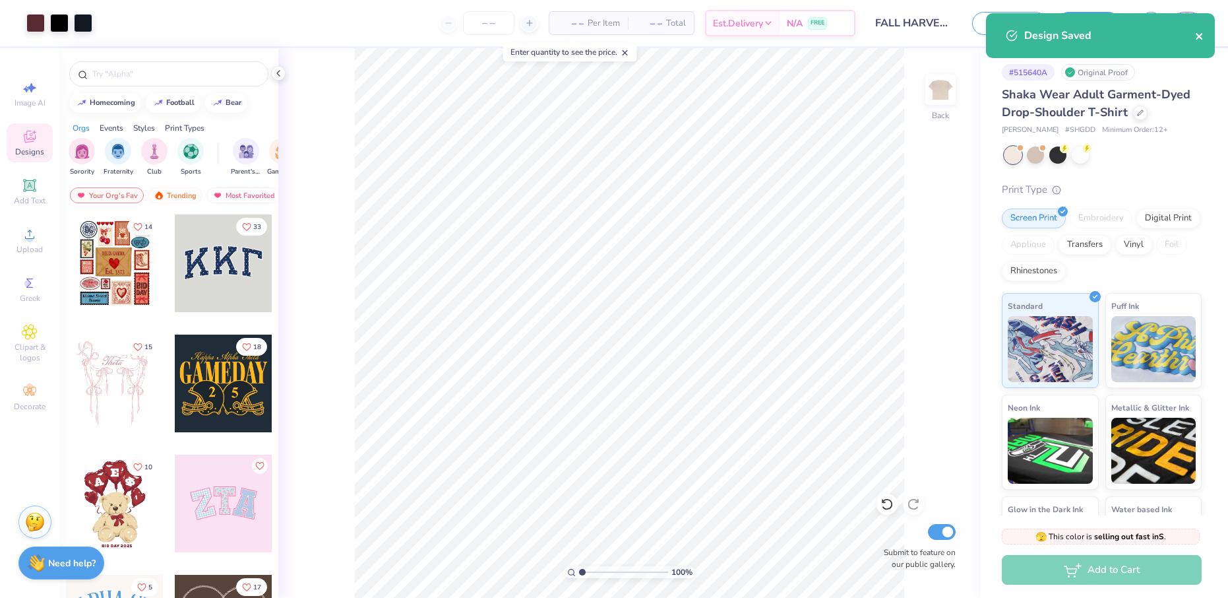
click at [1202, 34] on icon "close" at bounding box center [1199, 36] width 7 height 7
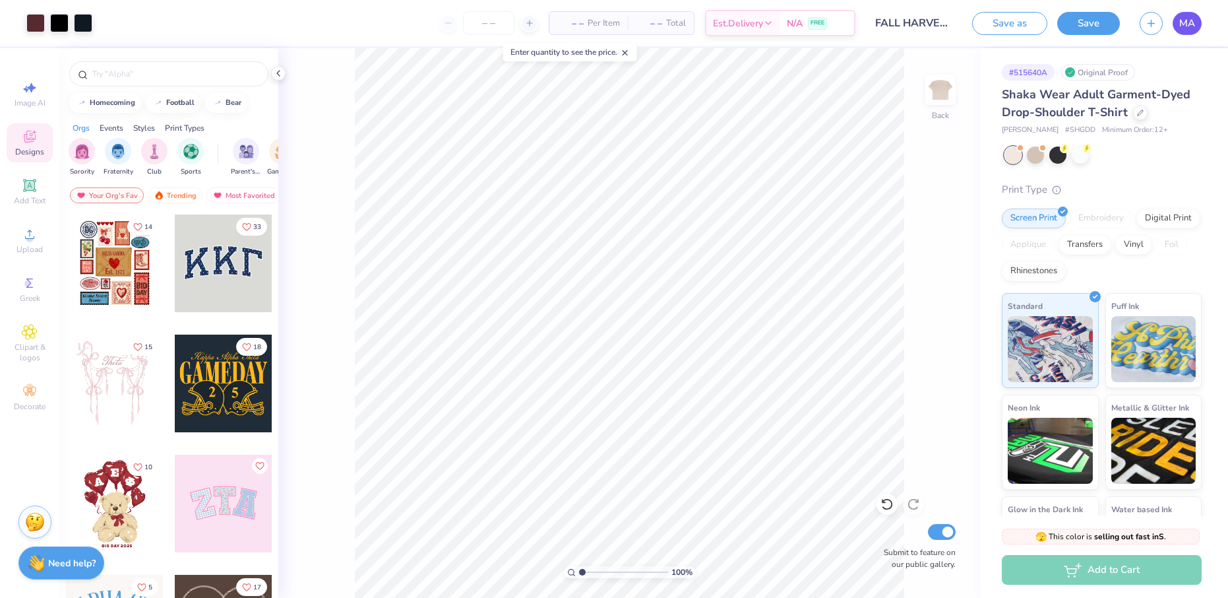
click at [1195, 28] on span "MA" at bounding box center [1188, 23] width 16 height 15
click at [172, 76] on input "text" at bounding box center [175, 73] width 169 height 13
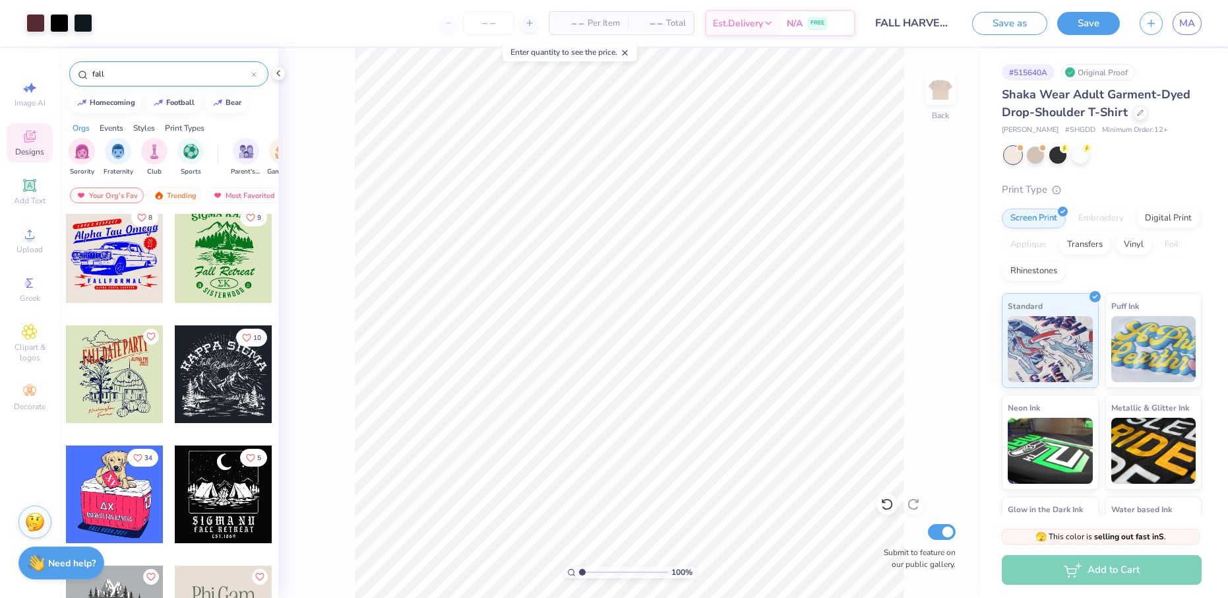
scroll to position [2351, 0]
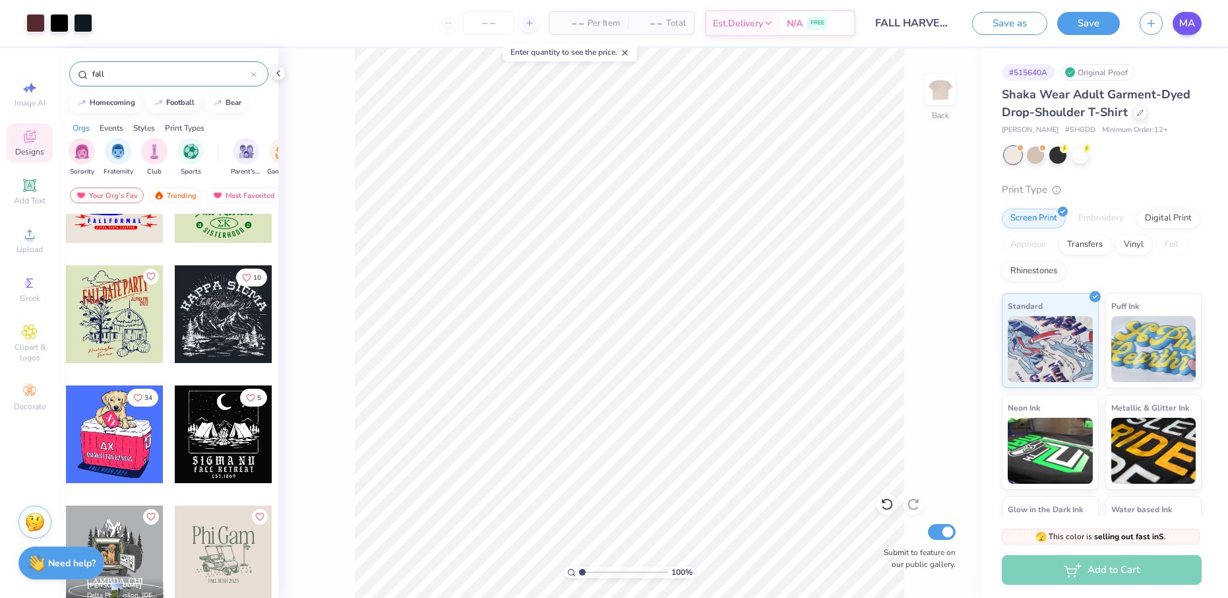
type input "fall"
click at [1186, 28] on span "MA" at bounding box center [1188, 23] width 16 height 15
click at [1153, 16] on icon "button" at bounding box center [1151, 21] width 11 height 11
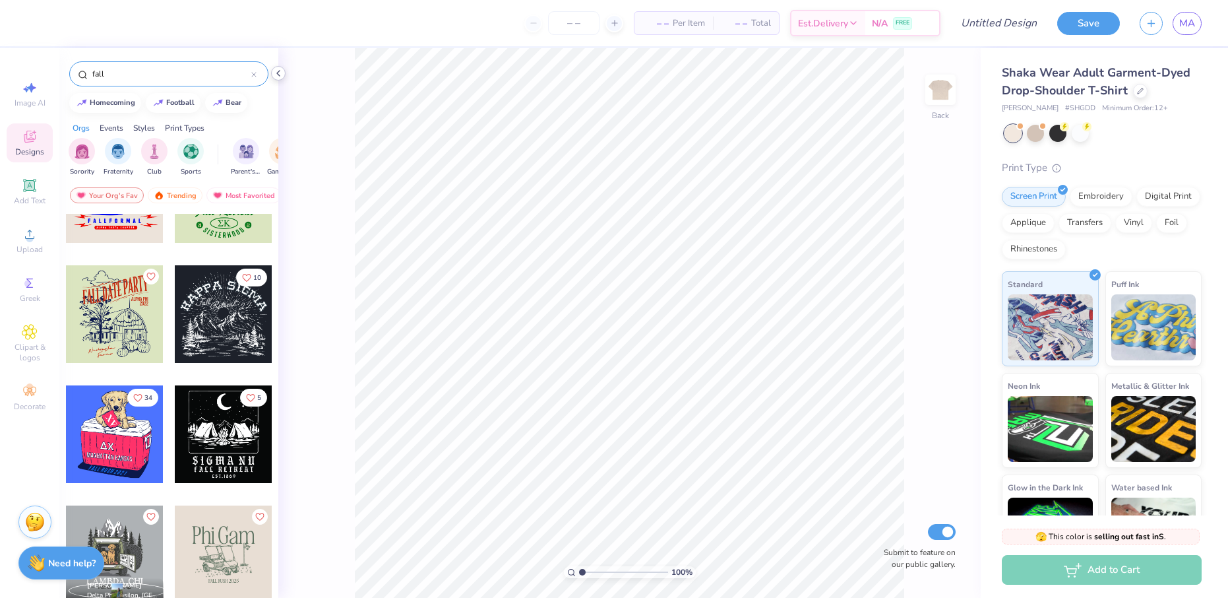
click at [277, 72] on icon at bounding box center [278, 73] width 11 height 11
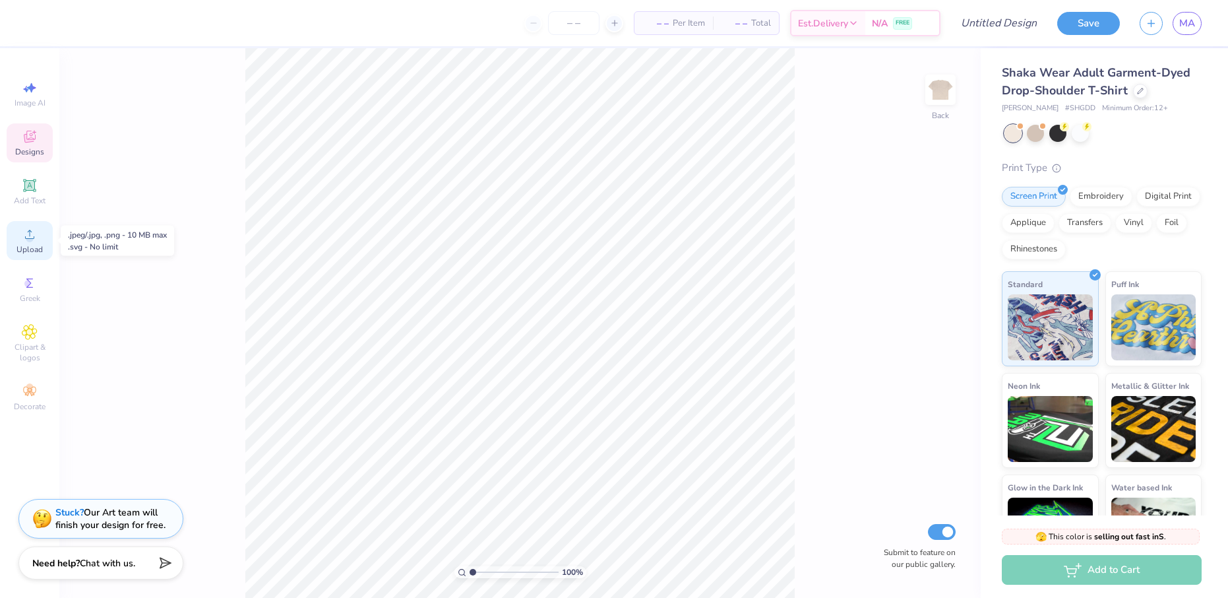
click at [17, 243] on div "Upload" at bounding box center [30, 240] width 46 height 39
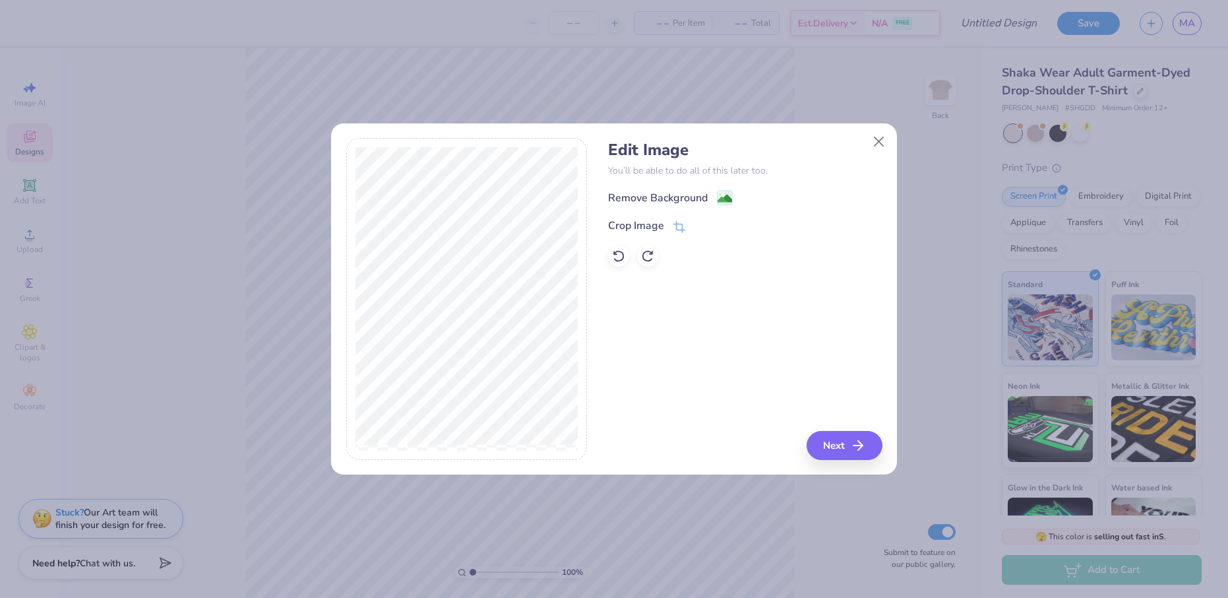
click at [833, 426] on div "Edit Image You’ll be able to do all of this later too. Remove Background Crop I…" at bounding box center [745, 299] width 274 height 322
click at [840, 435] on button "Next" at bounding box center [847, 445] width 76 height 29
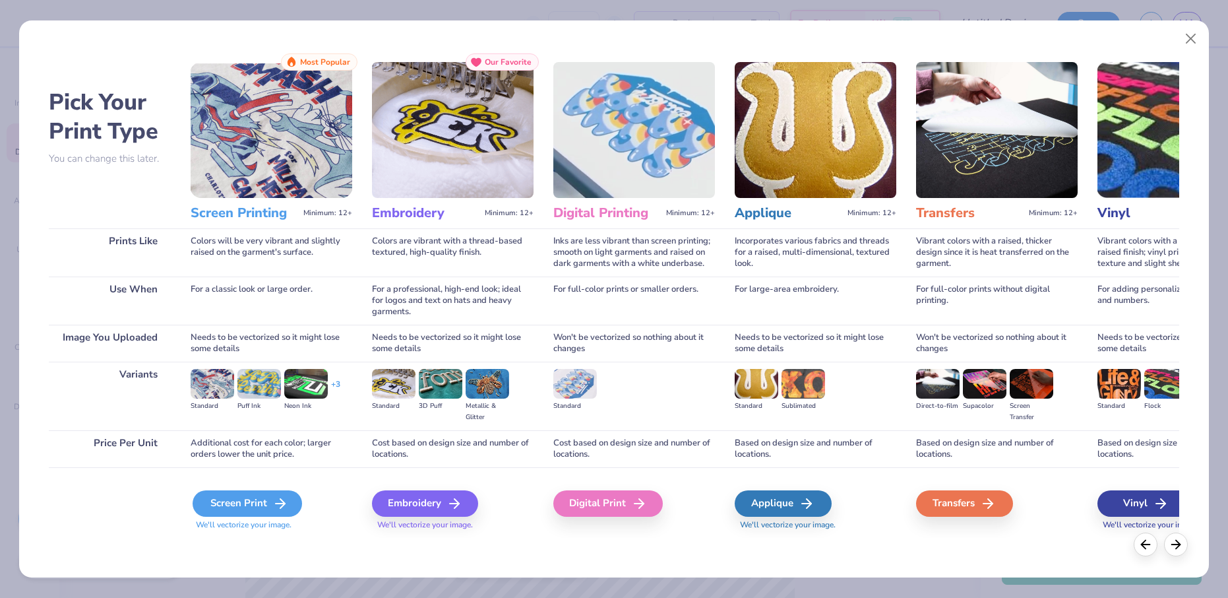
click at [270, 504] on div "Screen Print" at bounding box center [248, 503] width 110 height 26
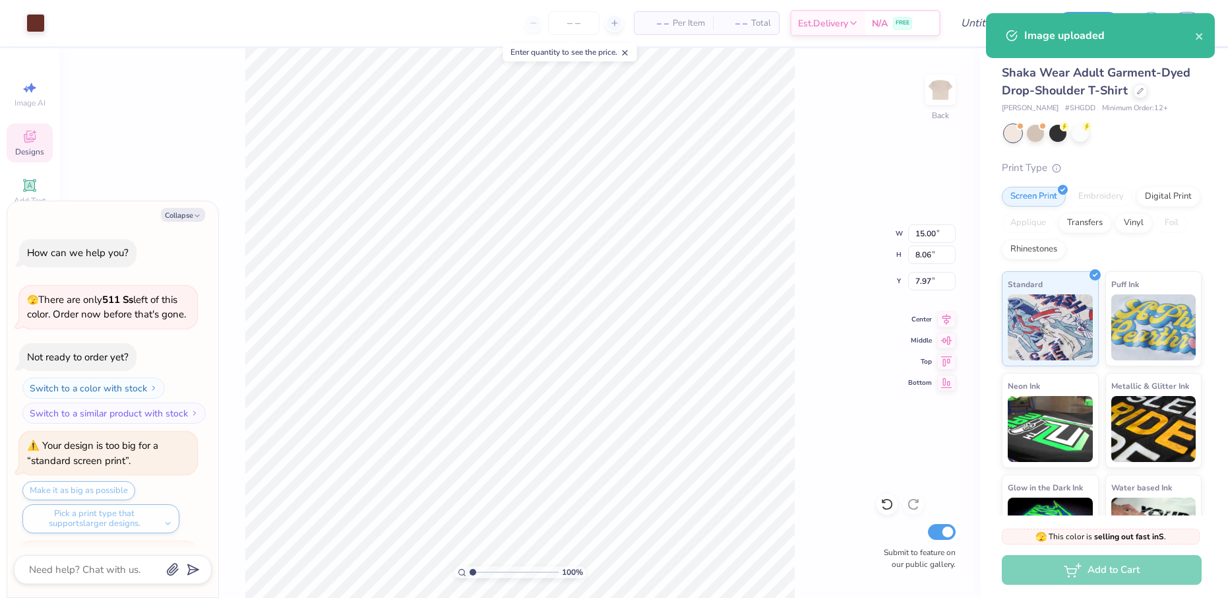
scroll to position [973, 0]
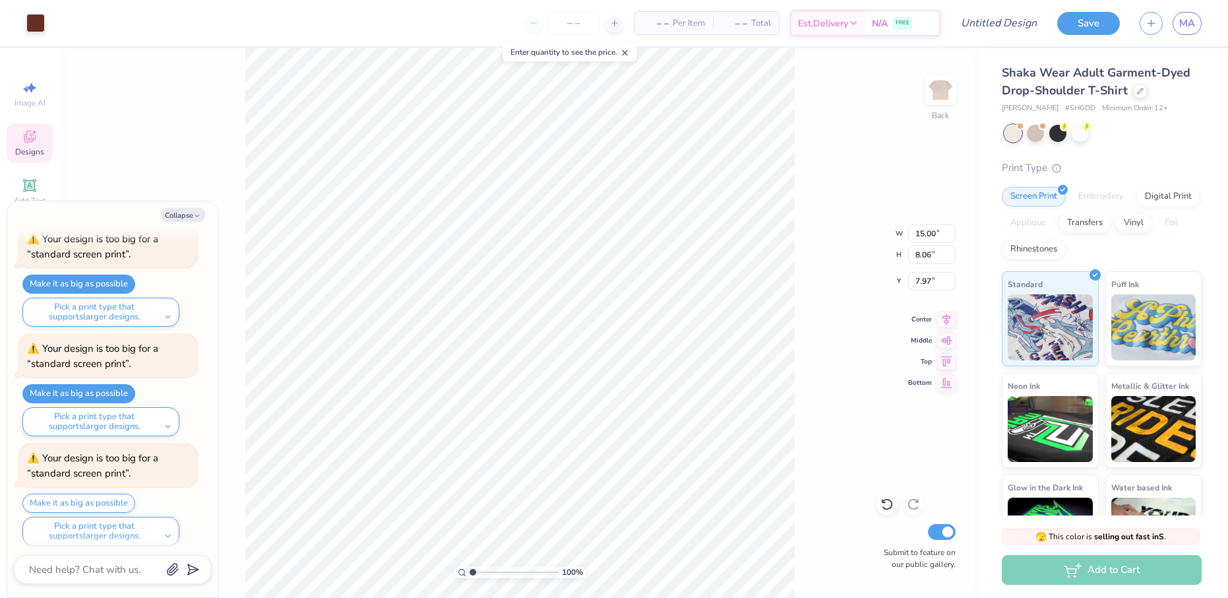
type textarea "x"
type input "3.94"
click at [809, 336] on div "100 % Back W 15.00 15.00 " H 8.06 8.06 " Y 3.94 3.94 " Center Middle Top Bottom…" at bounding box center [520, 323] width 922 height 550
type textarea "x"
type input "3.00"
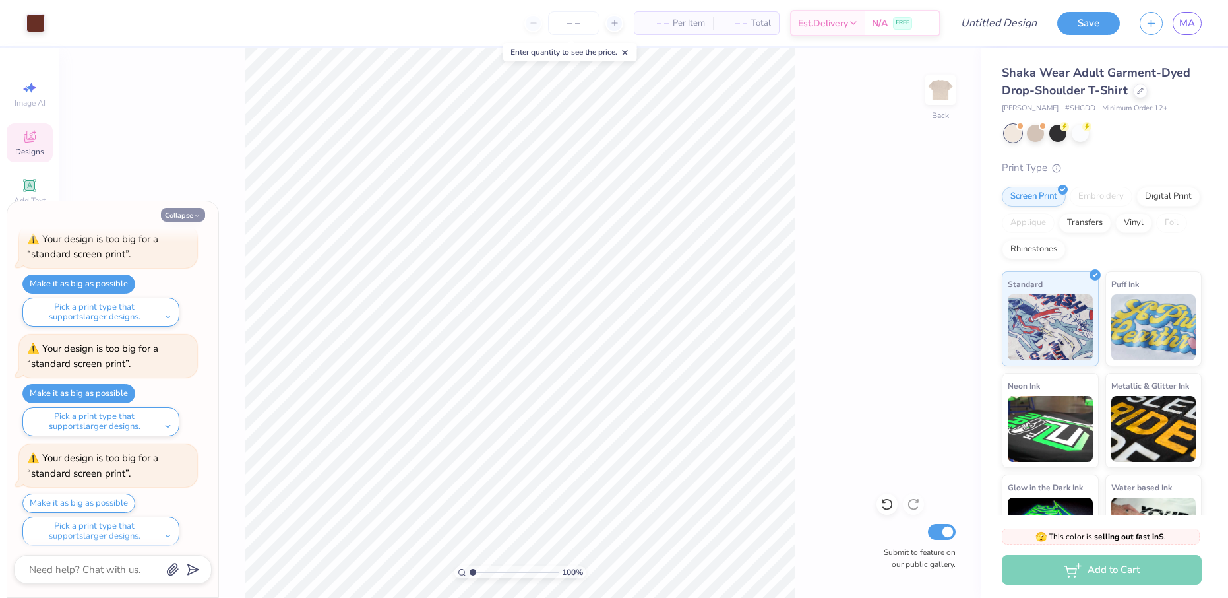
click at [172, 220] on button "Collapse" at bounding box center [183, 215] width 44 height 14
type textarea "x"
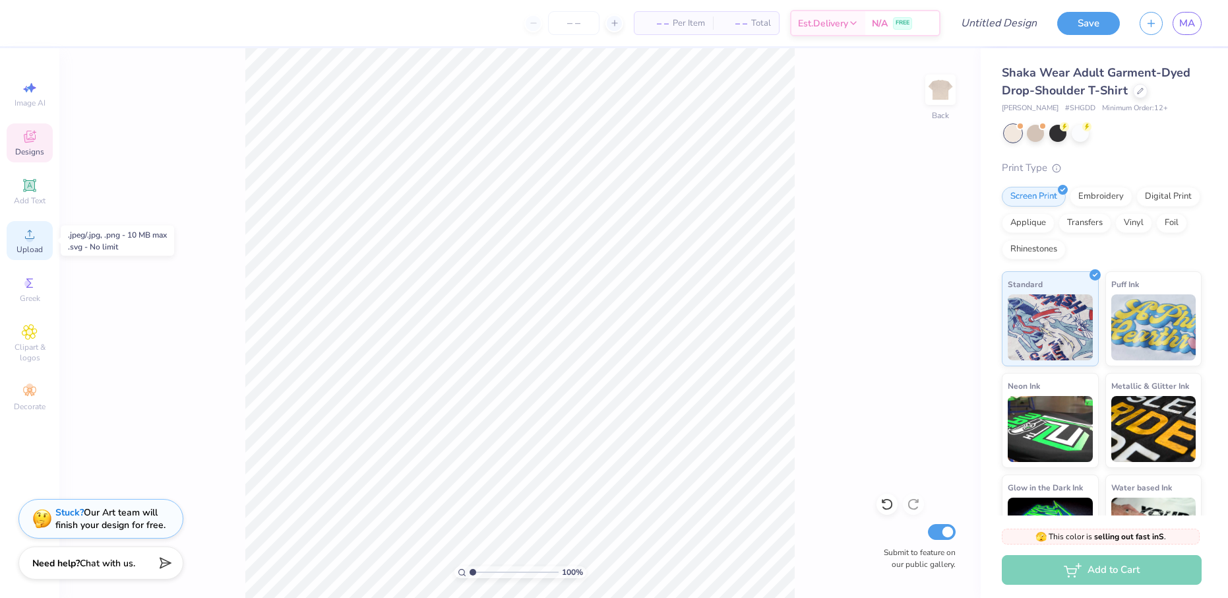
click at [18, 239] on div "Upload" at bounding box center [30, 240] width 46 height 39
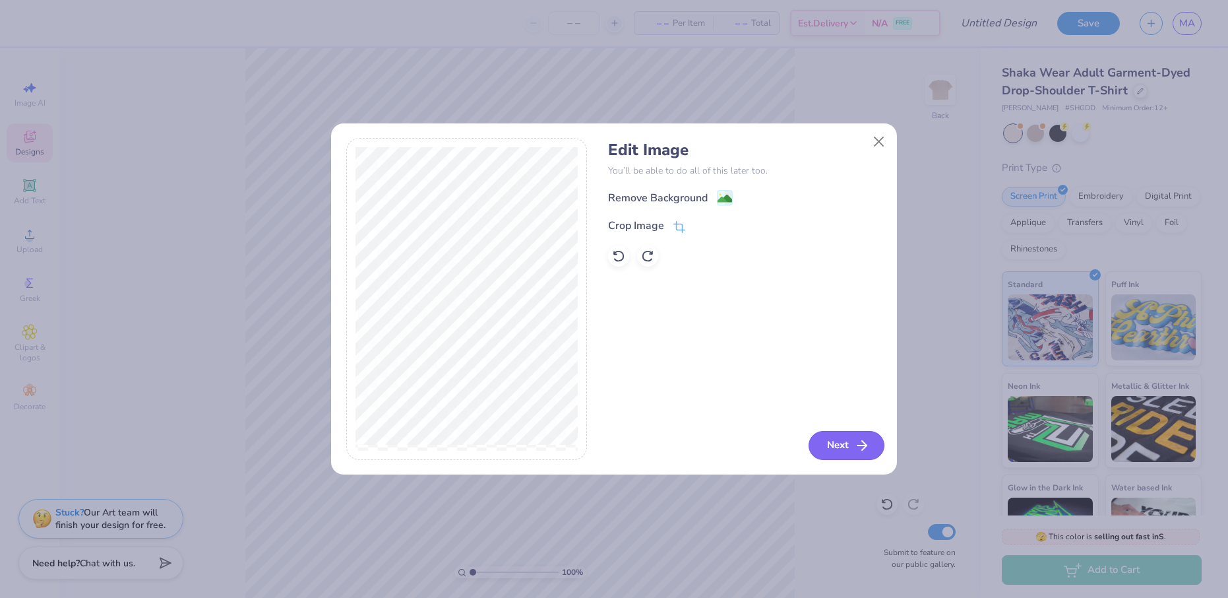
click at [850, 442] on button "Next" at bounding box center [847, 445] width 76 height 29
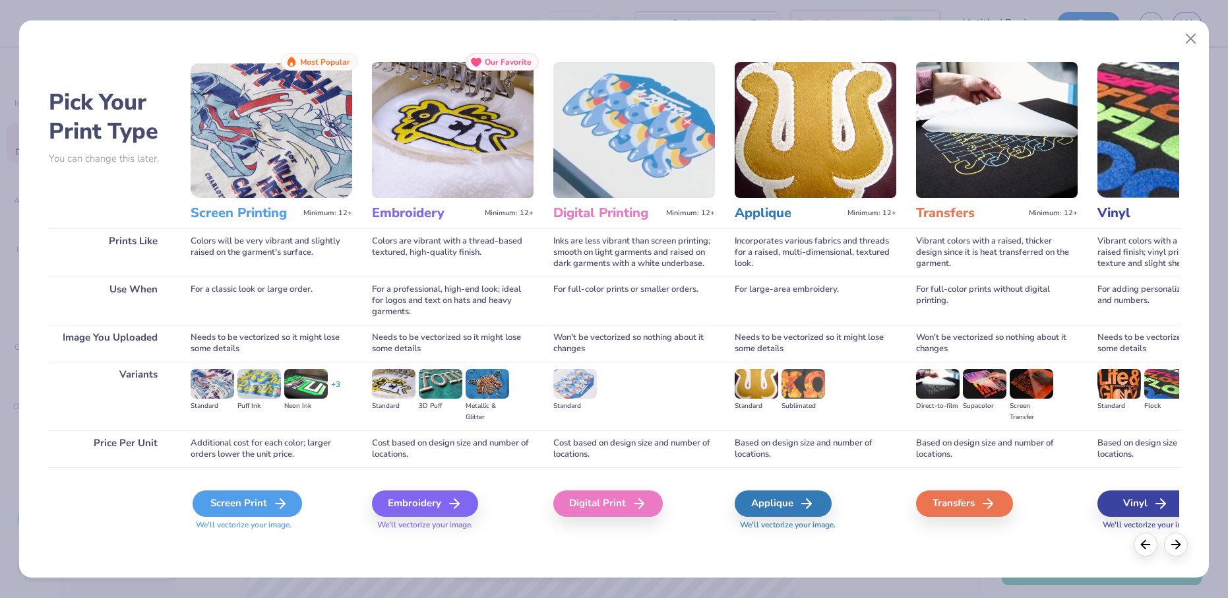
click at [280, 497] on icon at bounding box center [280, 503] width 16 height 16
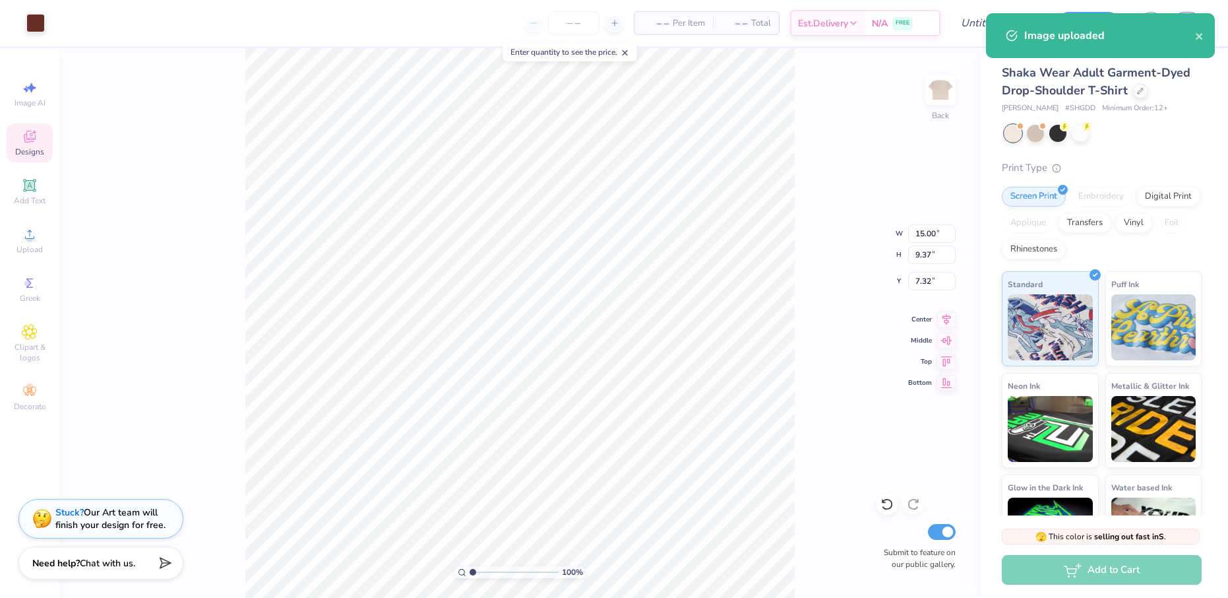
type input "3.00"
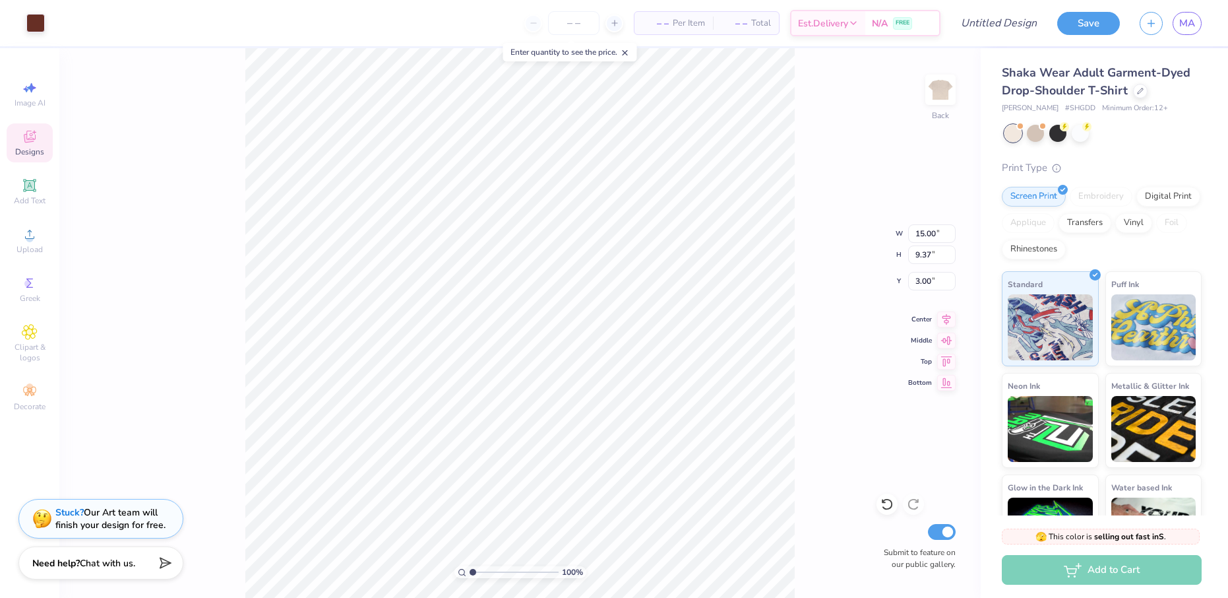
click at [802, 369] on div "100 % Back W 15.00 15.00 " H 9.37 9.37 " Y 3.00 3.00 " Center Middle Top Bottom…" at bounding box center [520, 323] width 922 height 550
click at [28, 239] on circle at bounding box center [29, 238] width 7 height 7
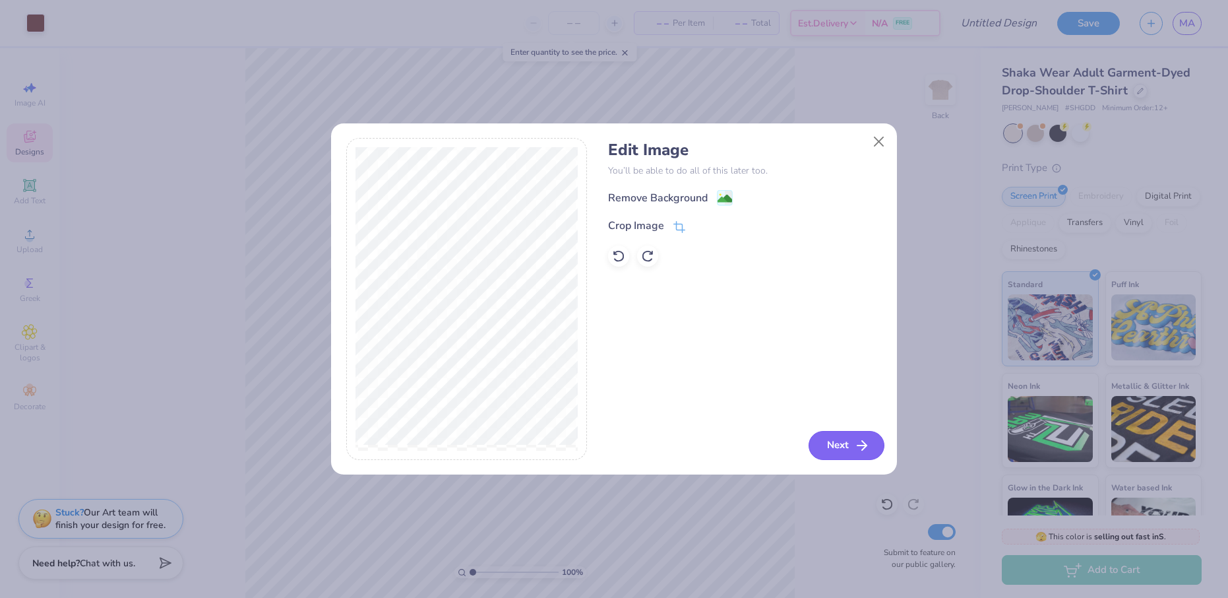
click at [832, 439] on button "Next" at bounding box center [847, 445] width 76 height 29
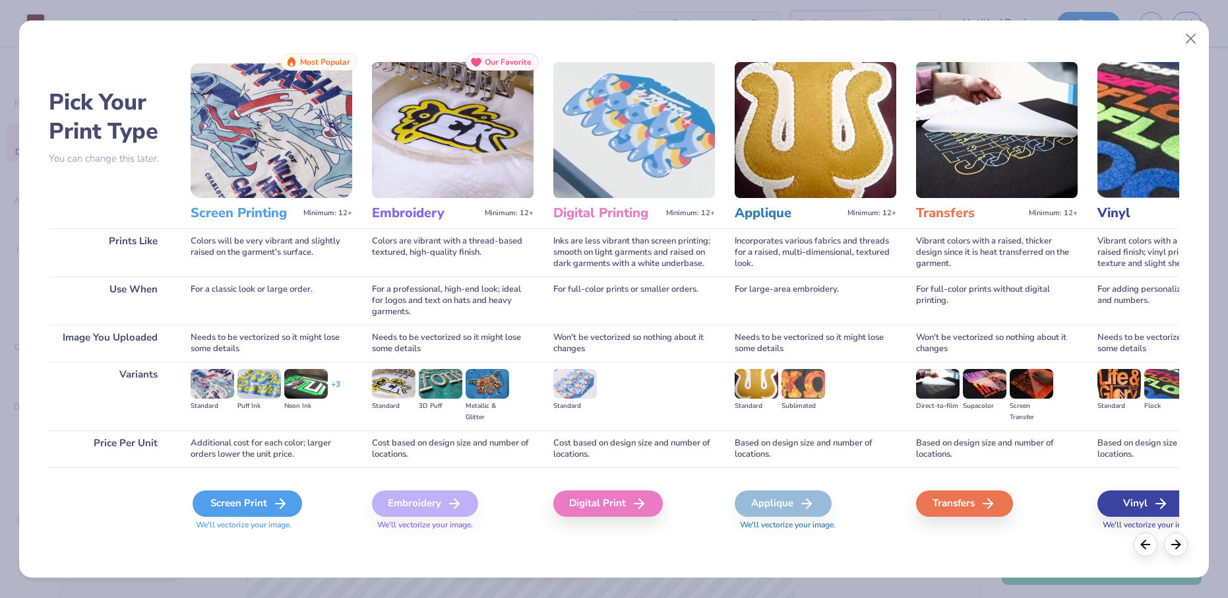
click at [266, 503] on div "Screen Print" at bounding box center [248, 503] width 110 height 26
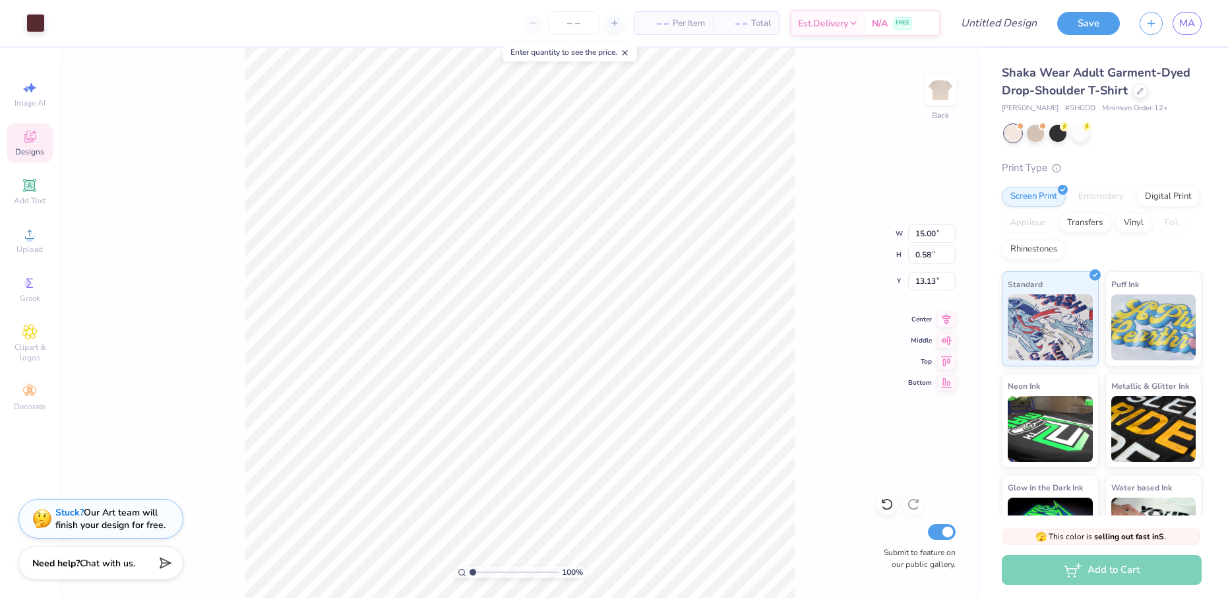
type input "13.13"
type input "13.67"
click at [898, 385] on div "100 % Back W 15.00 15.00 " H 0.58 0.58 " Y 13.67 13.67 " Center Middle Top Bott…" at bounding box center [520, 323] width 922 height 550
type input "14.07"
click at [1185, 28] on span "MA" at bounding box center [1188, 23] width 16 height 15
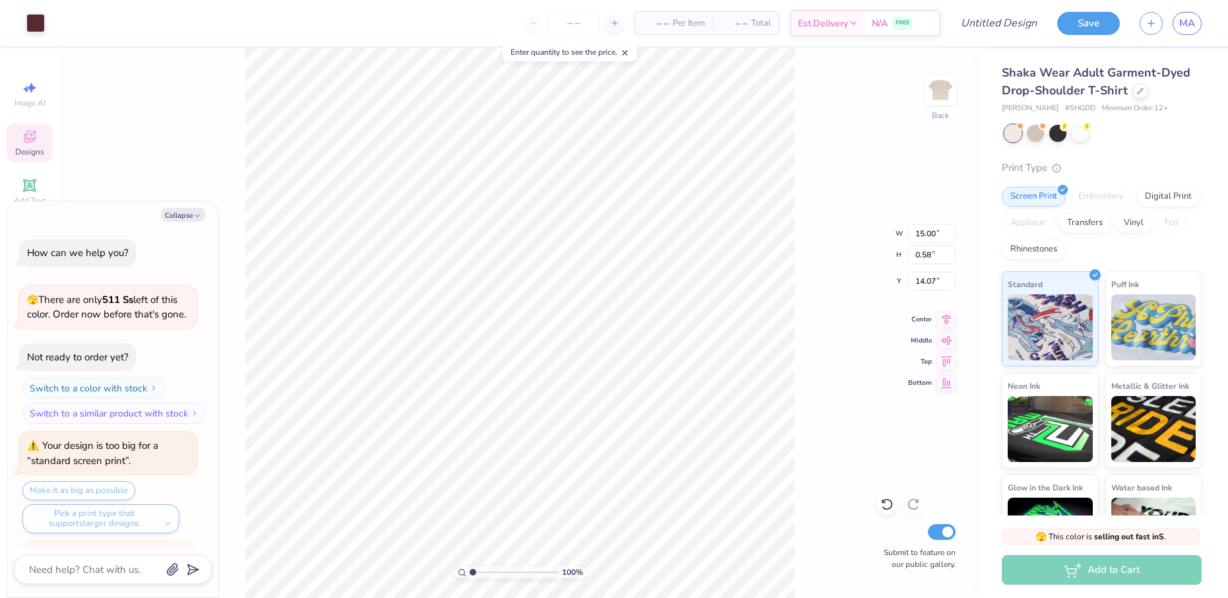
scroll to position [1082, 0]
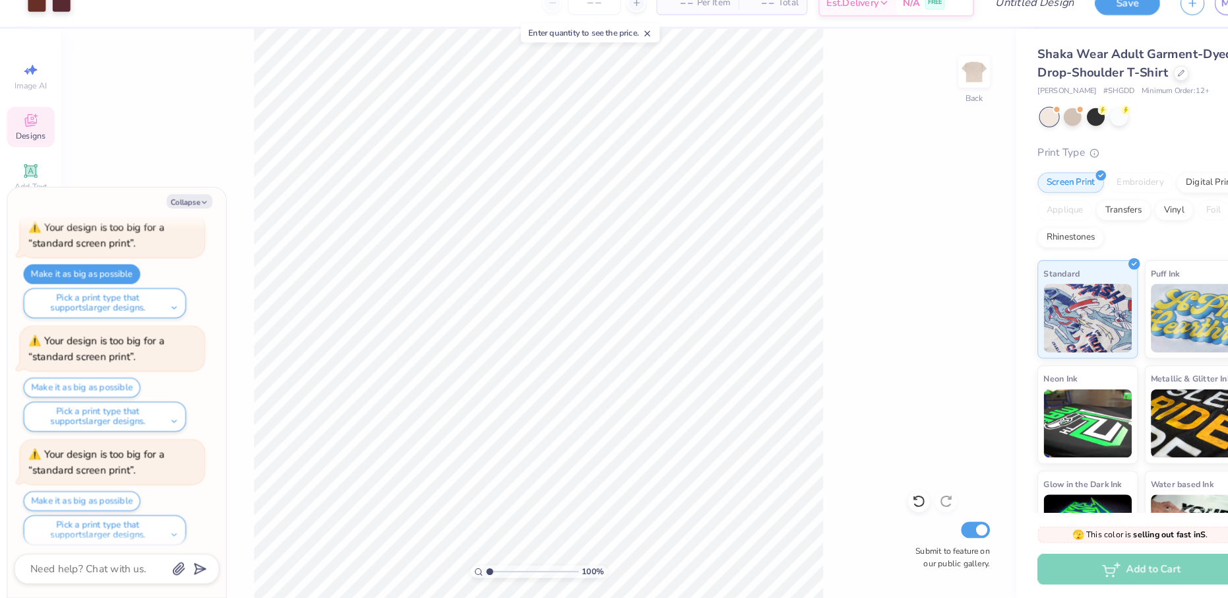
click at [197, 201] on div "Collapse How can we help you? 🫣 There are only 511 Ss left of this color. Order…" at bounding box center [112, 399] width 211 height 396
click at [196, 212] on icon "button" at bounding box center [197, 216] width 8 height 8
type textarea "x"
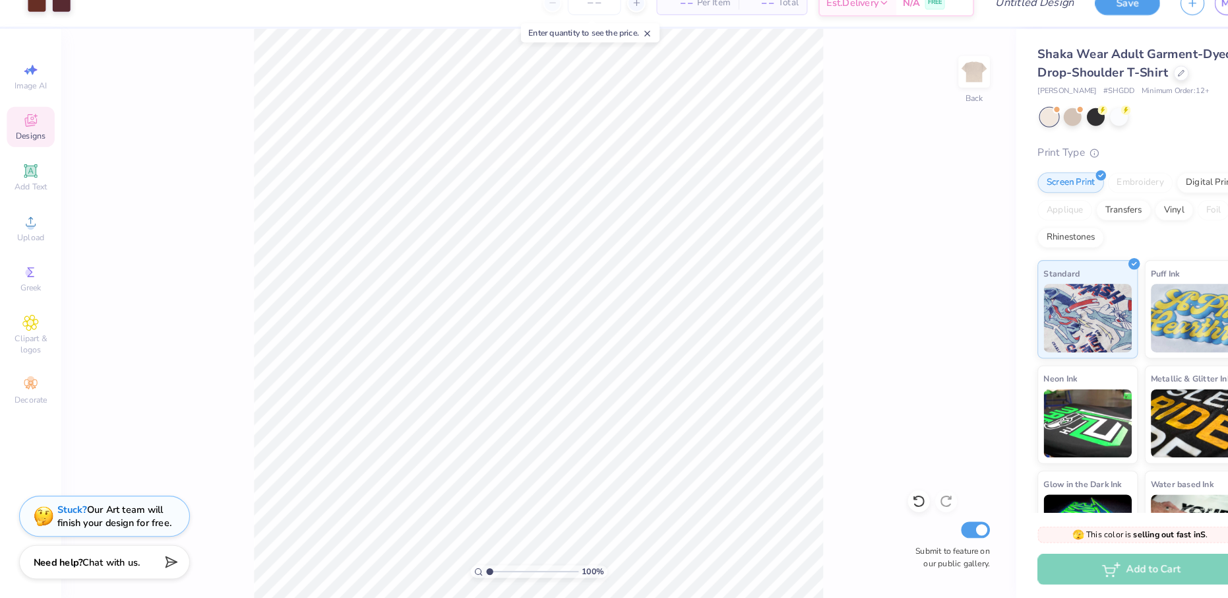
click at [928, 152] on div "100 % Back Submit to feature on our public gallery." at bounding box center [520, 323] width 922 height 550
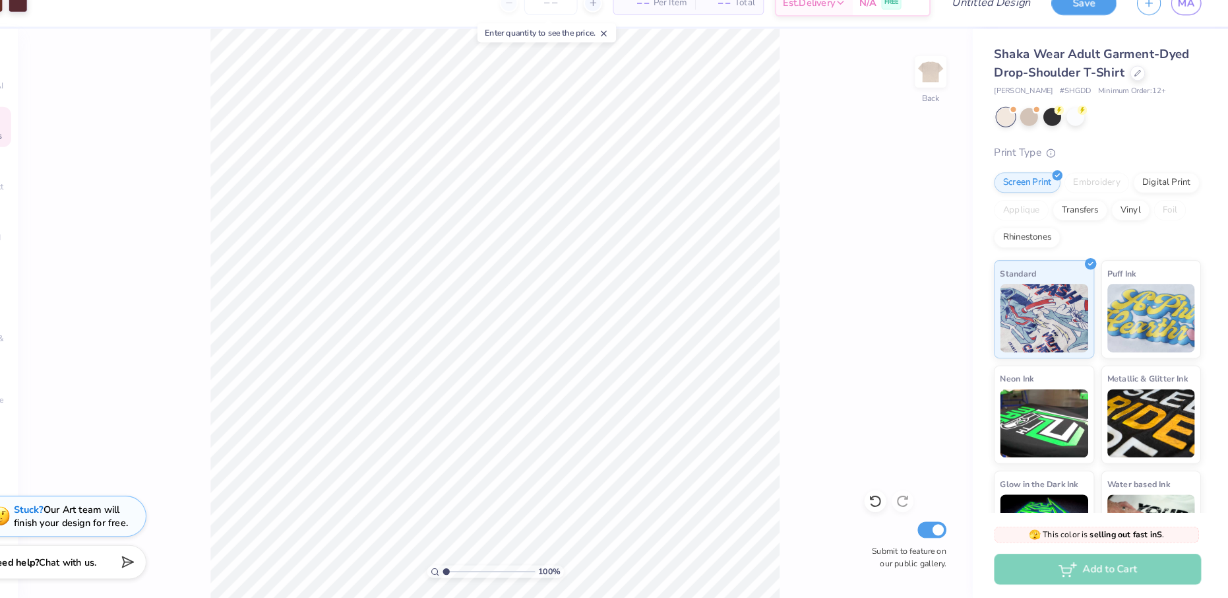
click at [866, 128] on div "100 % Back Submit to feature on our public gallery." at bounding box center [520, 323] width 922 height 550
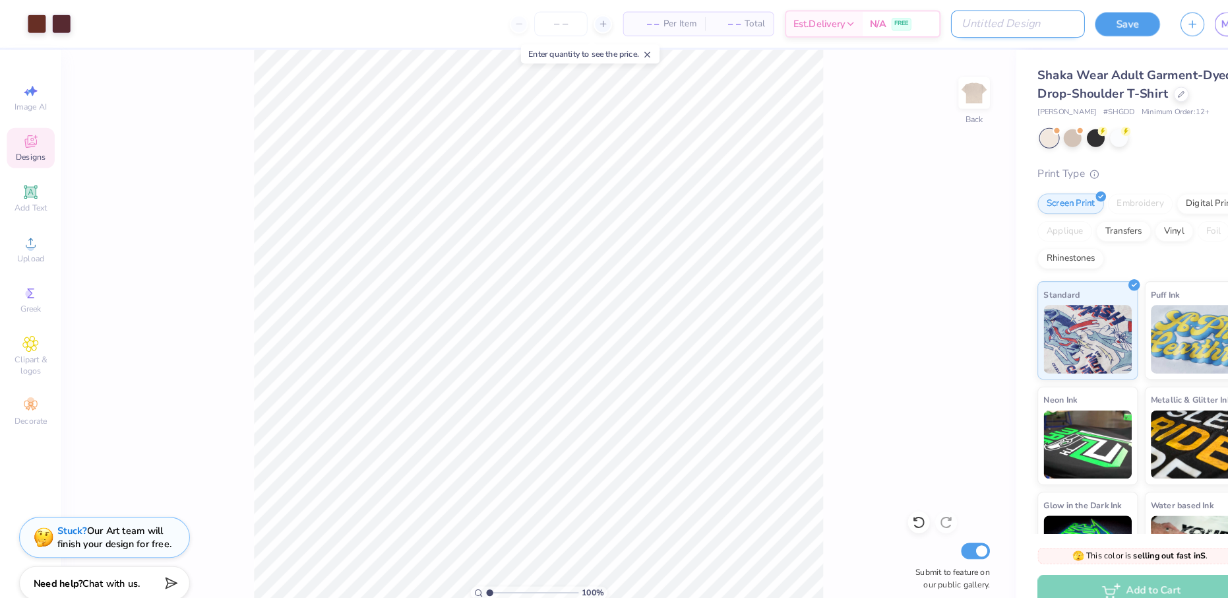
click at [999, 23] on input "Design Title" at bounding box center [982, 23] width 129 height 26
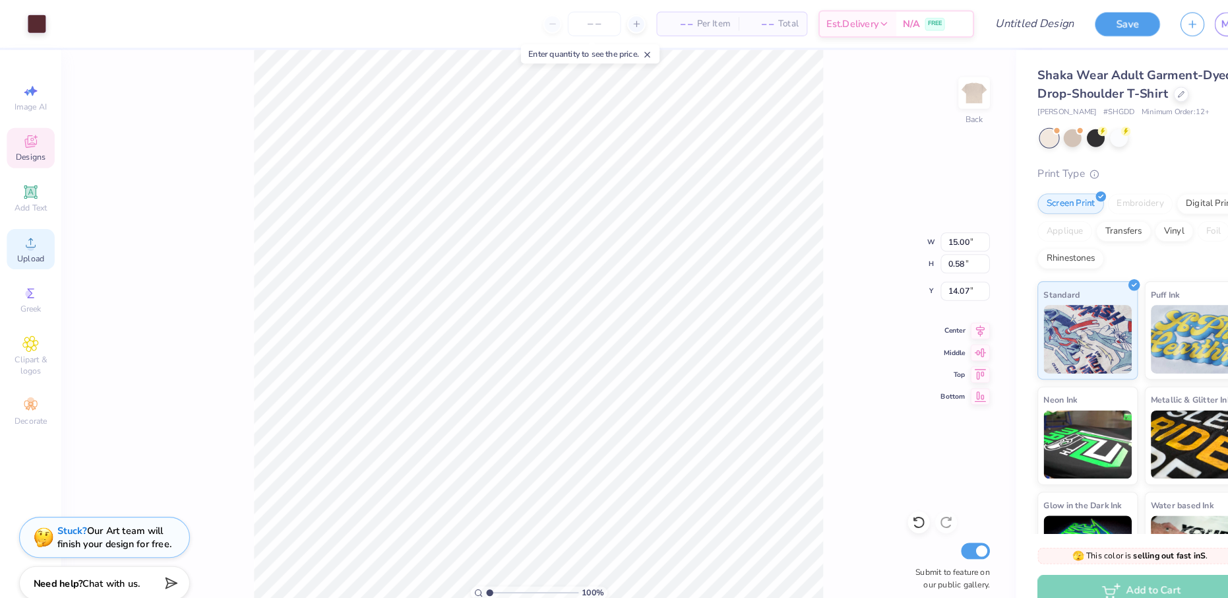
click at [24, 240] on icon at bounding box center [30, 234] width 16 height 16
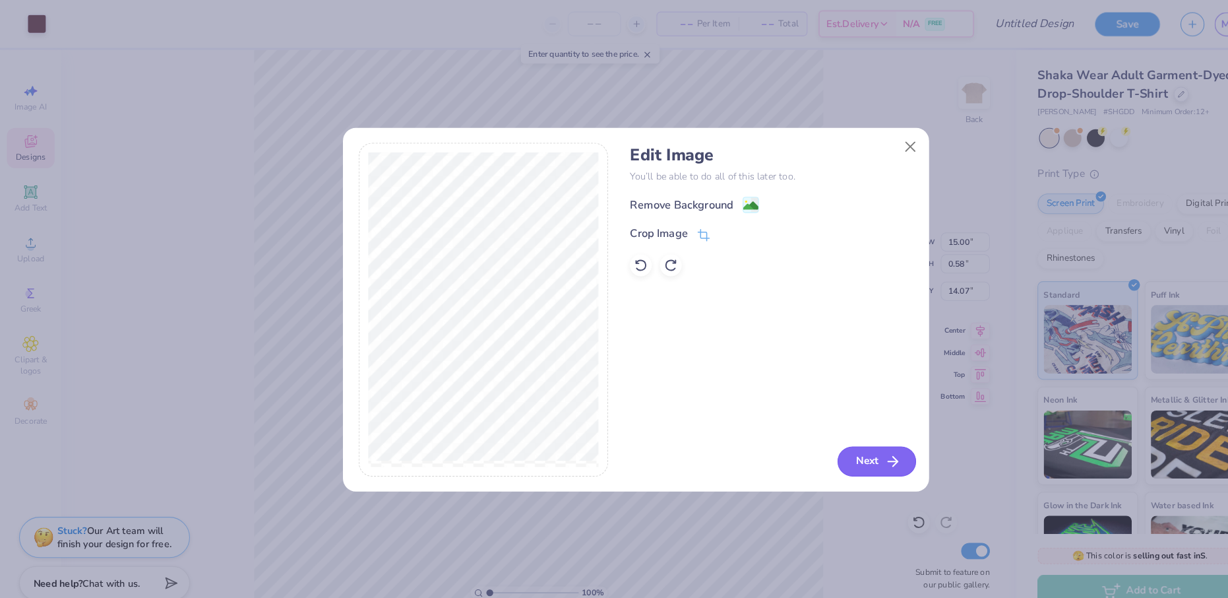
click at [835, 436] on button "Next" at bounding box center [847, 445] width 76 height 29
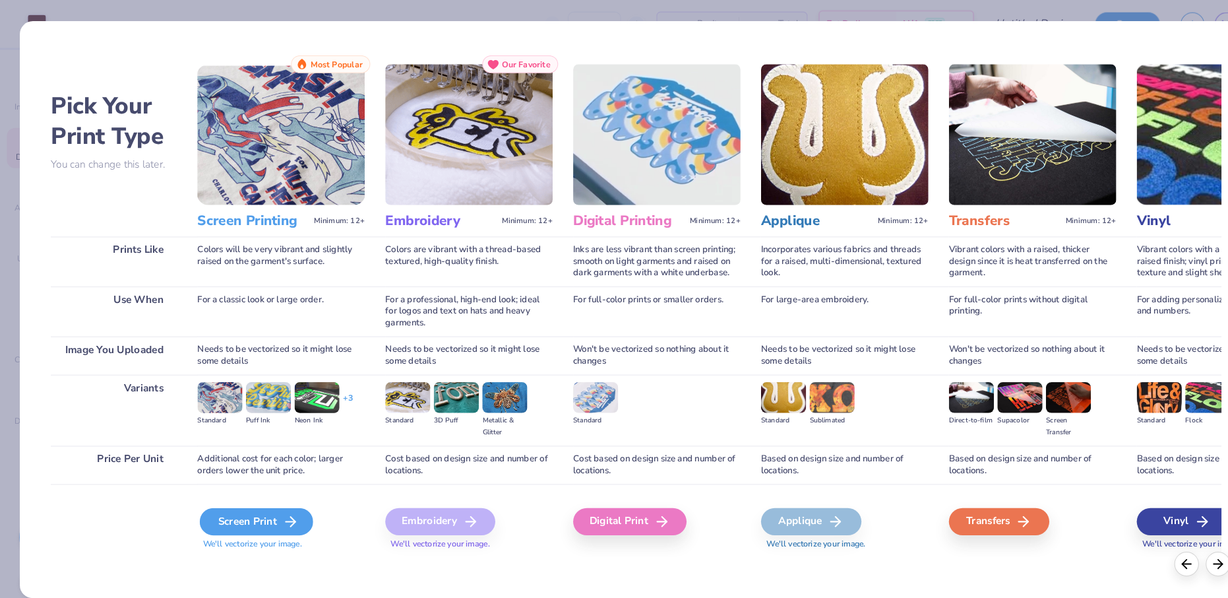
click at [265, 515] on div "Screen Print" at bounding box center [248, 503] width 110 height 26
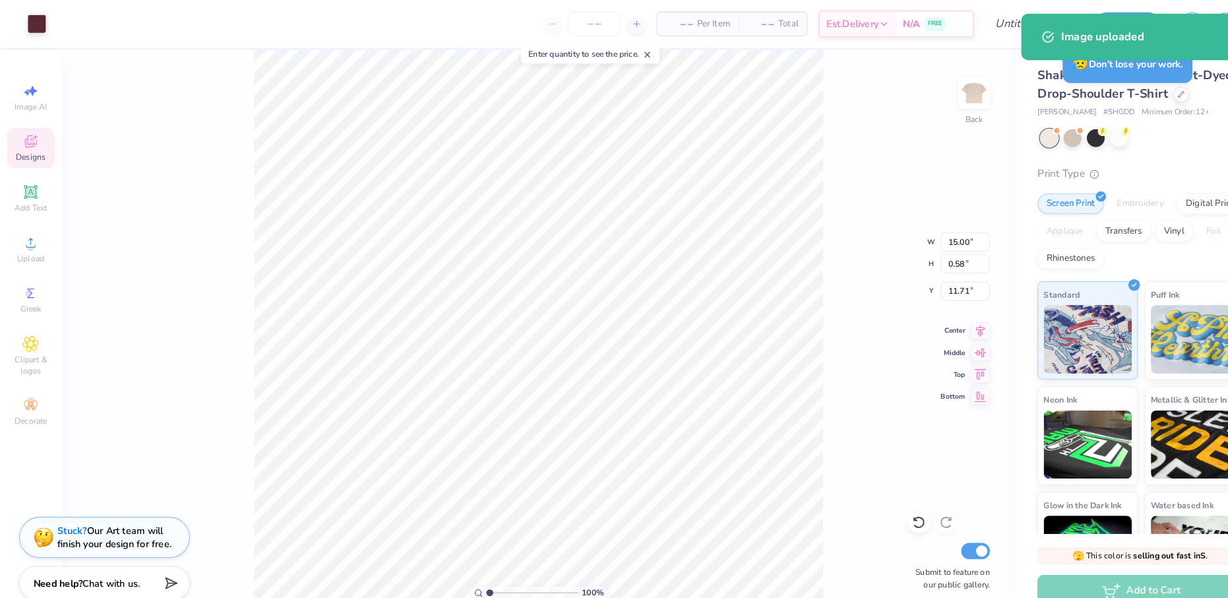
type input "16.20"
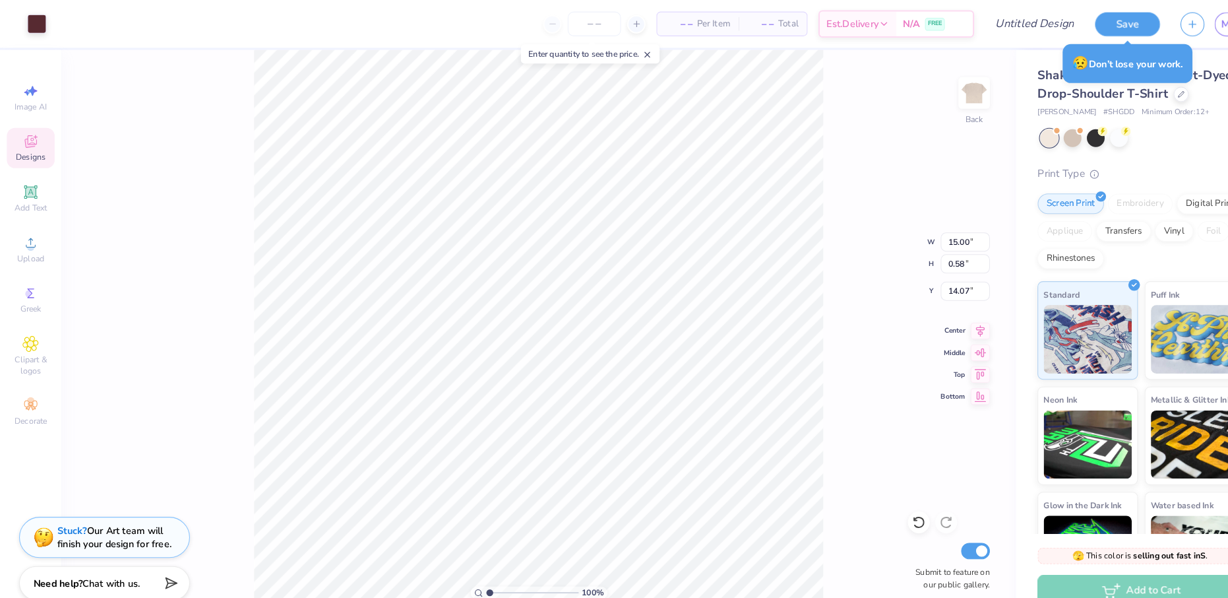
type input "12.32"
type input "0.47"
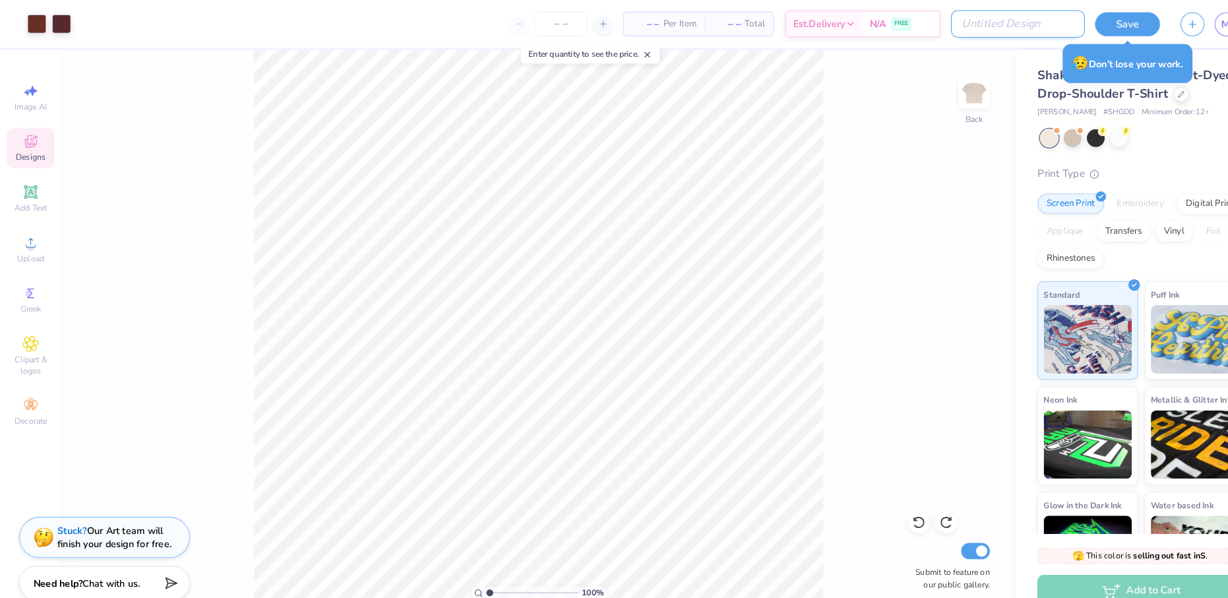
click at [1018, 22] on input "Design Title" at bounding box center [982, 23] width 129 height 26
type input "f"
click at [1007, 20] on input "FALL HARVEST 3" at bounding box center [982, 23] width 129 height 26
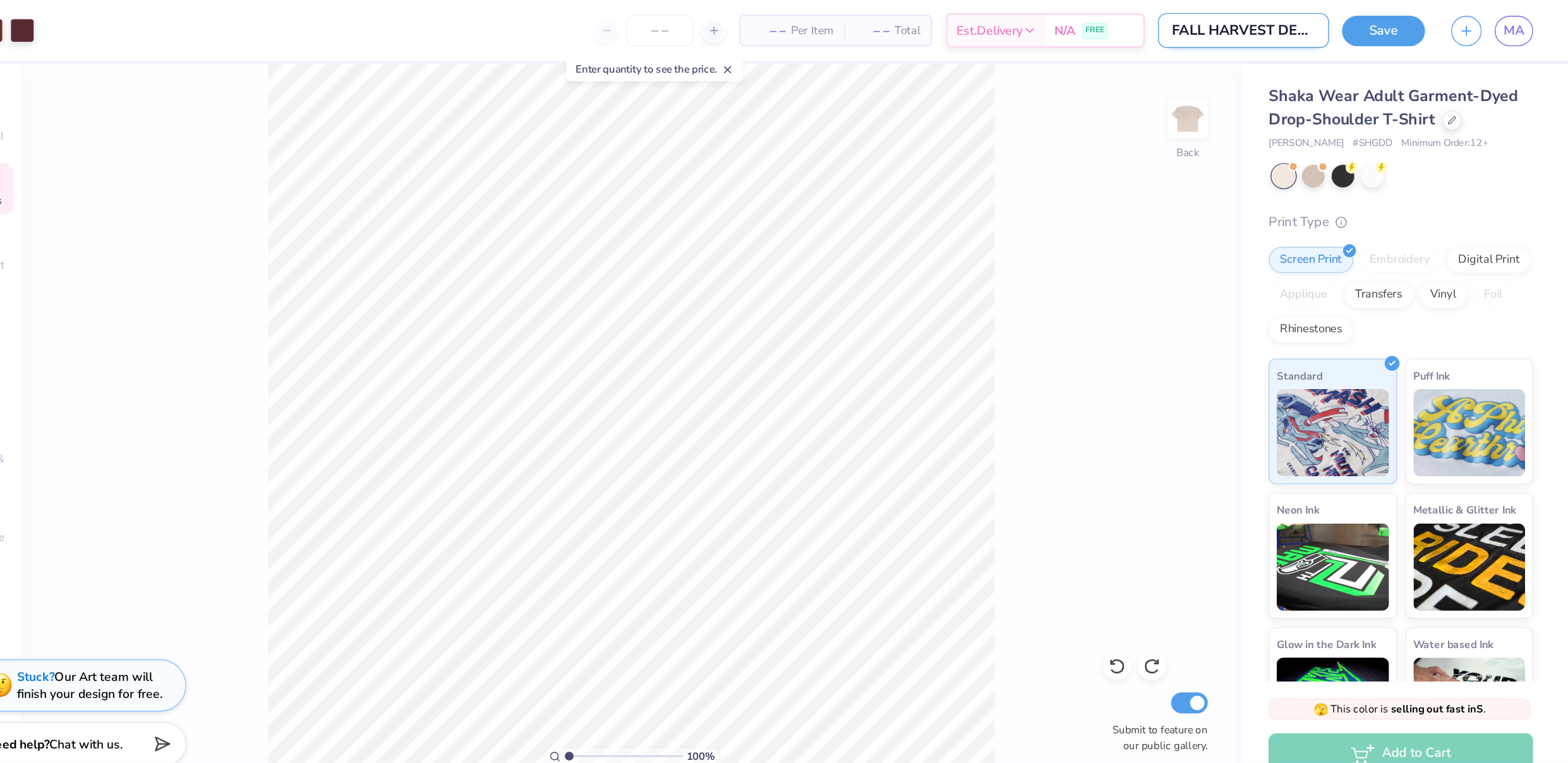
scroll to position [0, 0]
type input "FALL HARVEST DESIGN 3"
click at [1013, 21] on button "Save" at bounding box center [1043, 20] width 60 height 22
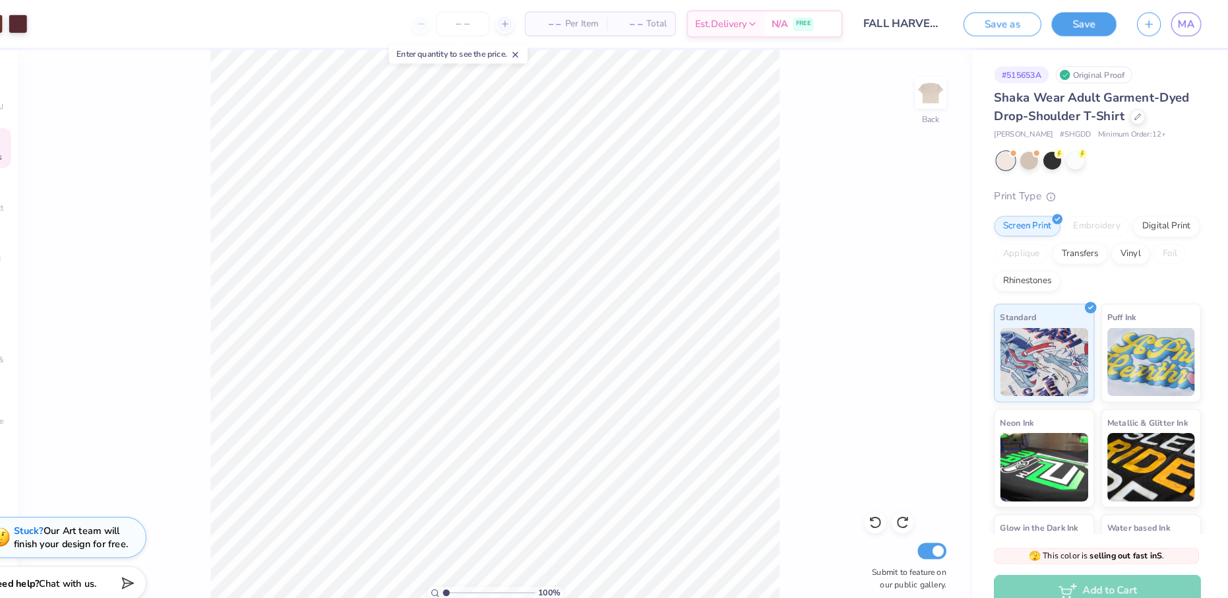
click at [1159, 35] on div "Design Saved" at bounding box center [1101, 41] width 234 height 60
click at [1180, 24] on span "MA" at bounding box center [1188, 23] width 16 height 15
click at [496, 52] on div "Enter quantity to see the price." at bounding box center [485, 52] width 134 height 18
click at [507, 51] on div "Enter quantity to see the price." at bounding box center [485, 52] width 134 height 18
click at [535, 52] on icon at bounding box center [539, 52] width 9 height 9
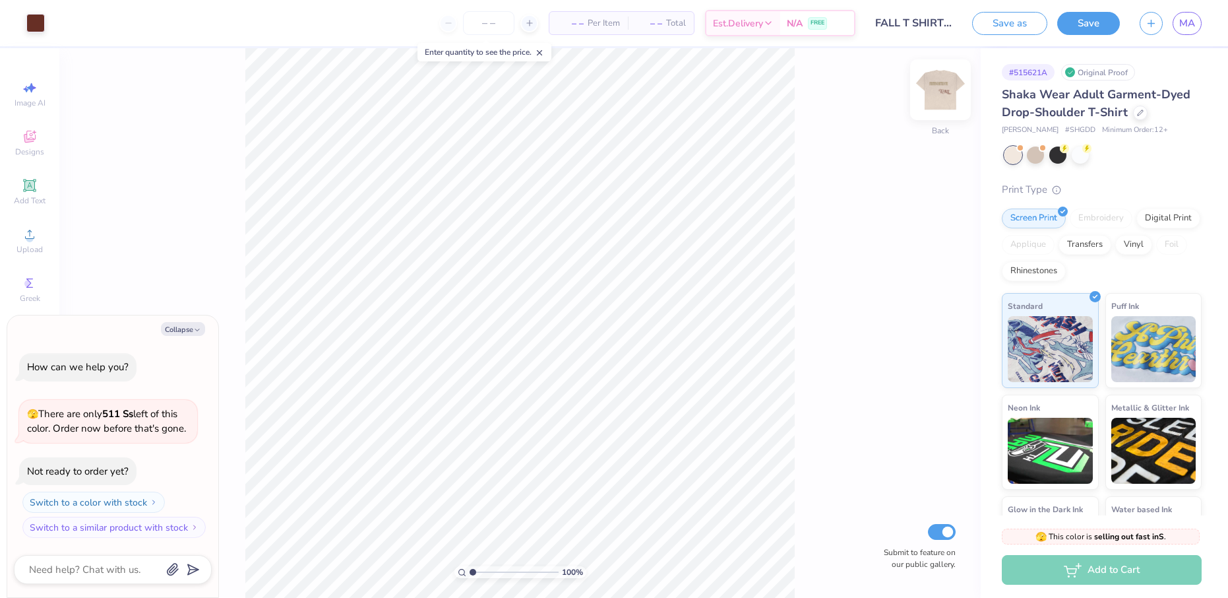
click at [939, 104] on img at bounding box center [940, 89] width 53 height 53
click at [1189, 26] on span "MA" at bounding box center [1188, 23] width 16 height 15
type textarea "x"
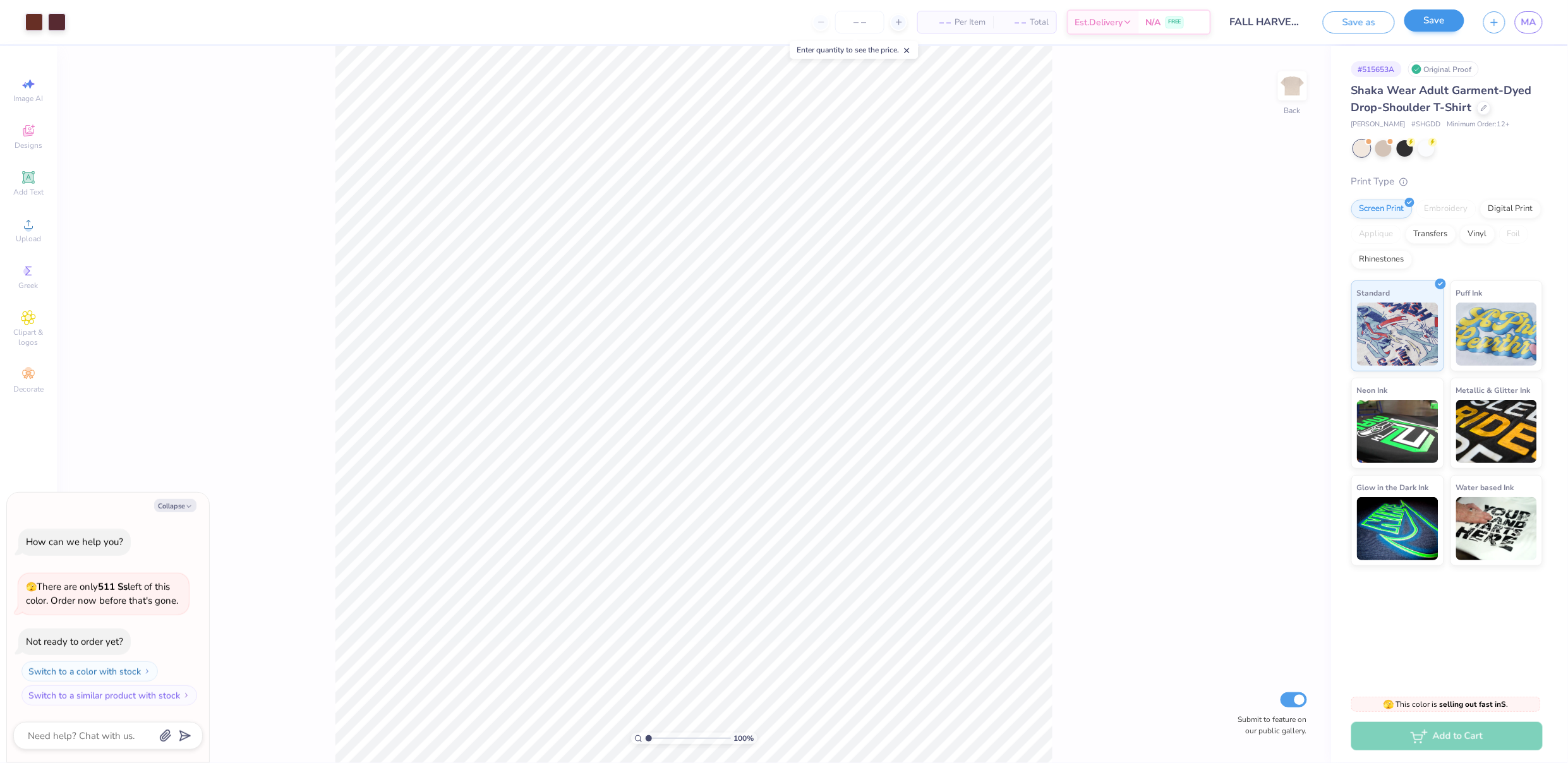
click at [1436, 20] on button "Save" at bounding box center [1435, 20] width 60 height 22
drag, startPoint x: 1542, startPoint y: 34, endPoint x: 1546, endPoint y: 27, distance: 8.1
click at [1542, 34] on icon "close" at bounding box center [1540, 34] width 7 height 7
click at [1537, 20] on div "Design Saved" at bounding box center [1446, 39] width 224 height 57
click at [1528, 24] on span "MA" at bounding box center [1530, 22] width 15 height 14
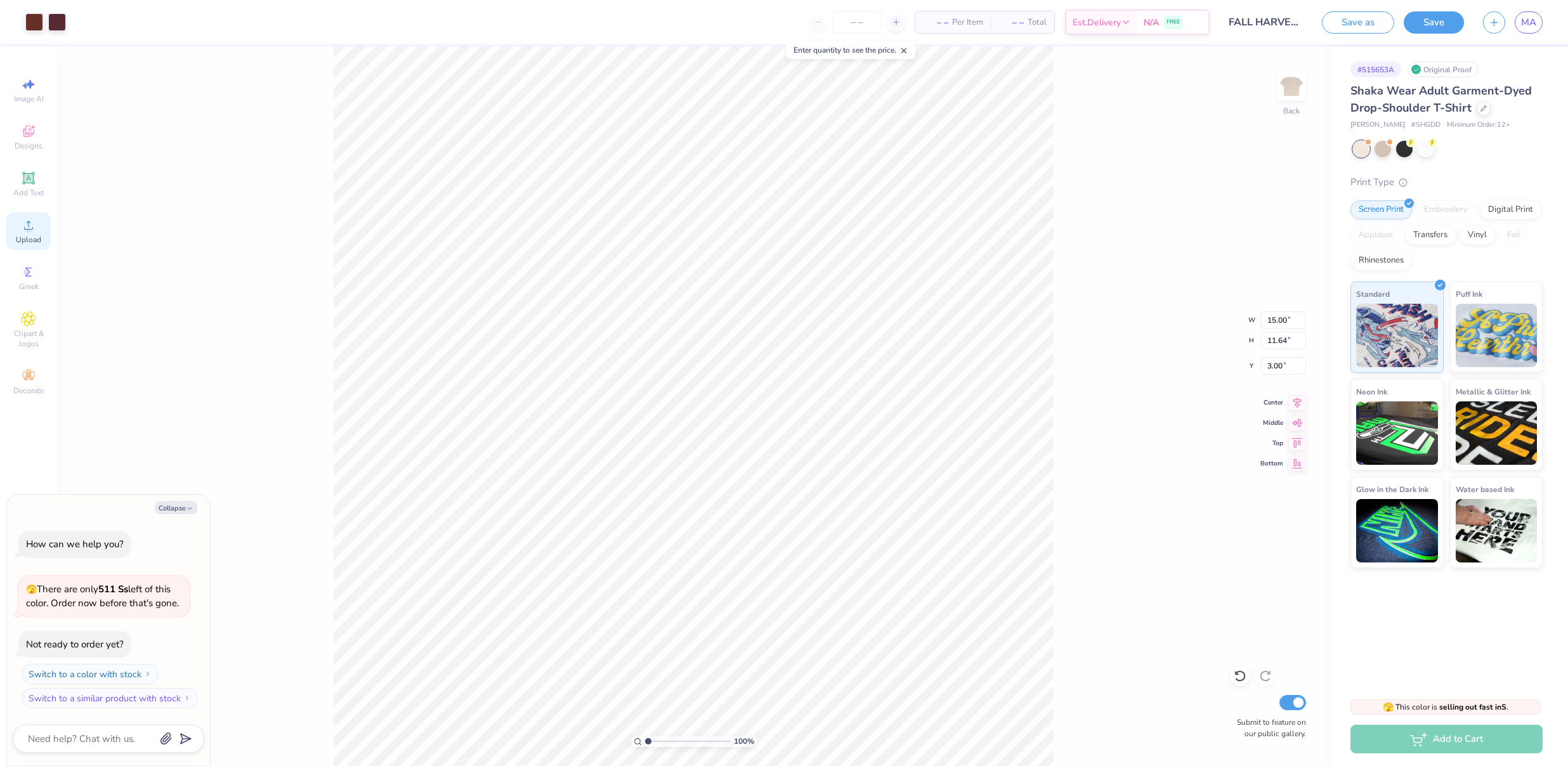
click at [40, 232] on div "Upload" at bounding box center [29, 231] width 44 height 37
type textarea "x"
type input "1.89"
type textarea "x"
type input "3.00"
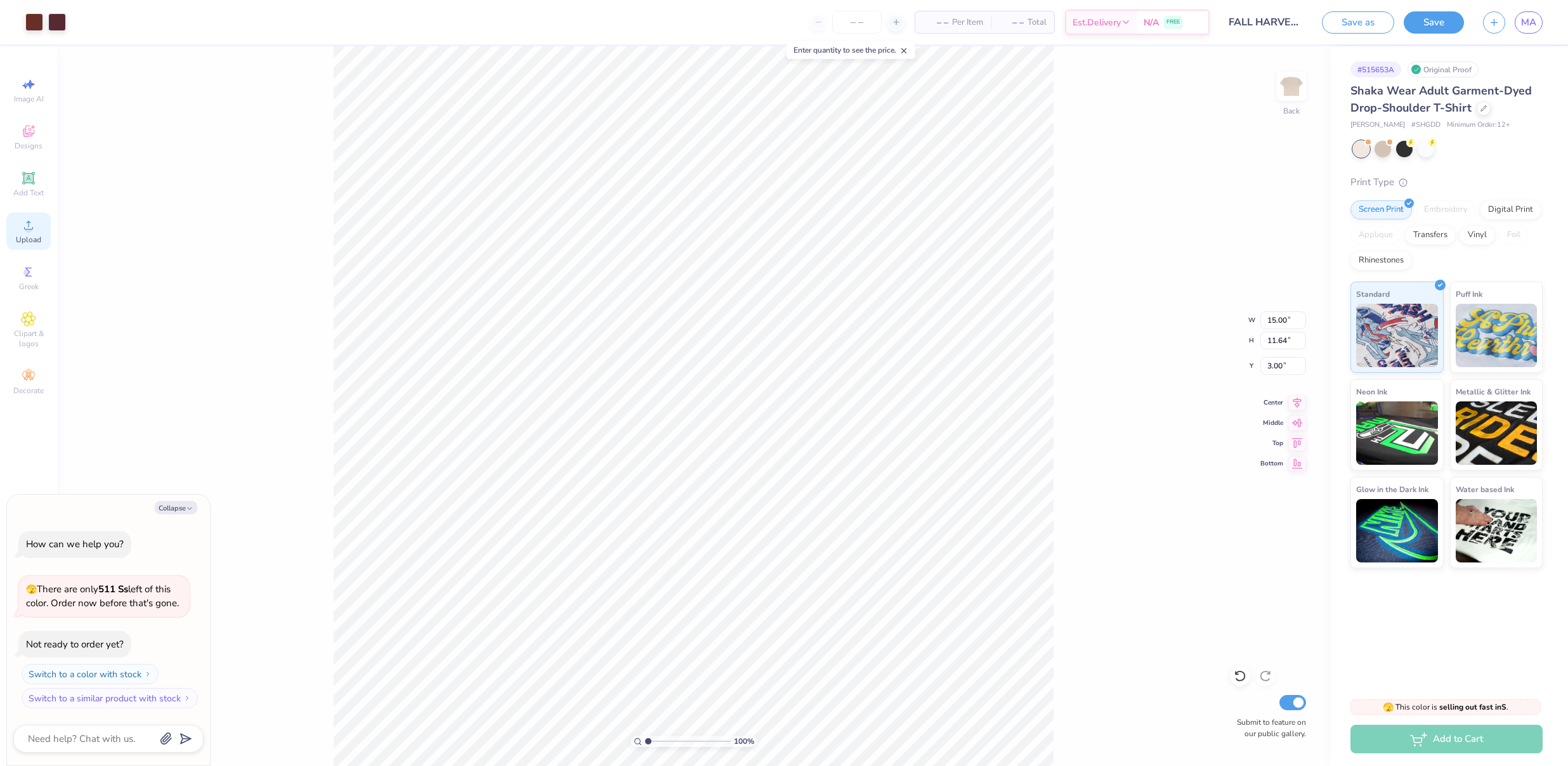
type textarea "x"
type input "1.89"
type textarea "x"
type input "2.31"
type input "2.51"
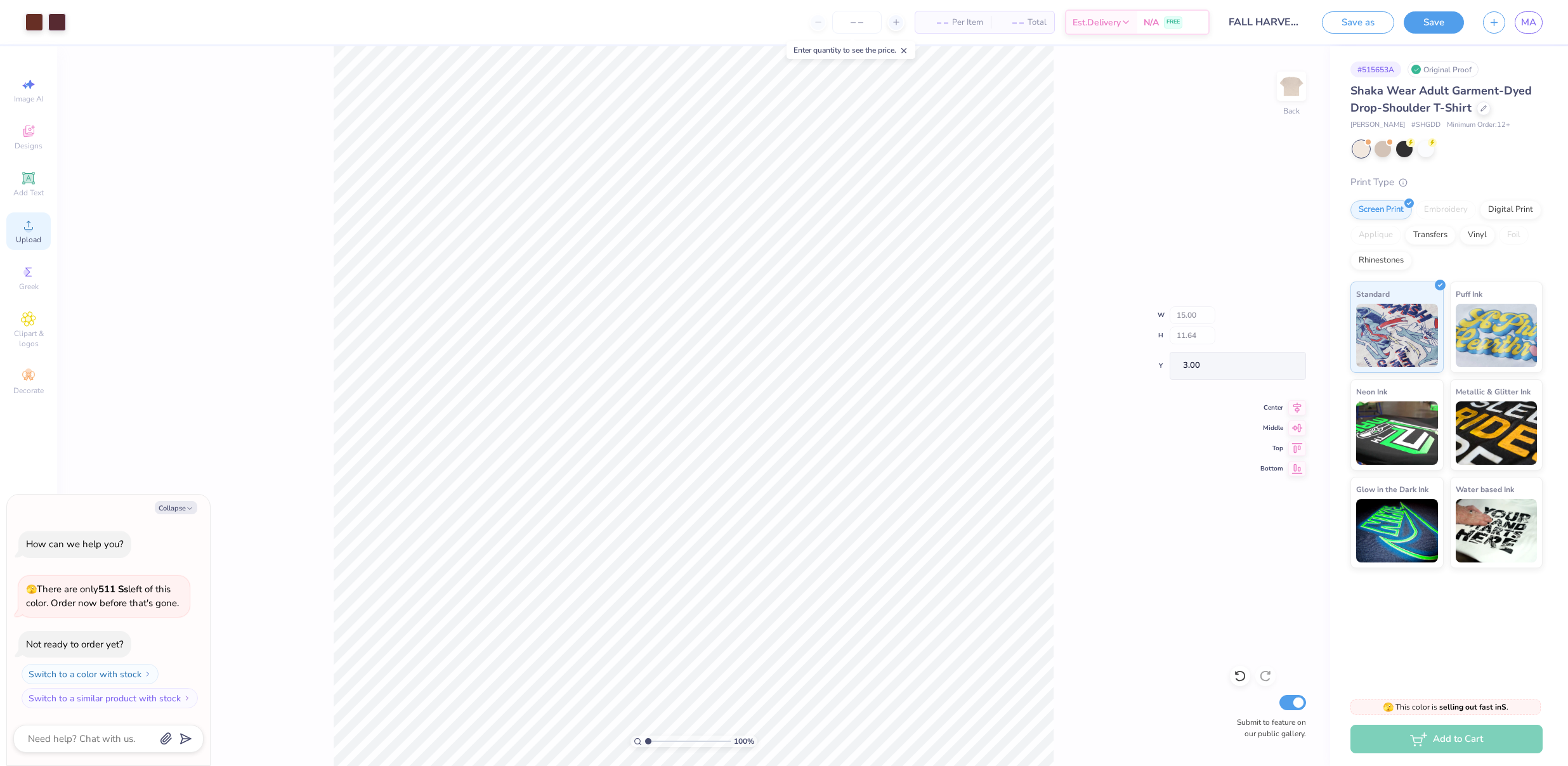
type input "9.80"
type textarea "x"
type input "9.82"
type textarea "x"
type input "0.52"
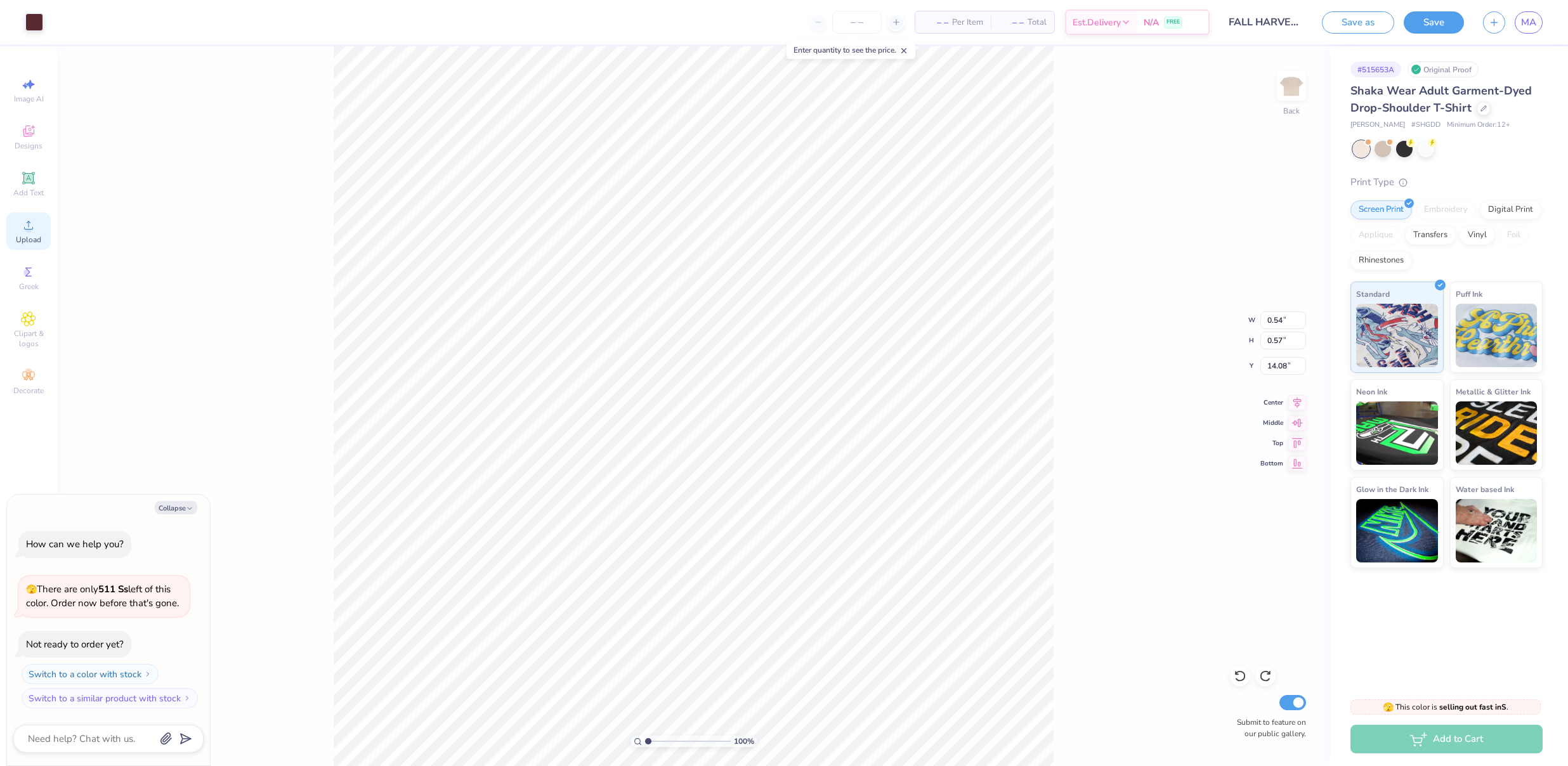
type input "0.56"
type textarea "x"
type input "2.31"
type input "2.51"
type input "9.80"
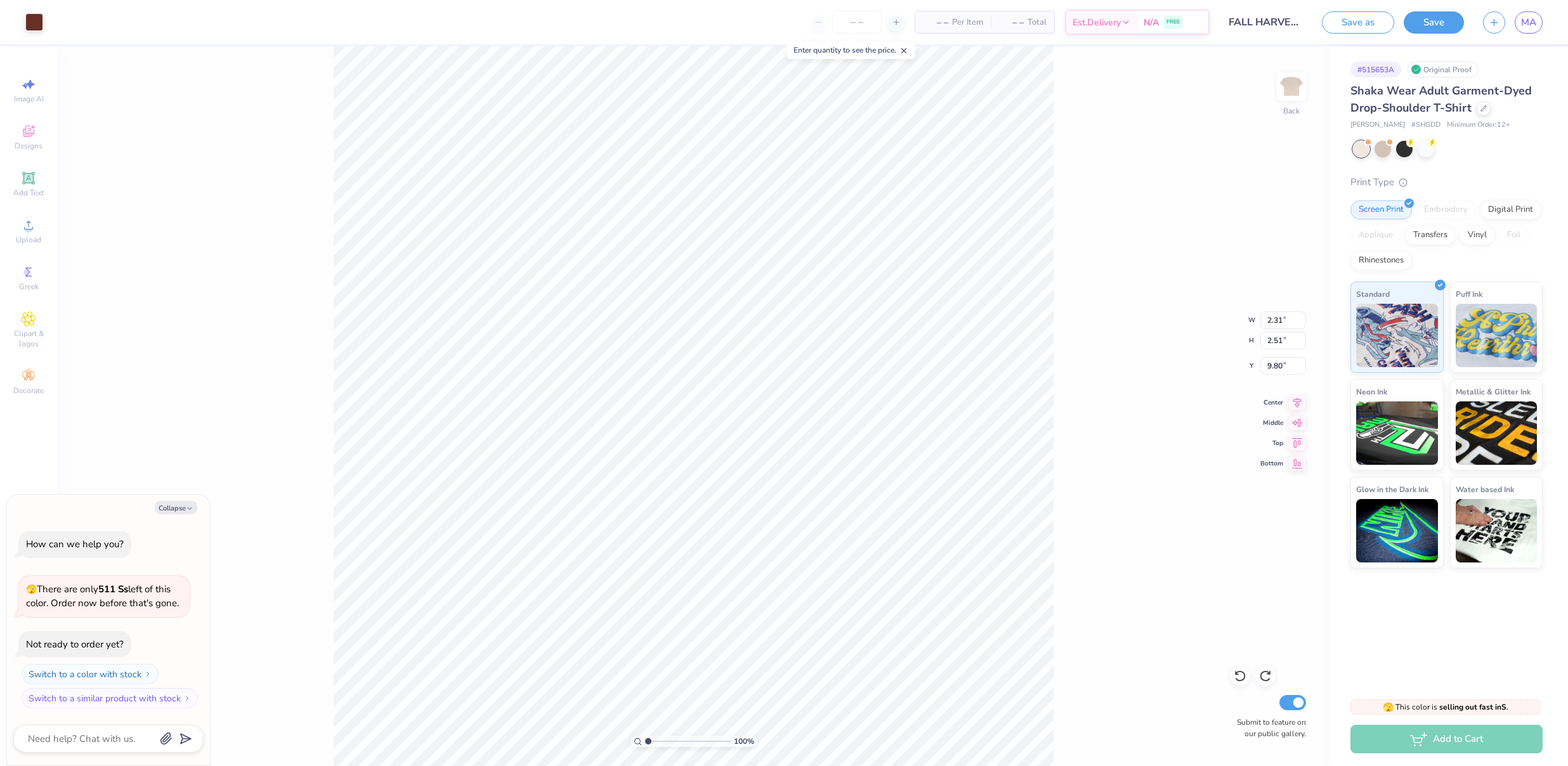
click at [1180, 407] on div "100 % Back W 2.31 2.31 " H 2.51 2.51 " Y 9.80 9.80 " Center Middle Top Bottom S…" at bounding box center [693, 406] width 1273 height 720
click at [1532, 21] on span "MA" at bounding box center [1529, 22] width 15 height 14
type textarea "x"
click at [1293, 97] on img at bounding box center [1297, 86] width 51 height 51
click at [1302, 91] on img at bounding box center [1297, 86] width 51 height 51
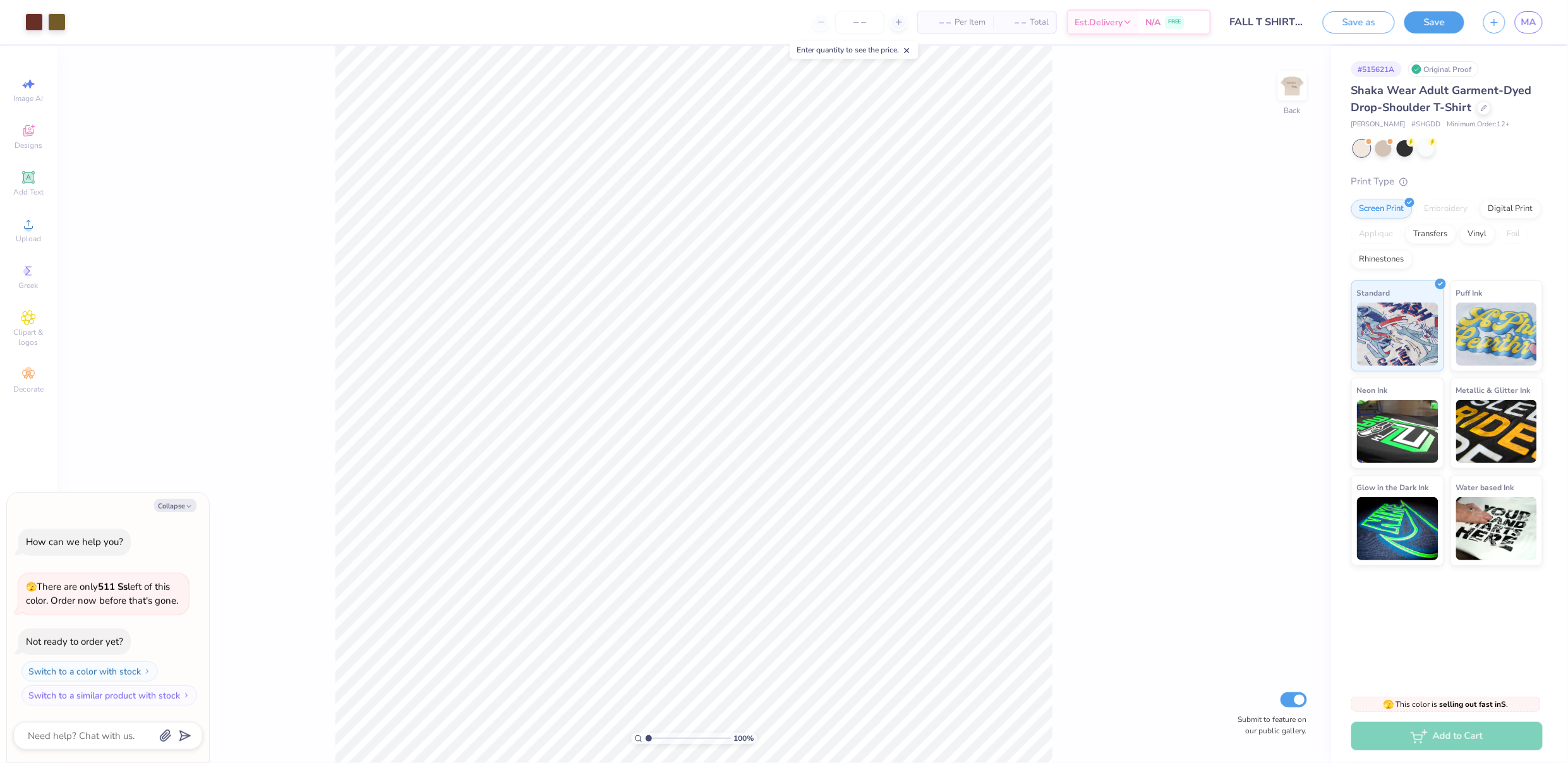
type textarea "x"
click at [1533, 25] on span "MA" at bounding box center [1530, 22] width 15 height 14
click at [1533, 31] on link "MA" at bounding box center [1529, 22] width 28 height 22
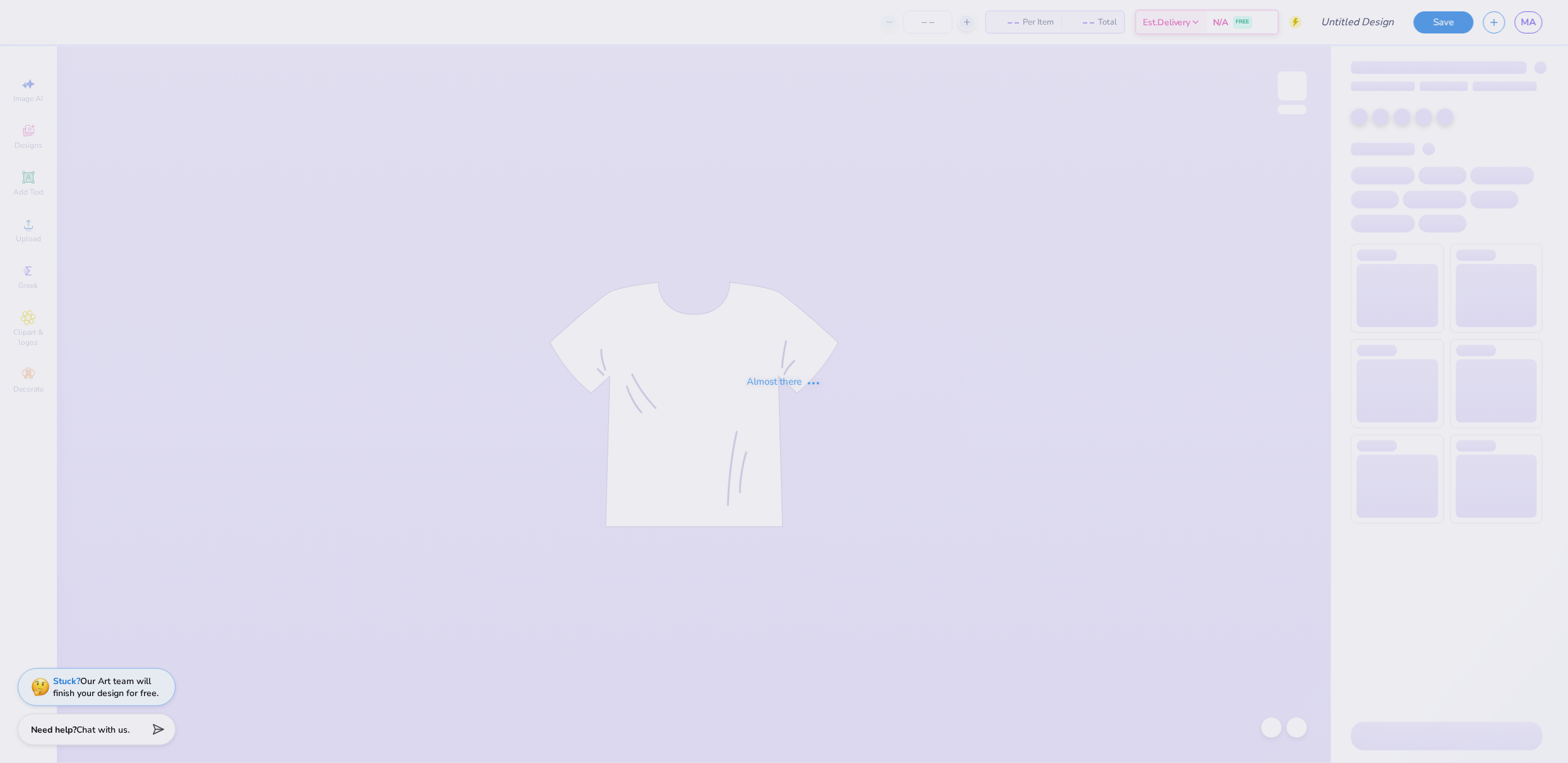
type input "FALL HARVEST DESIGN 3"
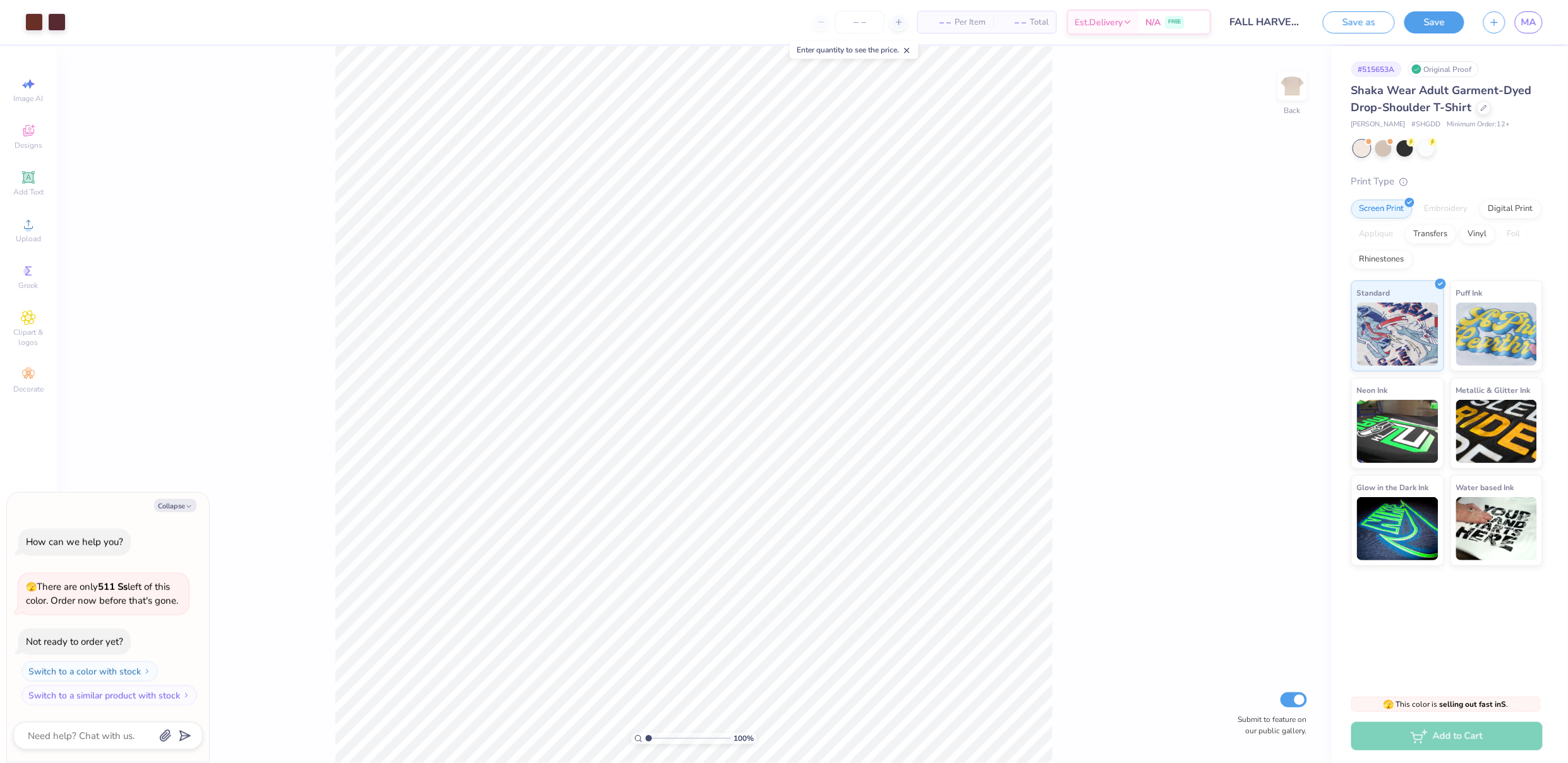
drag, startPoint x: 171, startPoint y: 509, endPoint x: 216, endPoint y: 506, distance: 45.1
click at [171, 509] on button "Collapse" at bounding box center [175, 505] width 42 height 13
type textarea "x"
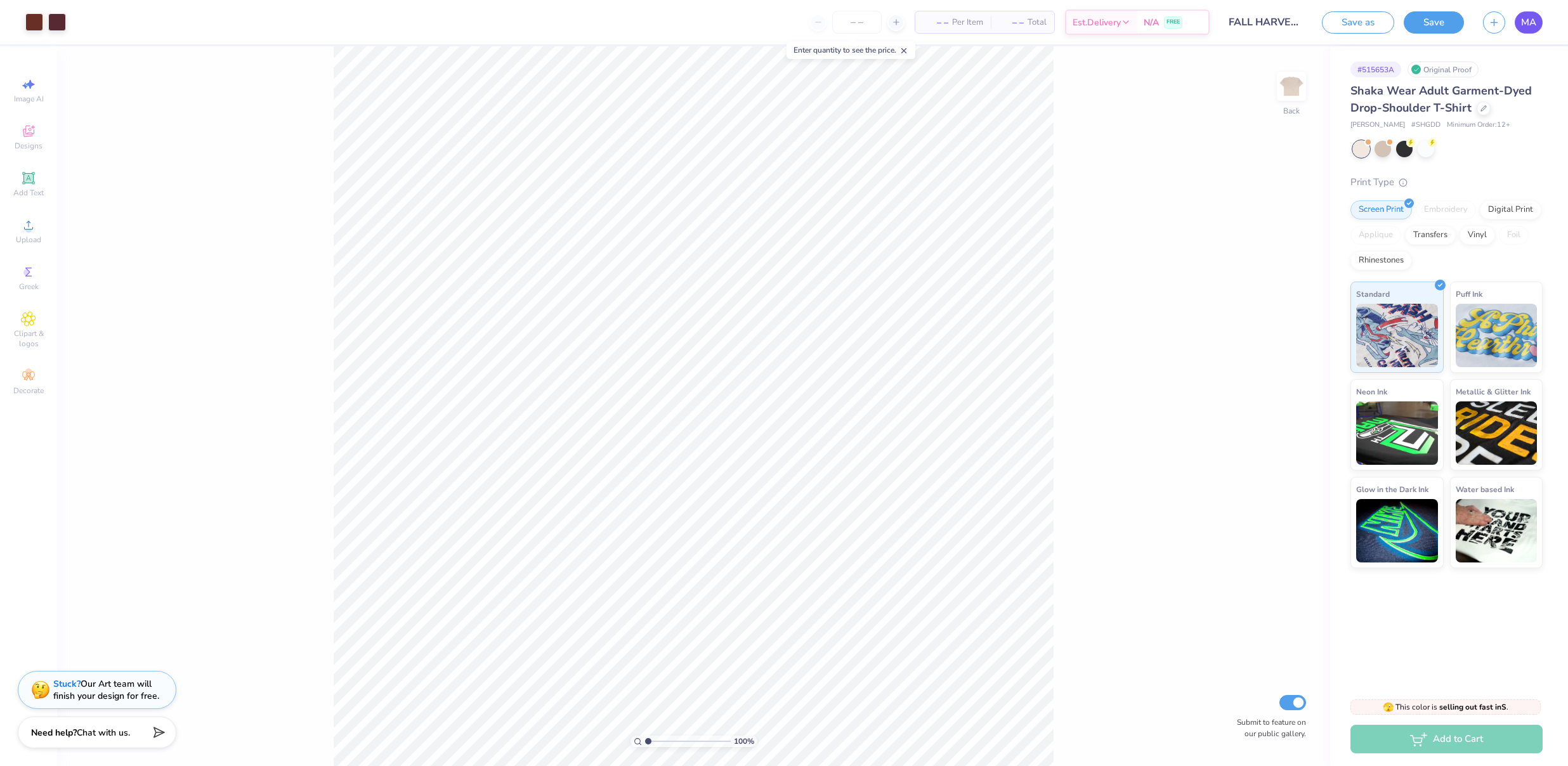
click at [1538, 21] on link "MA" at bounding box center [1528, 22] width 28 height 22
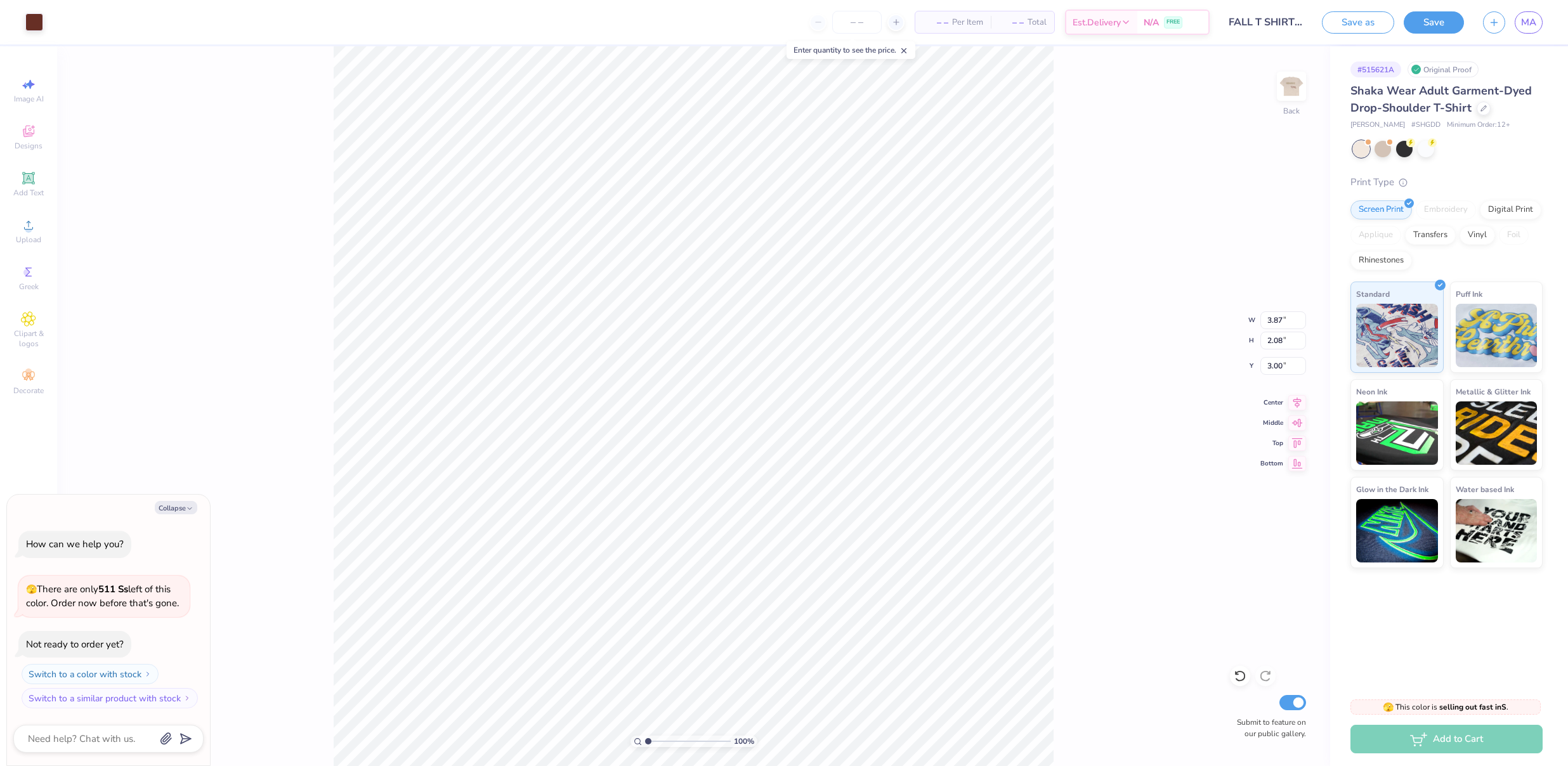
type textarea "x"
type input "7.24"
type textarea "x"
type input "11.67"
type input "6.27"
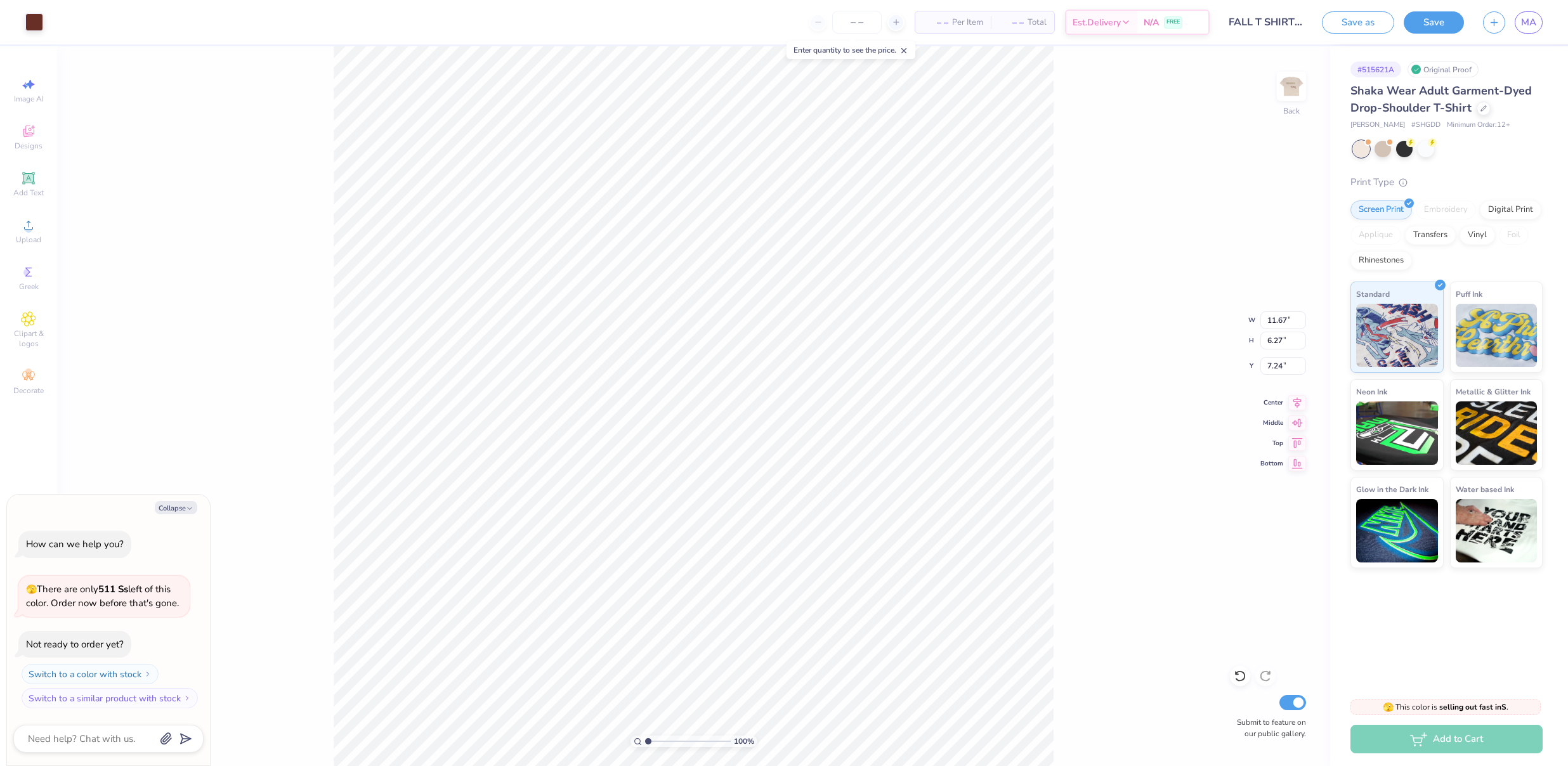
type textarea "x"
type input "5.73"
type textarea "x"
type input "7.03"
type textarea "x"
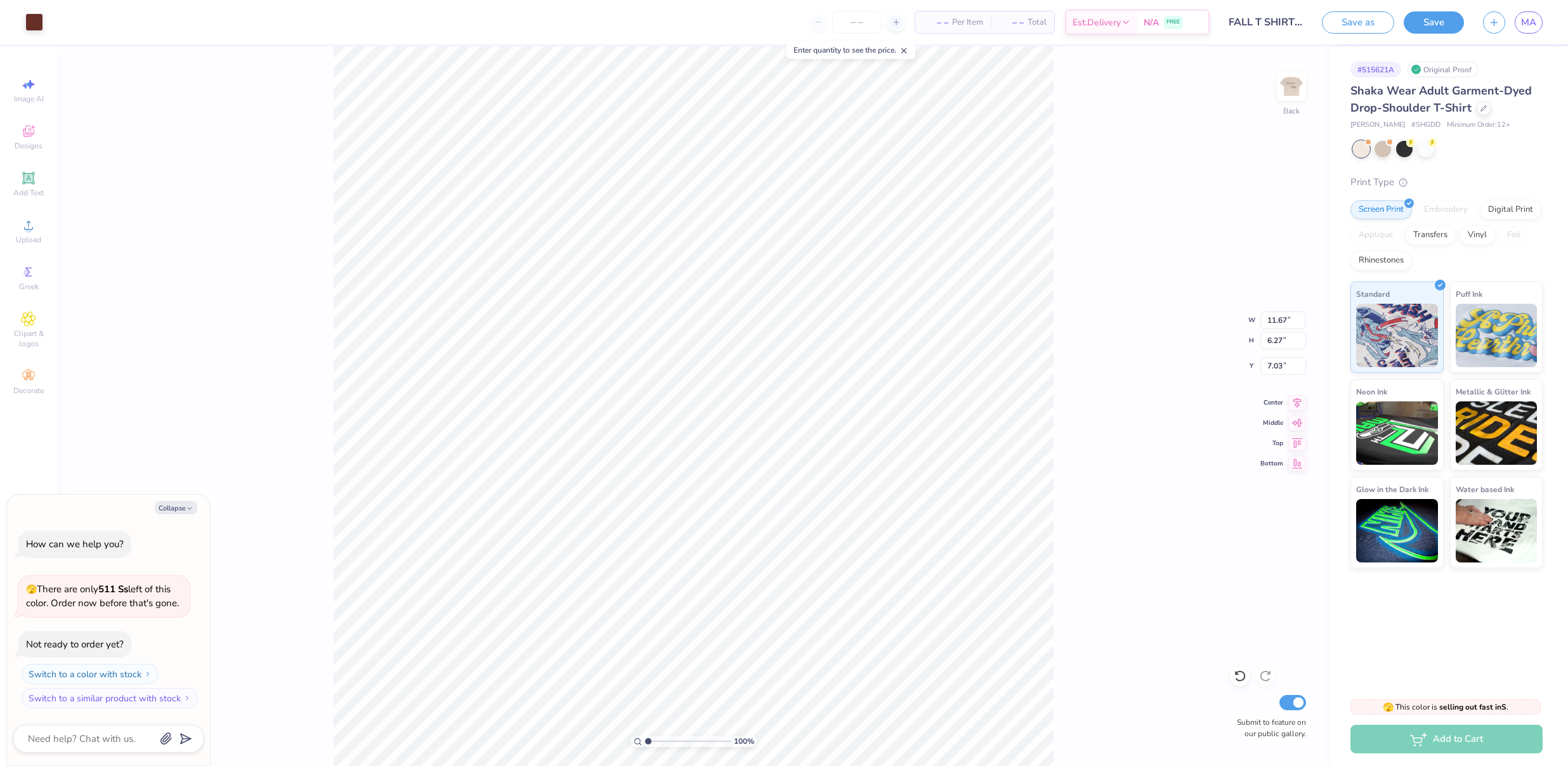
type input "4.52"
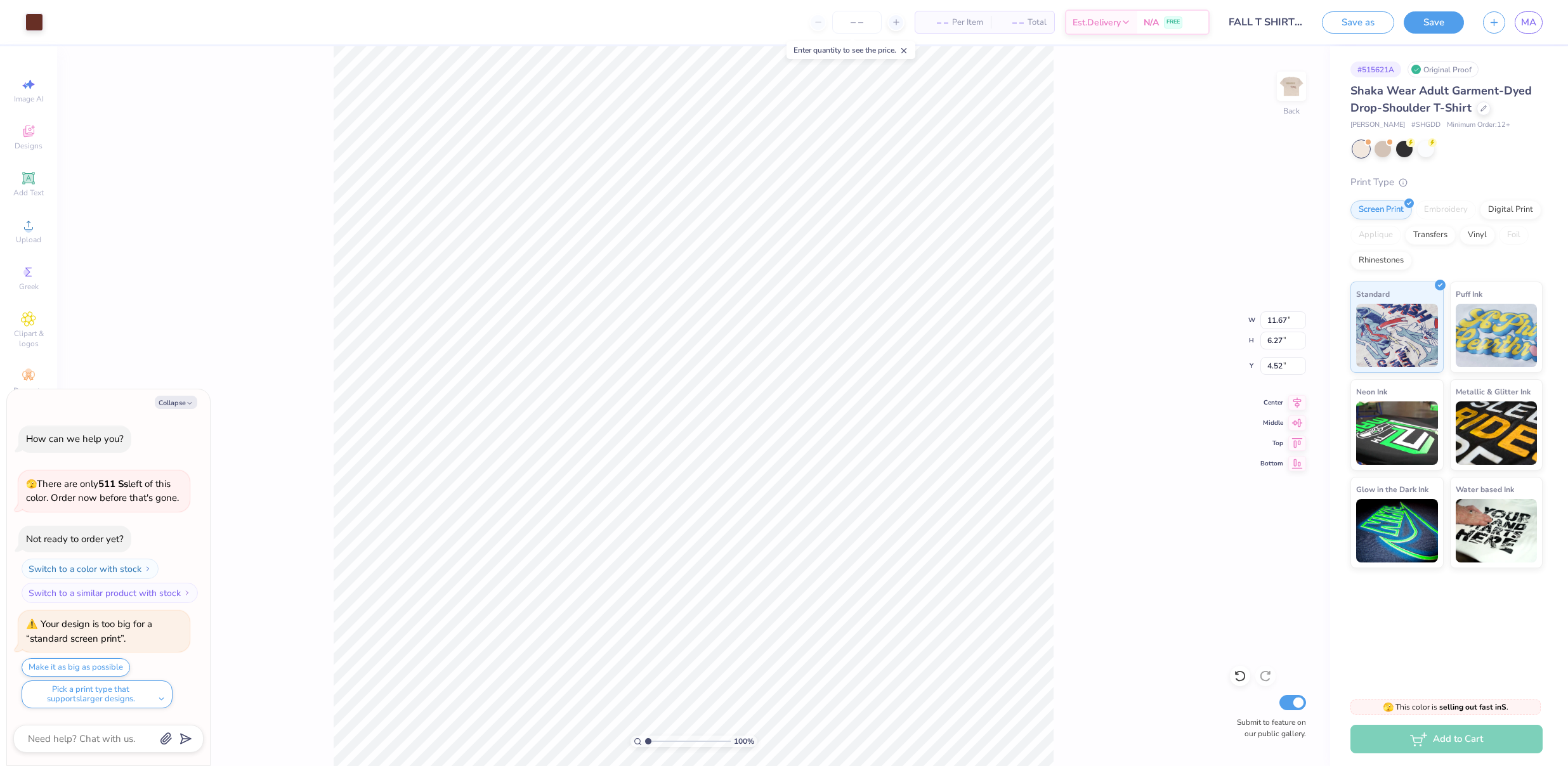
type textarea "x"
type input "6.48"
type textarea "x"
type input "5.50"
type textarea "x"
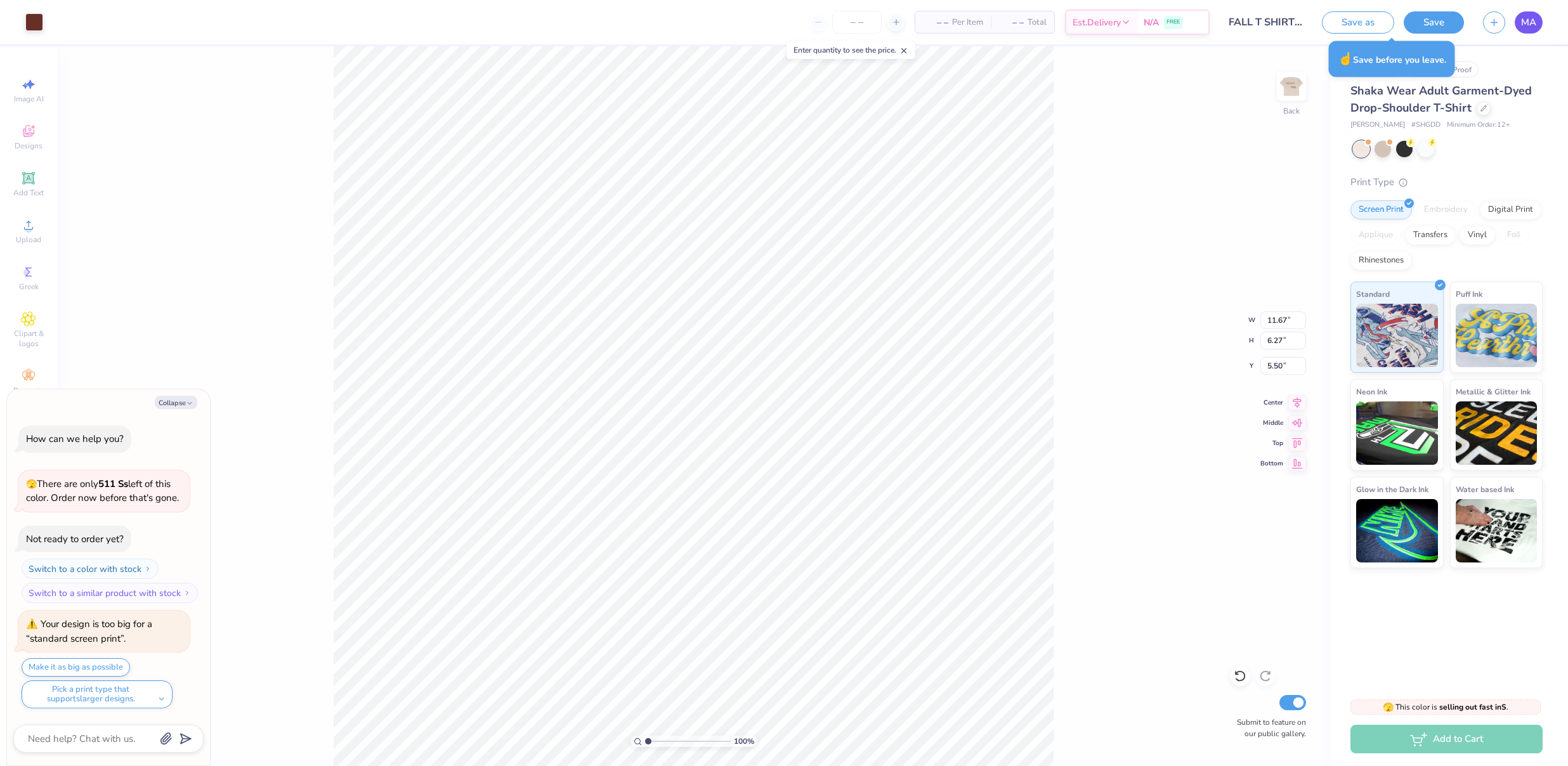
click at [1523, 24] on span "MA" at bounding box center [1529, 22] width 15 height 14
click at [1520, 12] on div "MA" at bounding box center [1528, 22] width 28 height 22
click at [1528, 18] on span "MA" at bounding box center [1529, 22] width 15 height 14
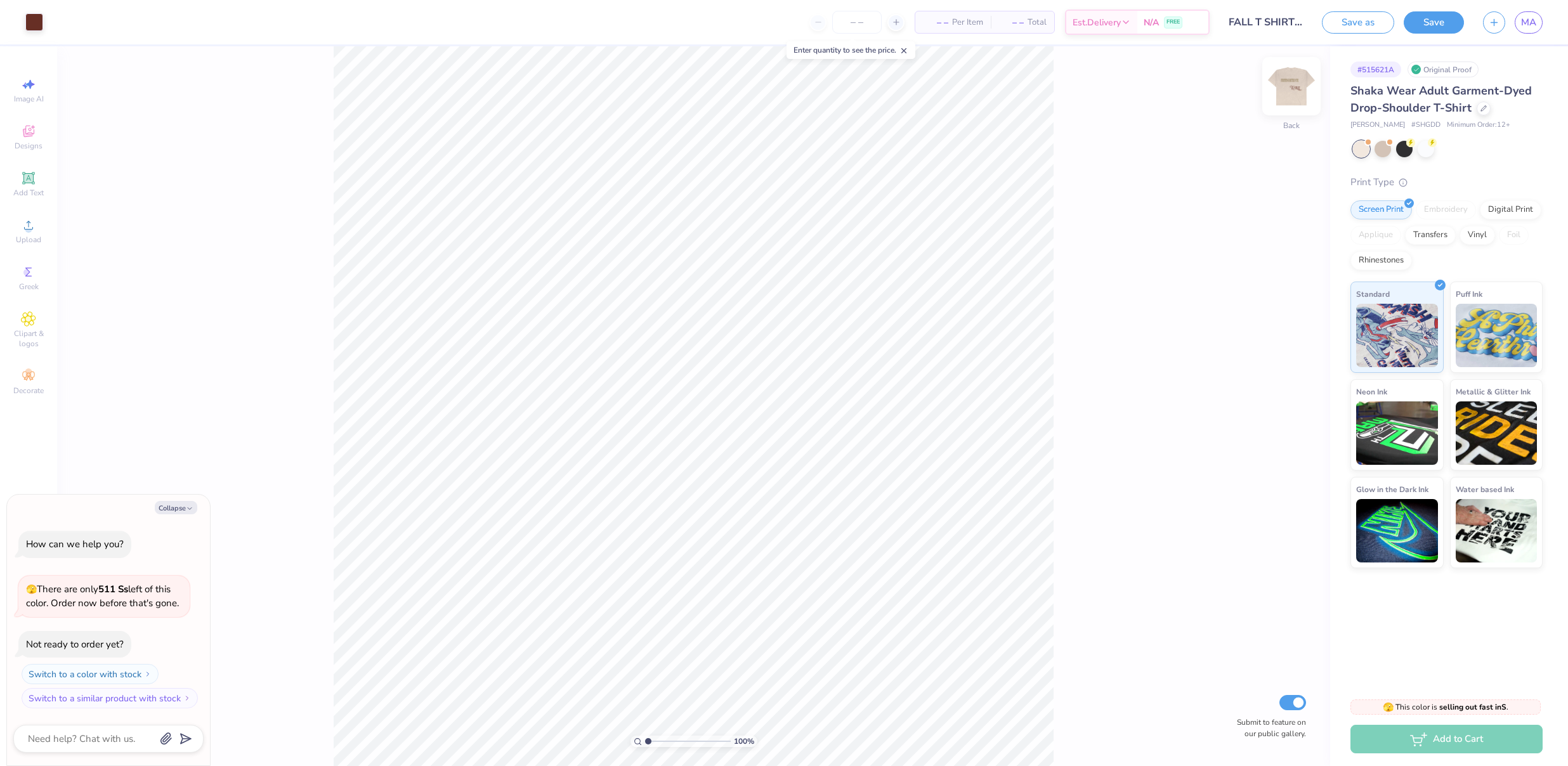
click at [1279, 77] on div at bounding box center [1291, 86] width 59 height 59
type textarea "x"
type input "7.05"
click at [14, 217] on div "Upload" at bounding box center [29, 231] width 44 height 37
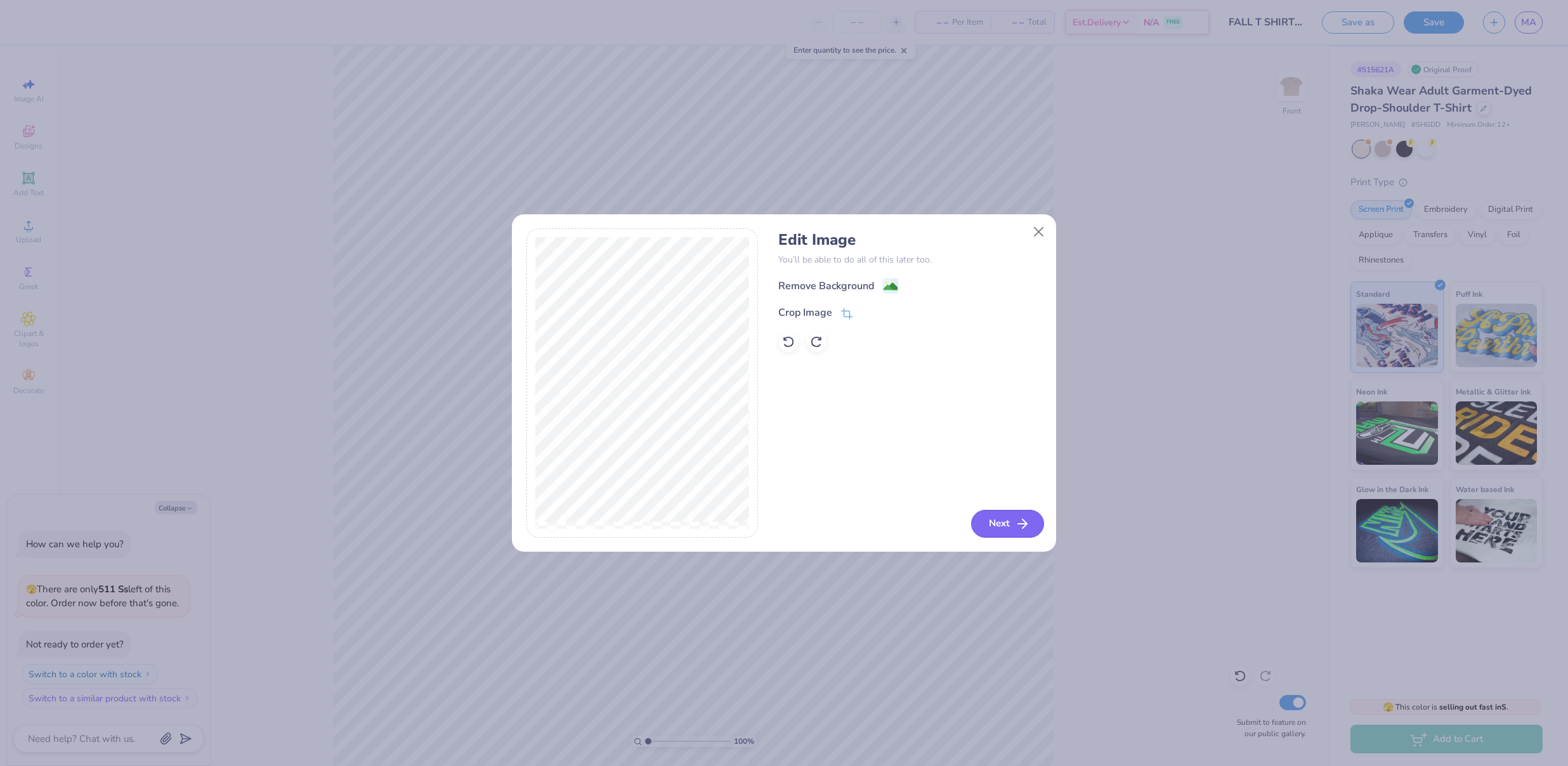
click at [1006, 520] on button "Next" at bounding box center [1008, 523] width 73 height 28
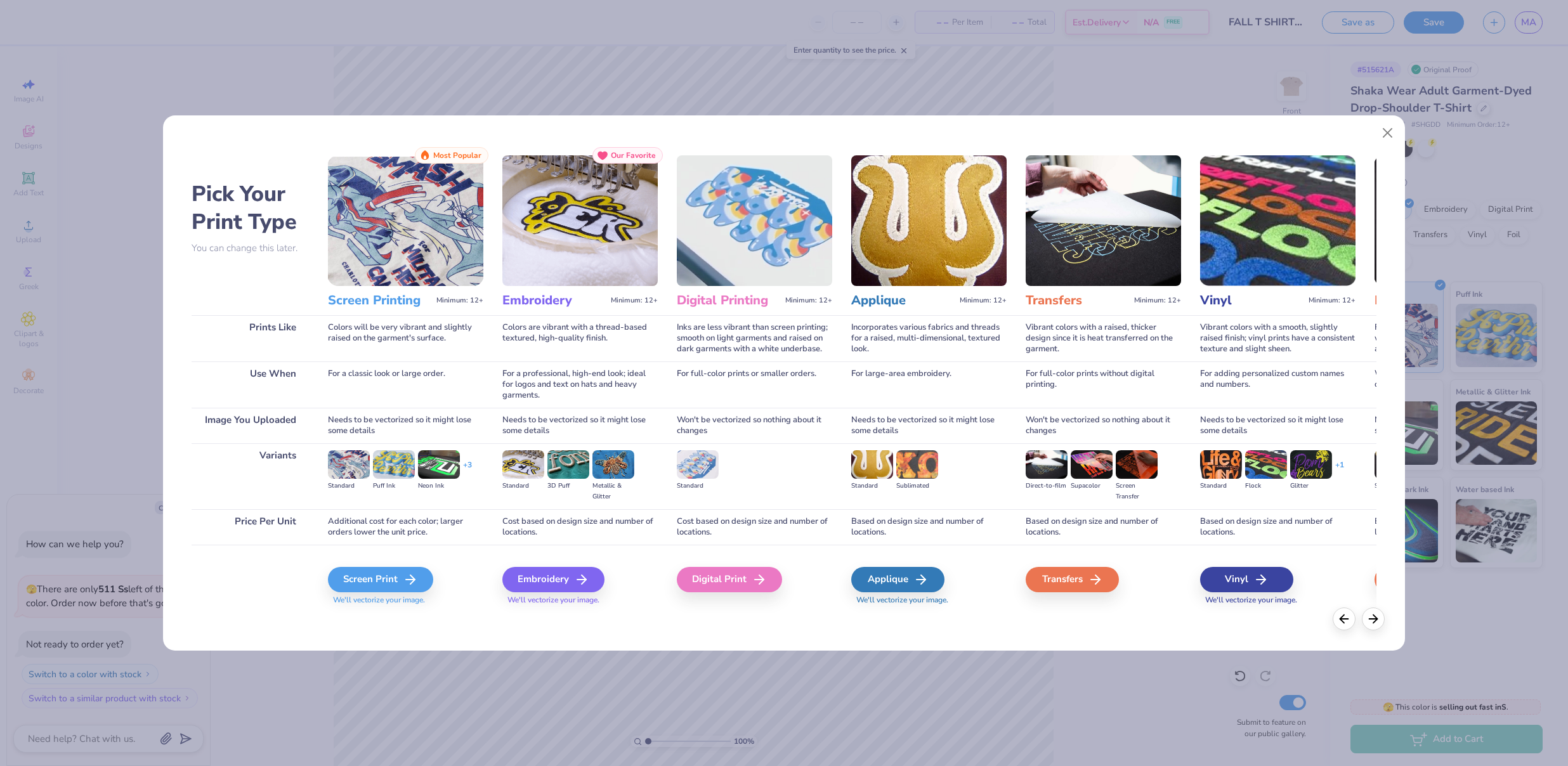
click at [377, 567] on div "Screen Print" at bounding box center [381, 580] width 106 height 25
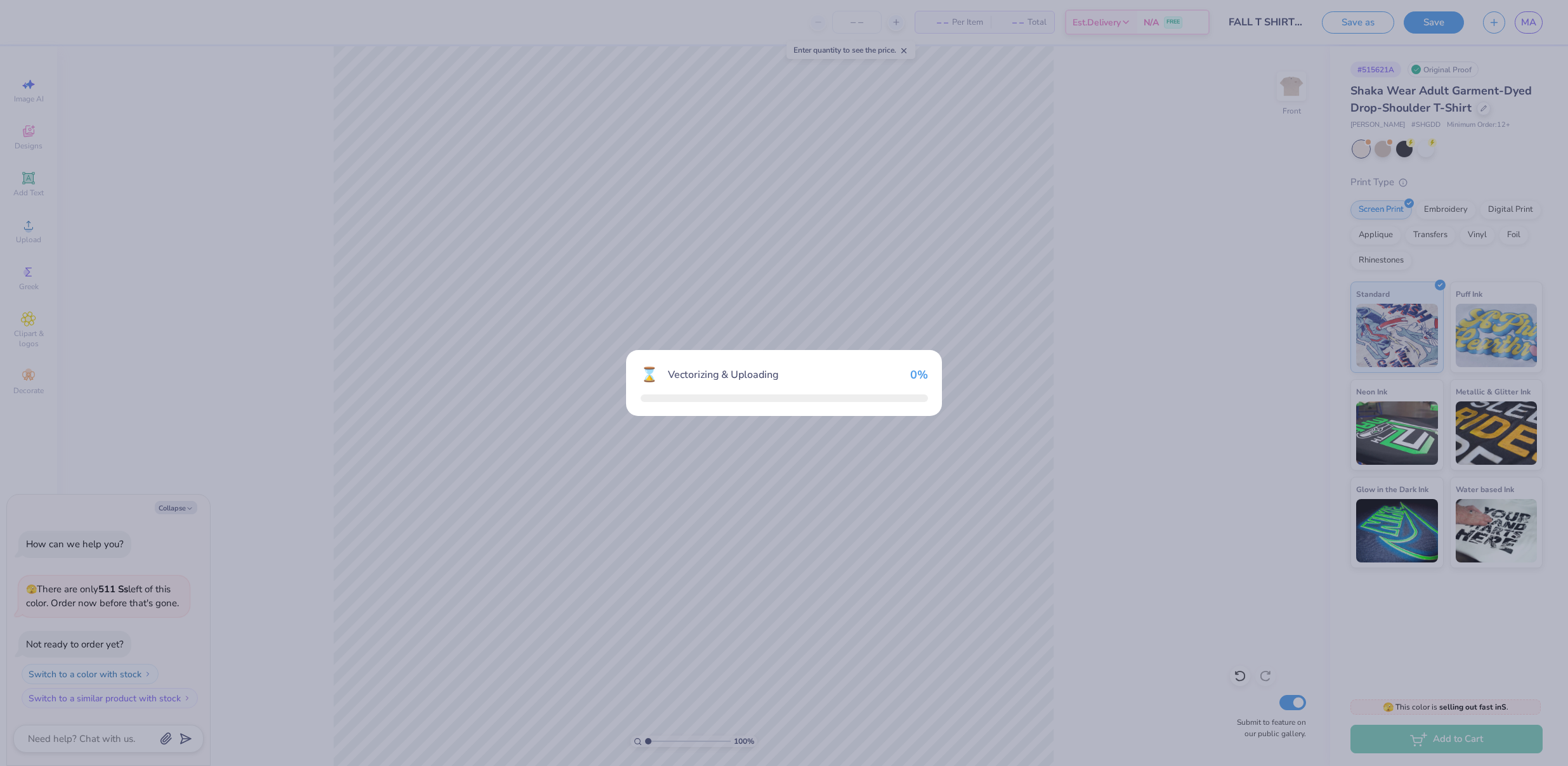
click at [378, 568] on div "⌛ Vectorizing & Uploading 0 %" at bounding box center [784, 383] width 1568 height 766
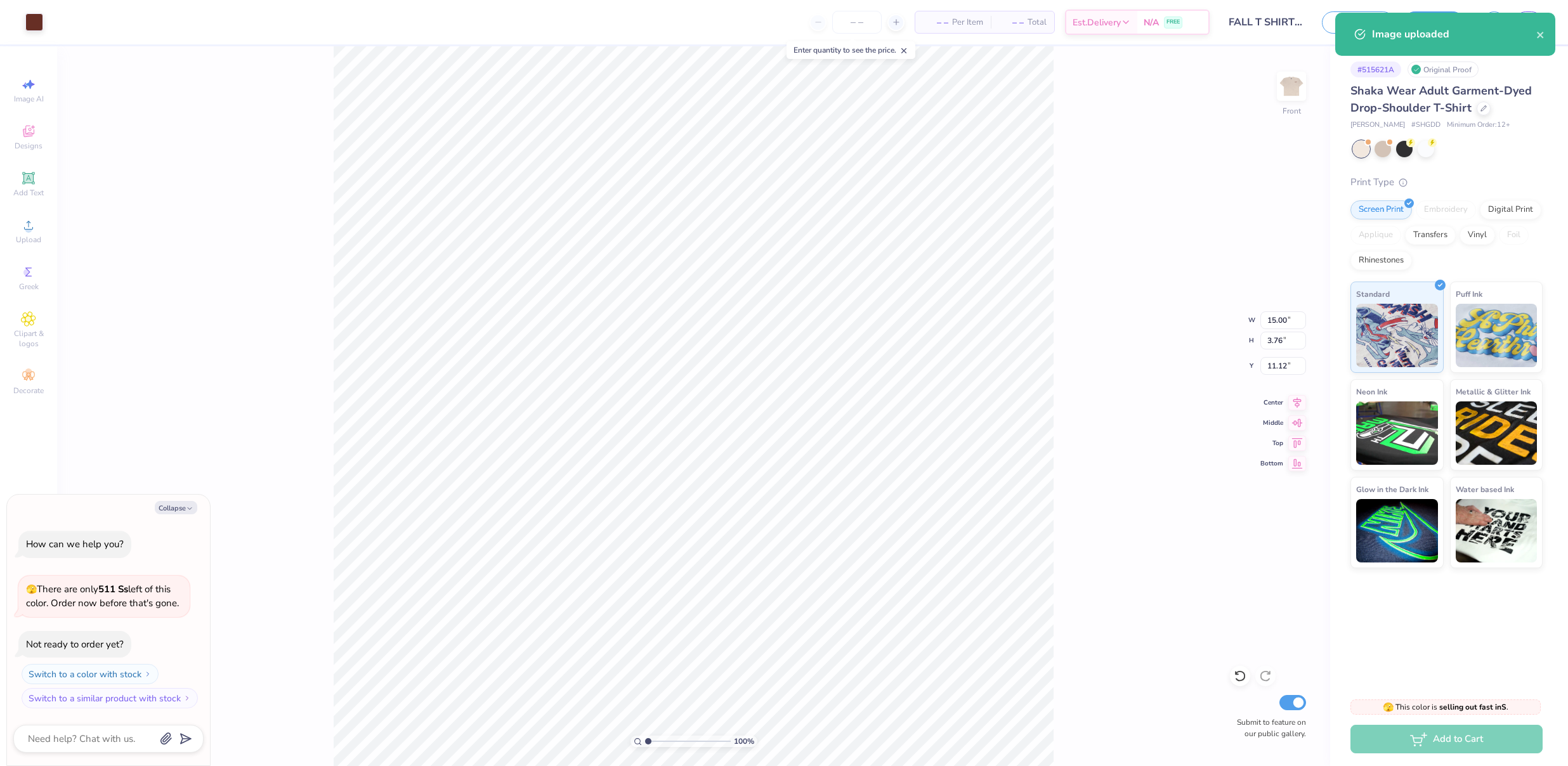
type textarea "x"
type input "8.75"
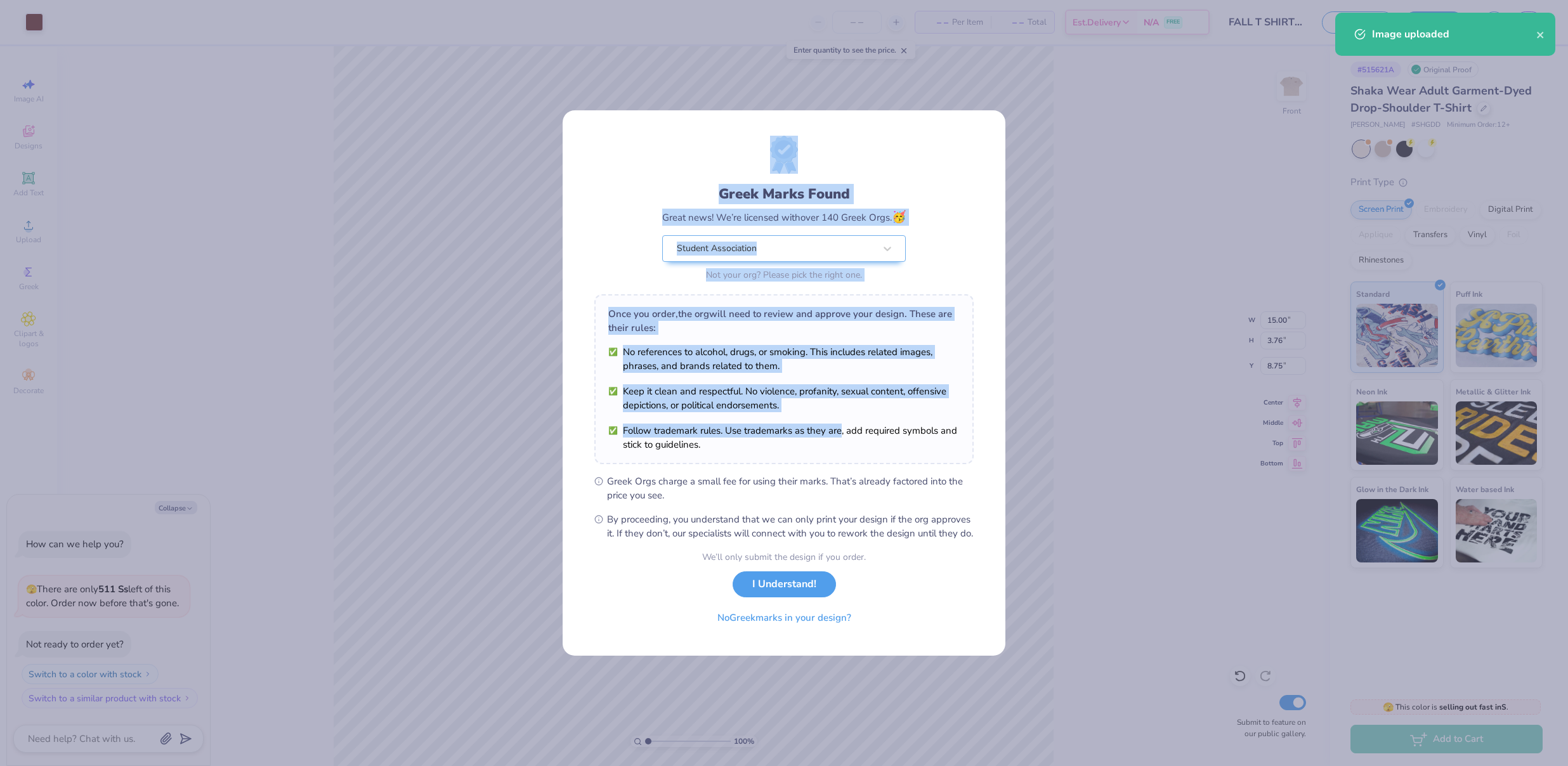
click at [843, 424] on li "Follow trademark rules. Use trademarks as they are, add required symbols and st…" at bounding box center [784, 437] width 351 height 28
drag, startPoint x: 1037, startPoint y: 413, endPoint x: 1028, endPoint y: 419, distance: 10.8
click at [1036, 413] on div "Greek Marks Found Great news! We’re licensed with over 140 Greek Orgs. 🥳 Studen…" at bounding box center [784, 383] width 1568 height 766
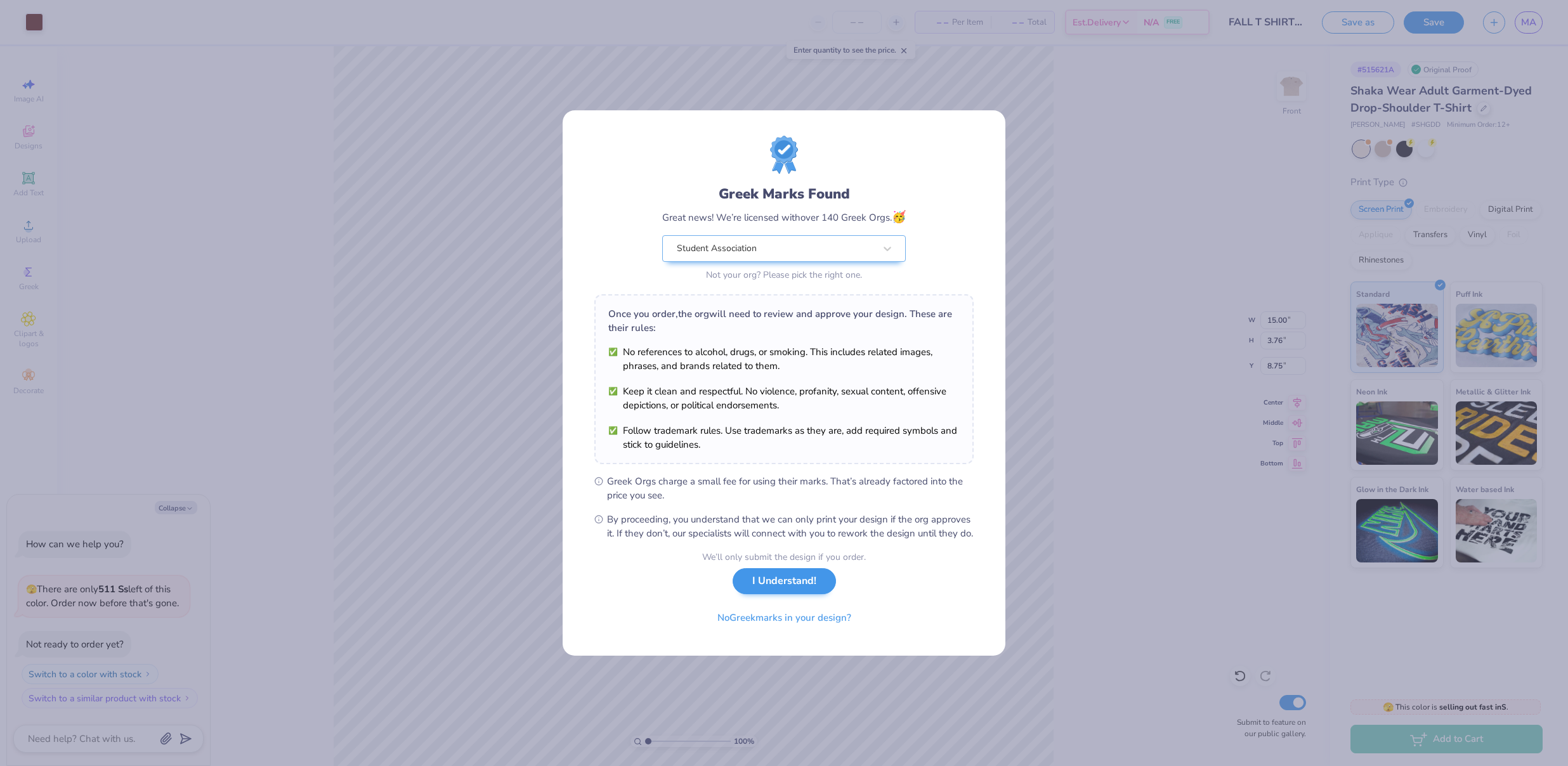
click at [789, 588] on button "I Understand!" at bounding box center [784, 581] width 104 height 26
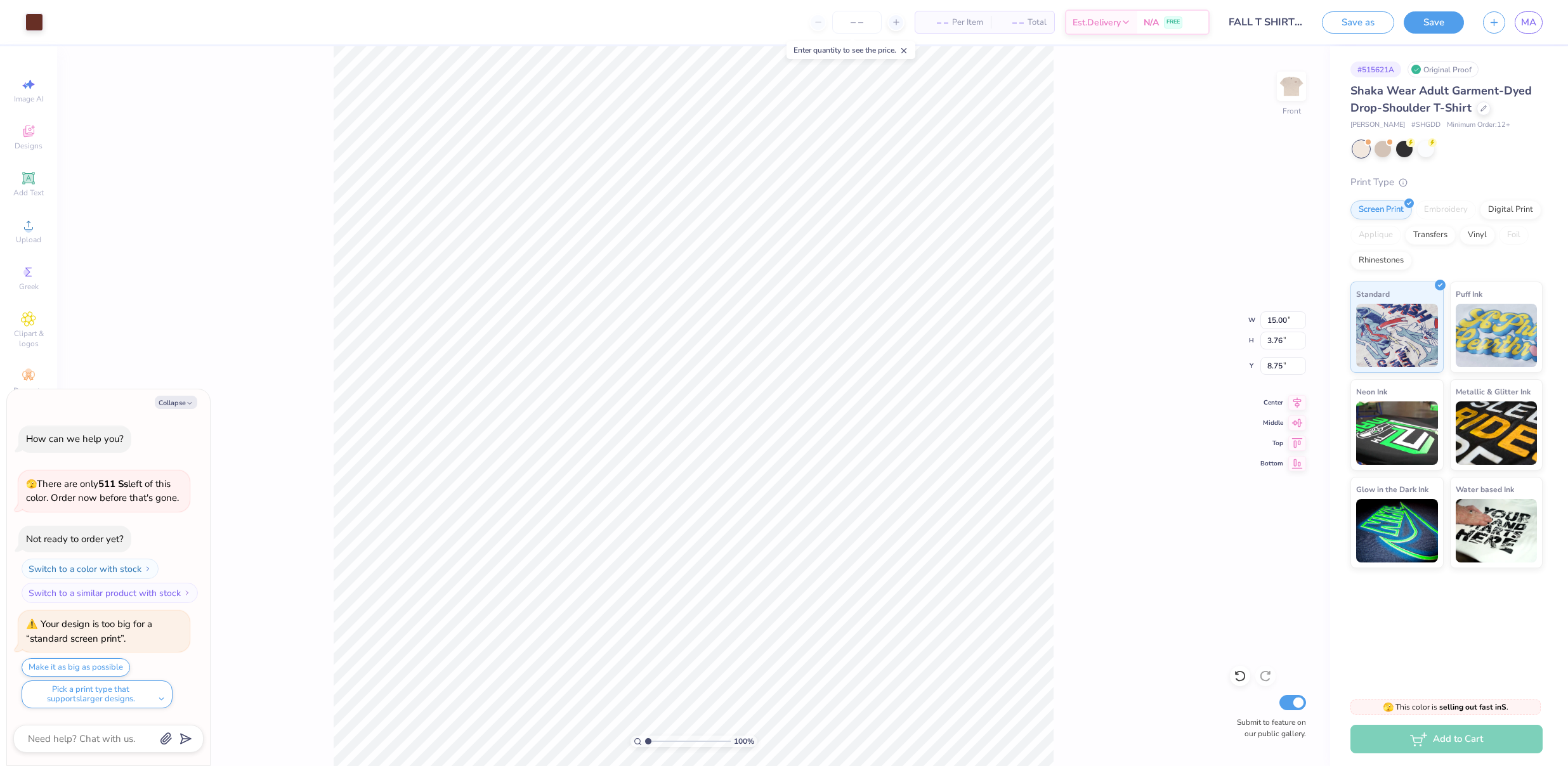
type textarea "x"
type input "9.73"
click at [1300, 402] on icon at bounding box center [1297, 401] width 17 height 15
type textarea "x"
type input "13.00"
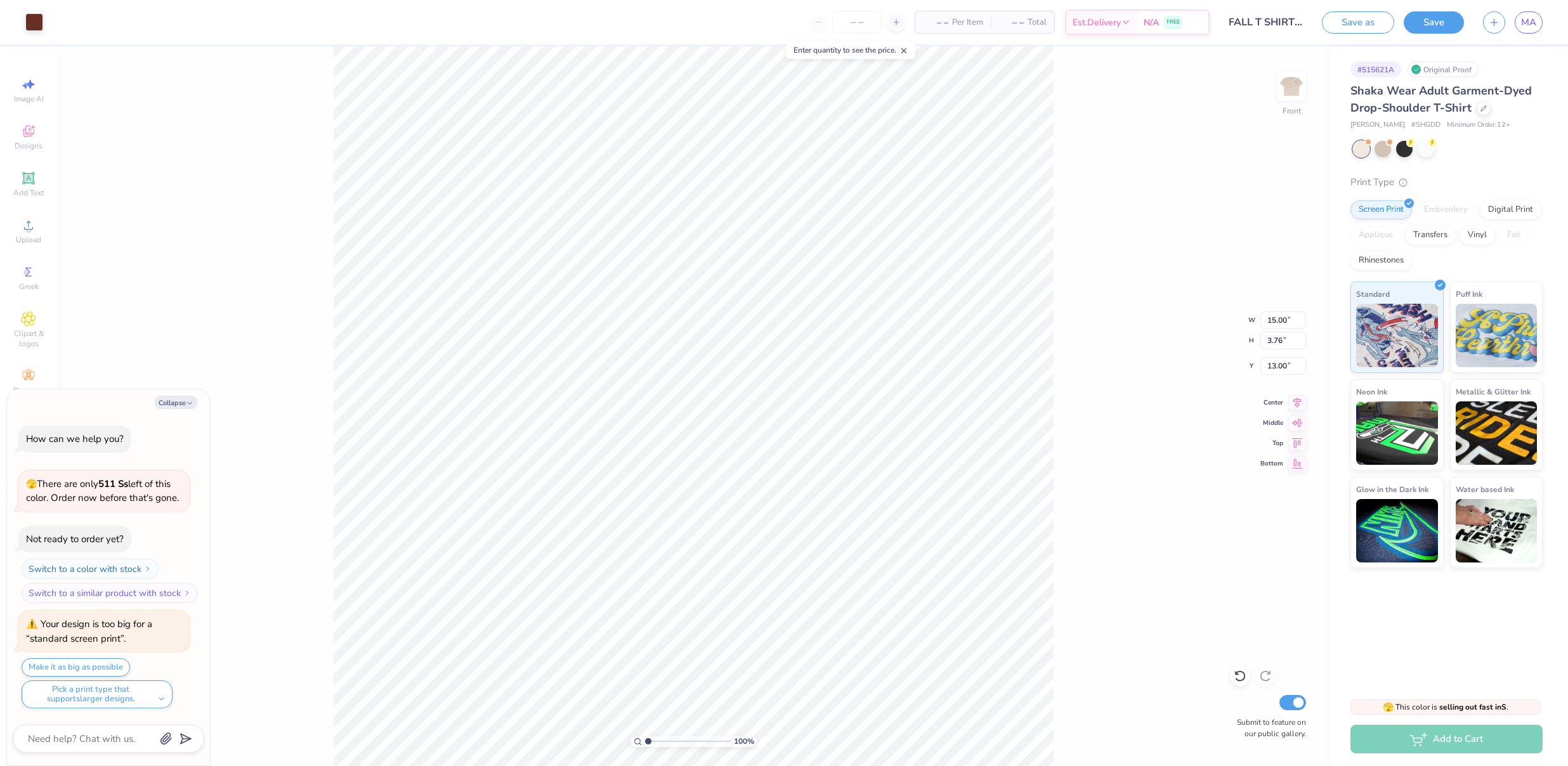
click at [1091, 444] on div "100 % Front W 15.00 15.00 " H 3.76 3.76 " Y 13.00 13.00 " Center Middle Top Bot…" at bounding box center [693, 406] width 1273 height 720
click at [1437, 23] on button "Save" at bounding box center [1433, 20] width 61 height 22
click at [29, 247] on div "Upload" at bounding box center [29, 231] width 44 height 37
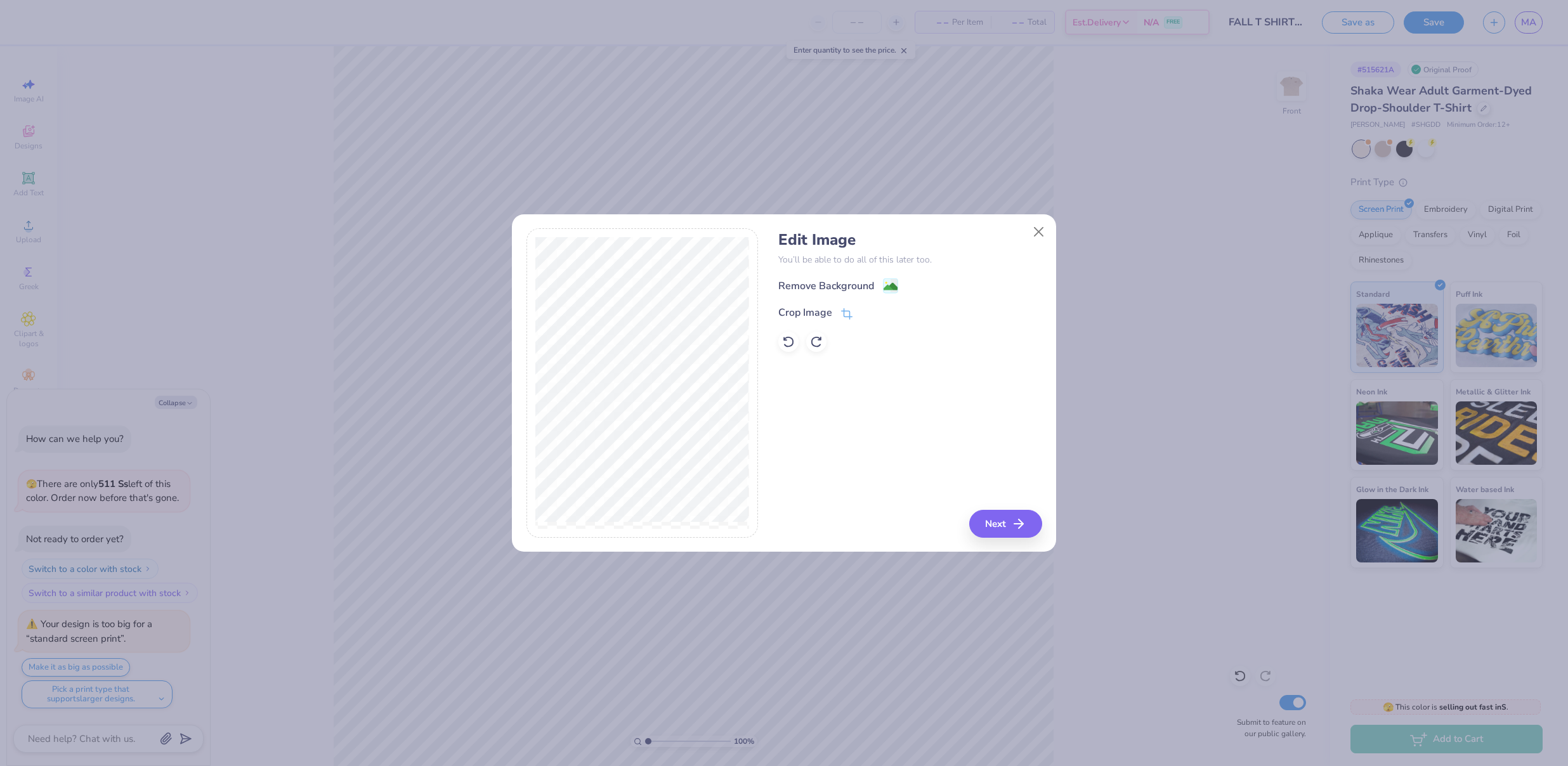
click at [1045, 525] on div "Edit Image You’ll be able to do all of this later too. Remove Background Crop I…" at bounding box center [784, 389] width 544 height 323
click at [1008, 523] on button "Next" at bounding box center [1008, 523] width 73 height 28
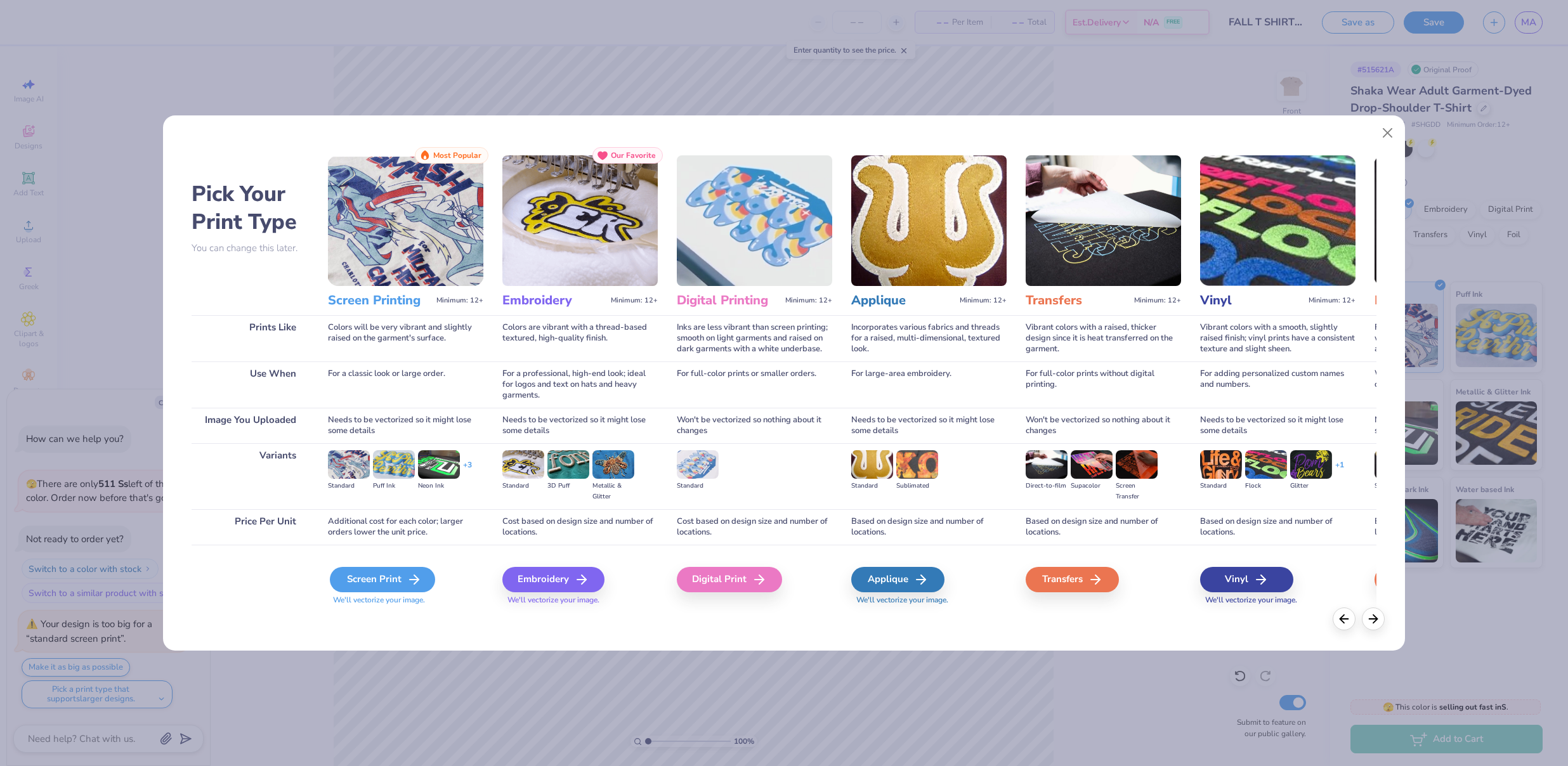
click at [386, 579] on div "Screen Print" at bounding box center [383, 580] width 106 height 25
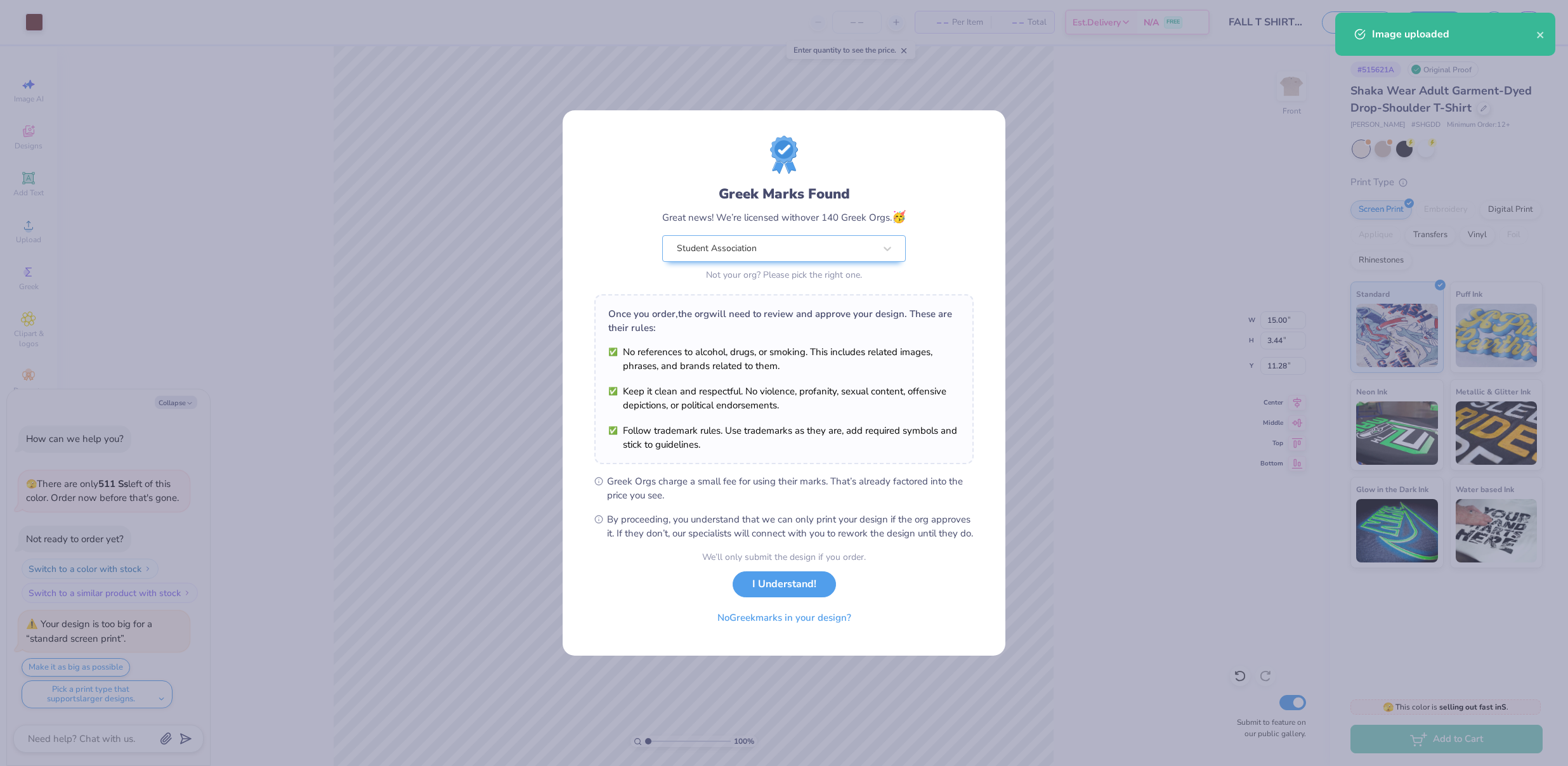
click at [722, 412] on body "Art colors – – Per Item – – Total Est. Delivery N/A FREE Design Title FALL T SH…" at bounding box center [784, 383] width 1568 height 766
type textarea "x"
type input "10.79"
drag, startPoint x: 750, startPoint y: 592, endPoint x: 710, endPoint y: 537, distance: 68.0
click at [750, 592] on button "I Understand!" at bounding box center [784, 583] width 104 height 26
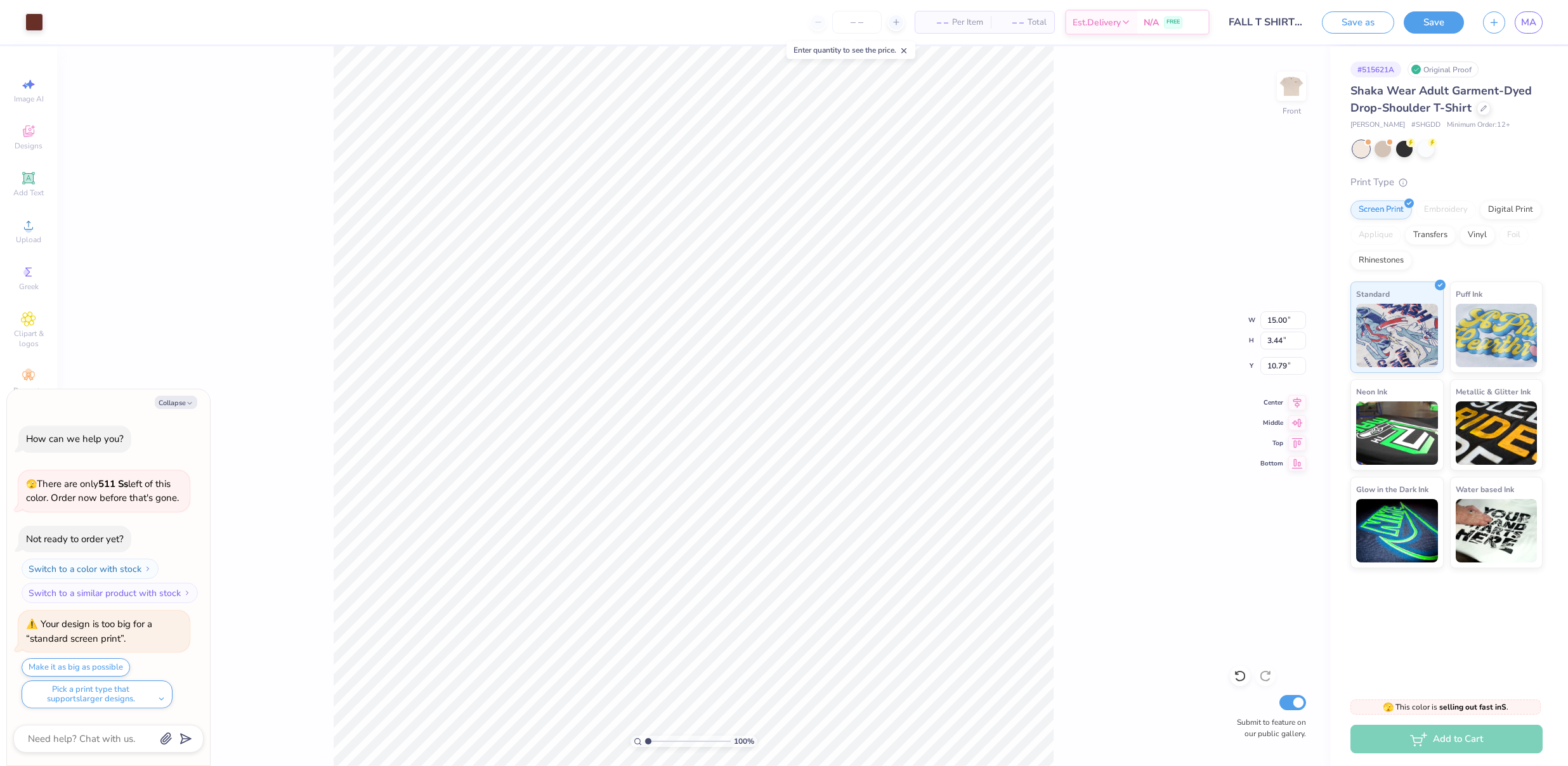
type textarea "x"
type input "11.47"
click at [1107, 448] on div "100 % Front W 15.00 15.00 " H 3.44 3.44 " Y 11.47 11.47 " Center Middle Top Bot…" at bounding box center [693, 406] width 1273 height 720
click at [1442, 18] on button "Save" at bounding box center [1433, 20] width 61 height 22
click at [1529, 17] on span "MA" at bounding box center [1529, 22] width 15 height 14
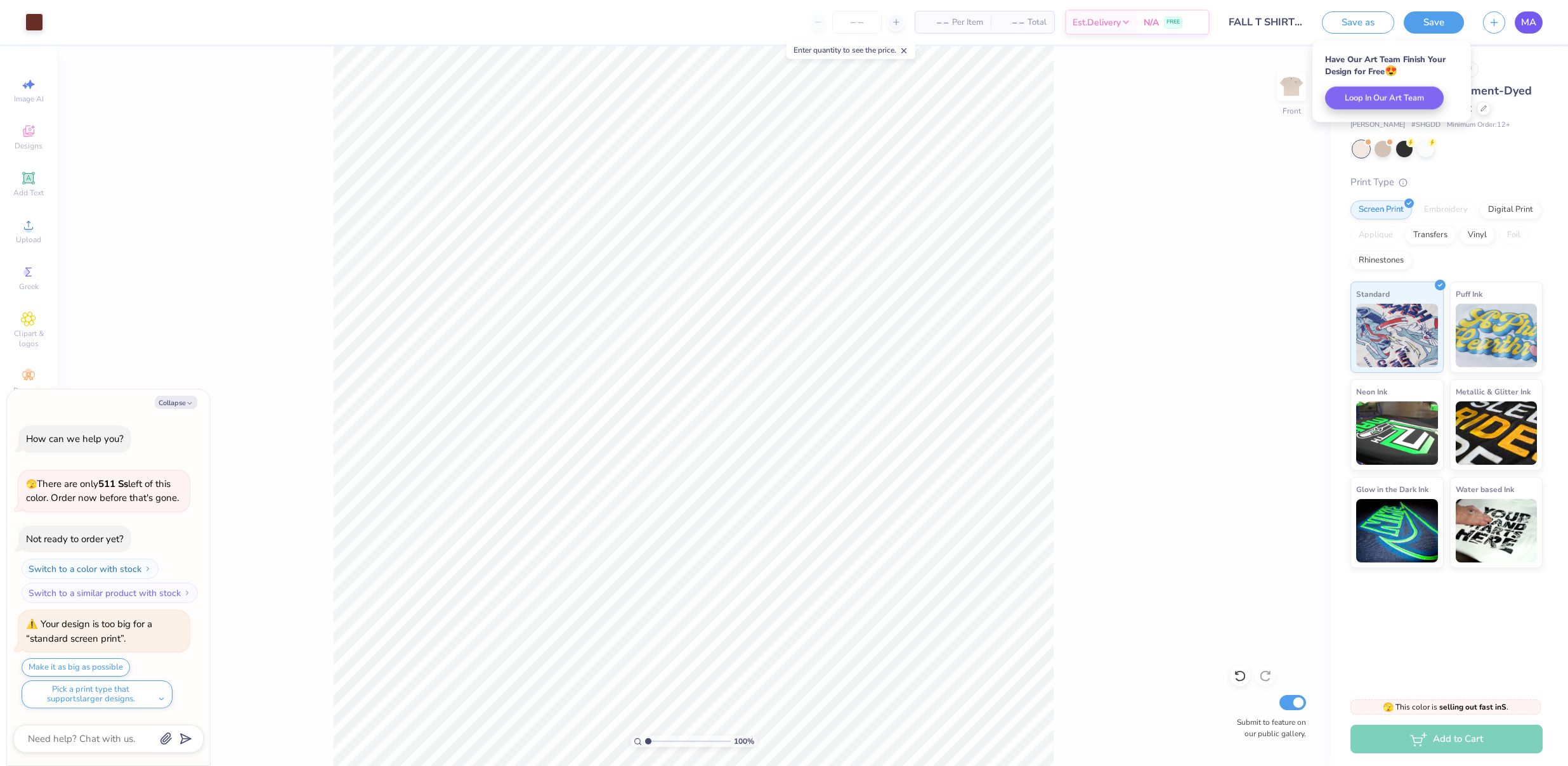
click at [1528, 24] on span "MA" at bounding box center [1529, 22] width 15 height 14
drag, startPoint x: 1274, startPoint y: 75, endPoint x: 1289, endPoint y: 79, distance: 15.5
click at [1280, 75] on div "100 % Front Submit to feature on our public gallery." at bounding box center [693, 406] width 1273 height 720
click at [1206, 107] on div "100 % Front Submit to feature on our public gallery." at bounding box center [693, 406] width 1273 height 720
click at [1295, 86] on img at bounding box center [1291, 86] width 51 height 51
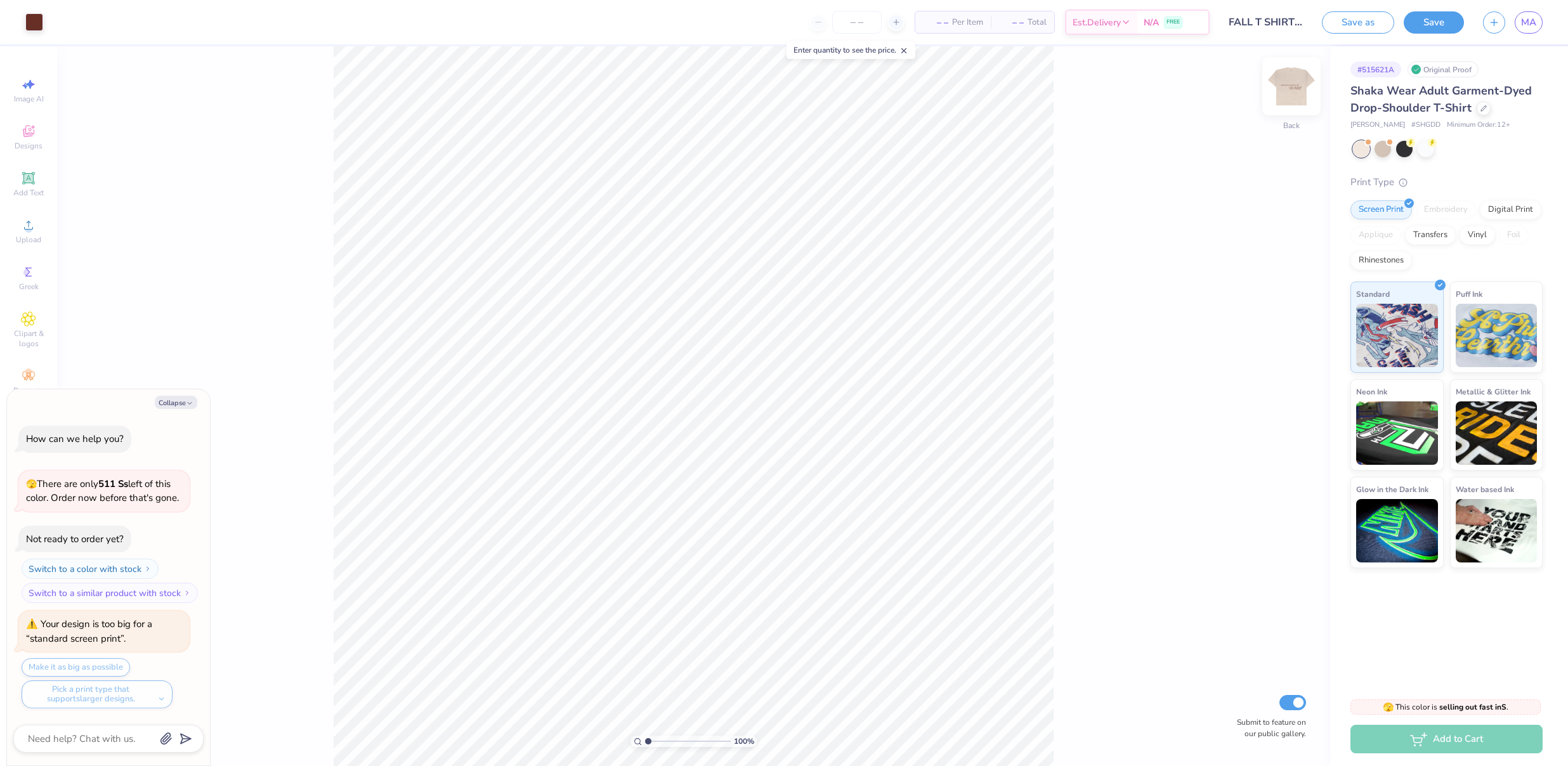
click at [1302, 89] on img at bounding box center [1291, 86] width 51 height 51
type textarea "x"
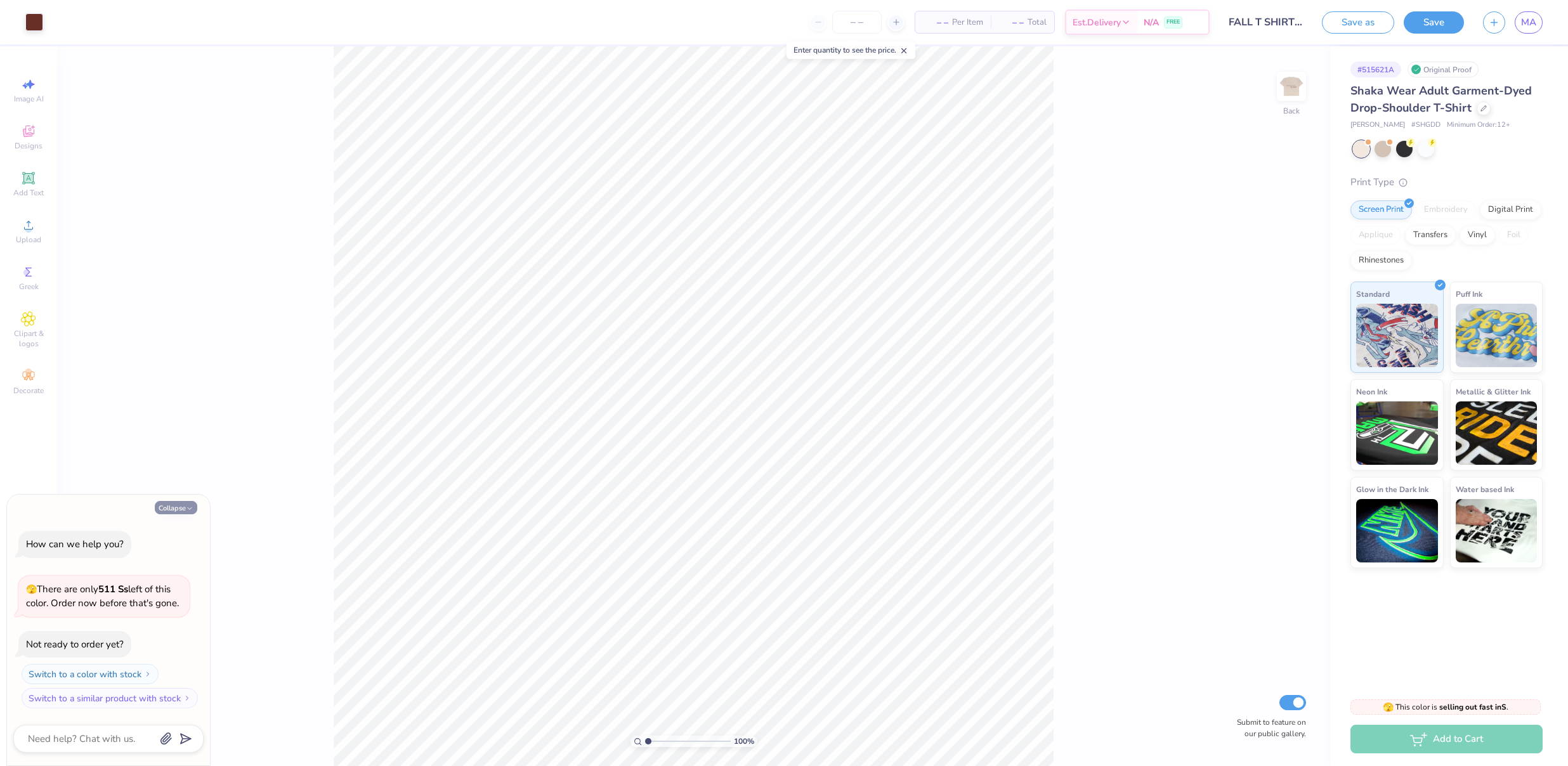
click at [167, 510] on button "Collapse" at bounding box center [176, 507] width 42 height 13
type textarea "x"
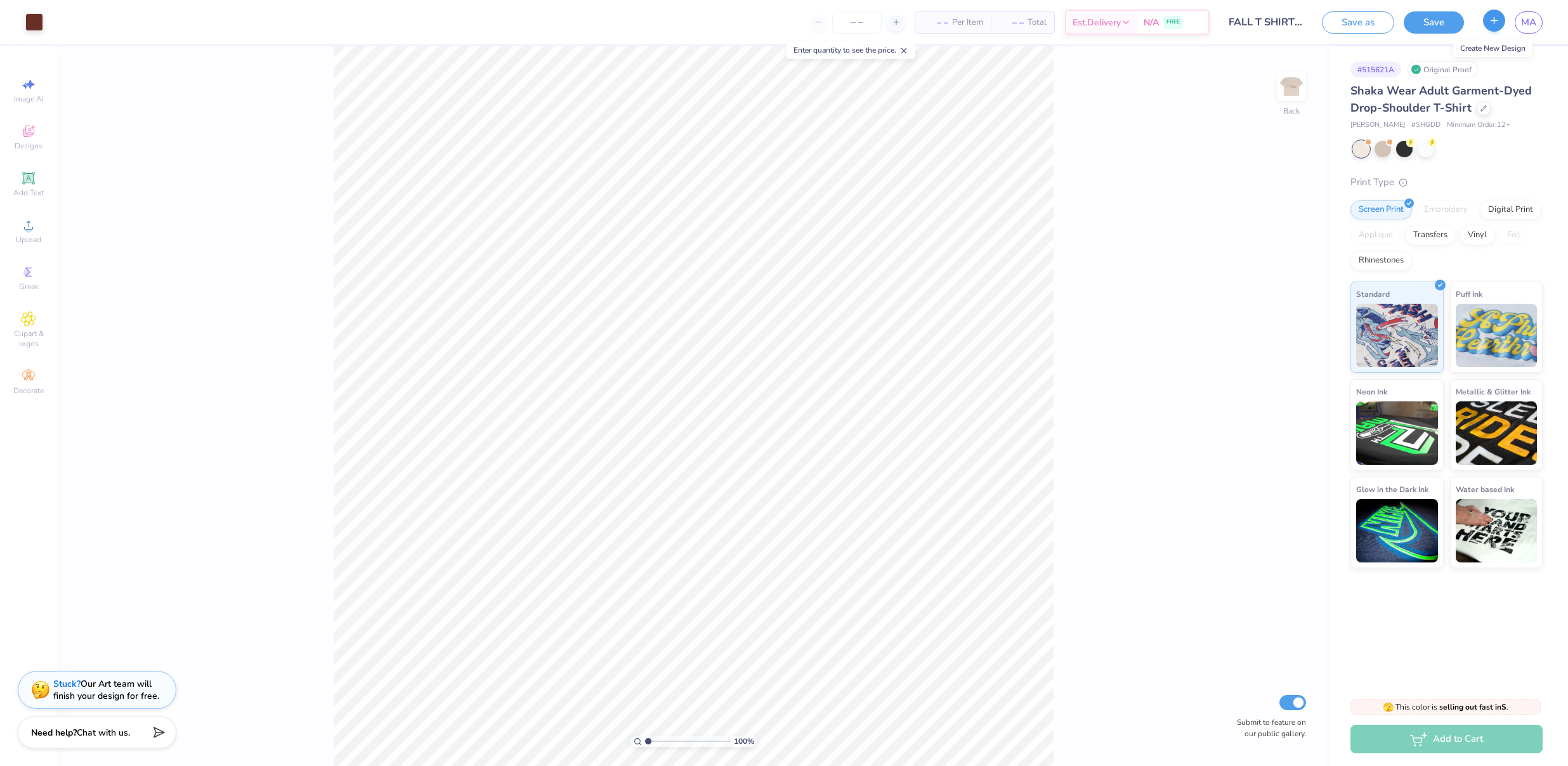
click at [1486, 21] on button "button" at bounding box center [1493, 20] width 22 height 22
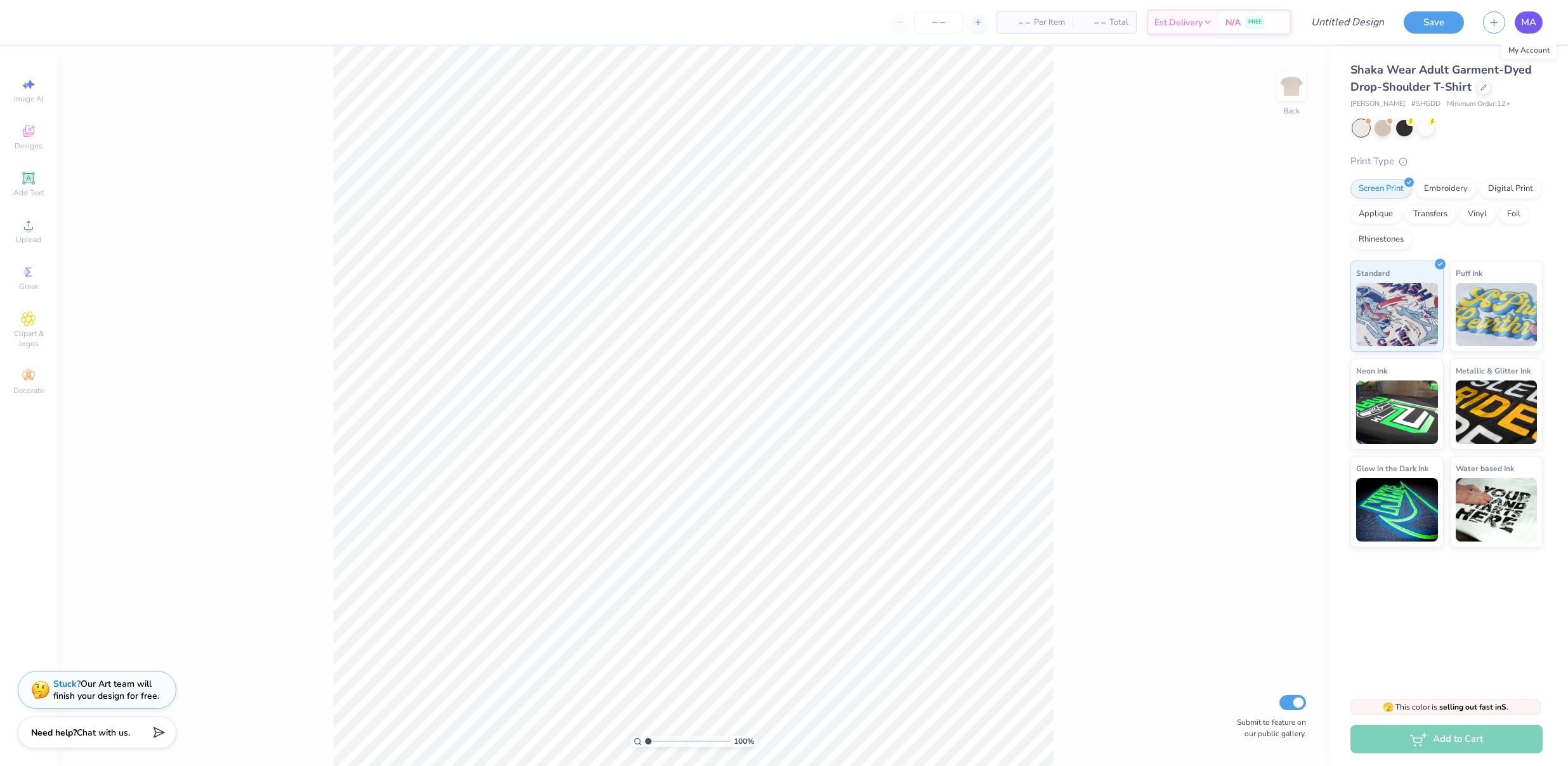
click at [1521, 20] on span "MA" at bounding box center [1529, 22] width 15 height 14
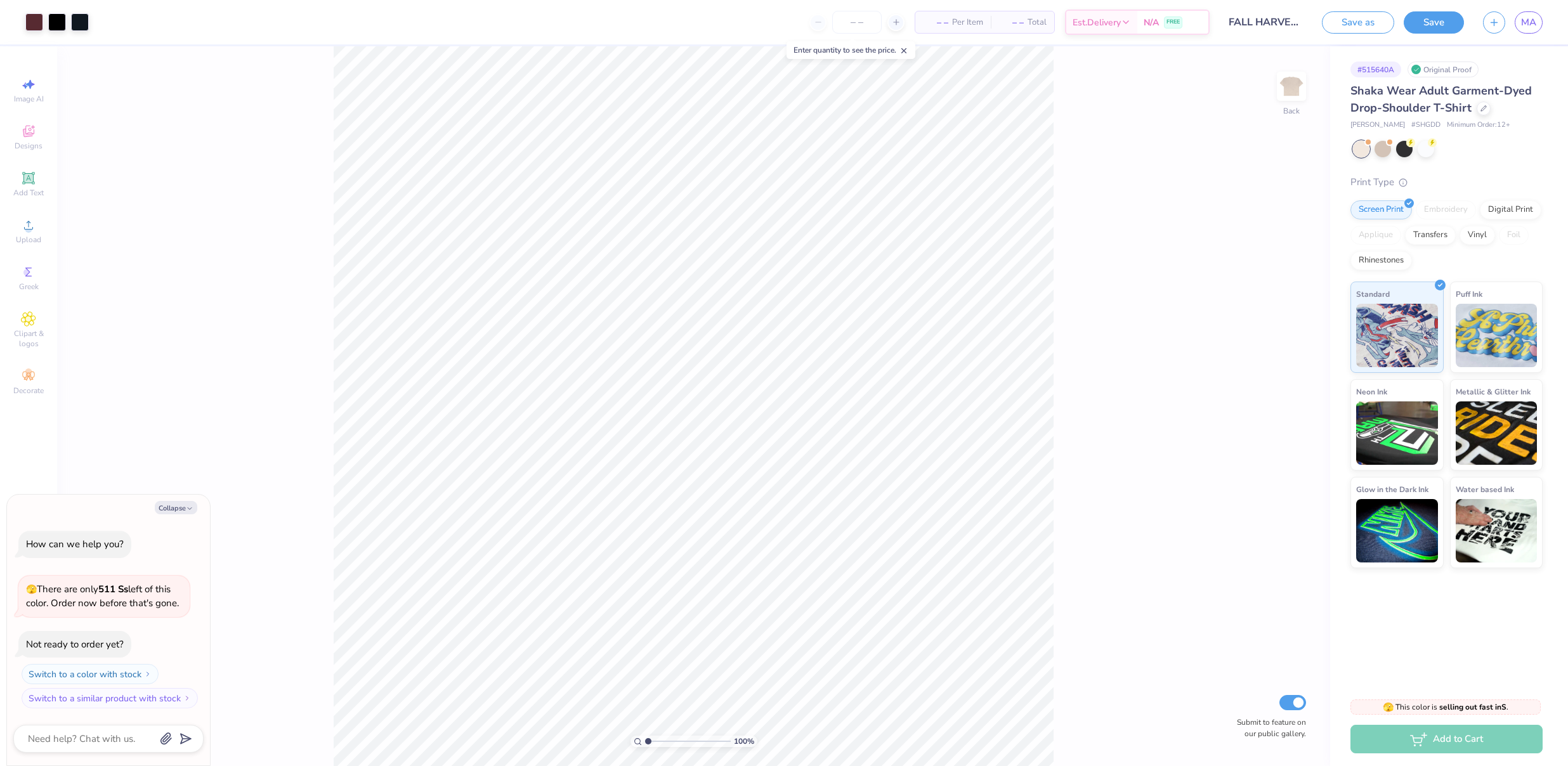
type textarea "x"
click at [1538, 33] on div "MA" at bounding box center [1528, 22] width 28 height 22
click at [1526, 20] on span "MA" at bounding box center [1529, 22] width 15 height 14
type textarea "x"
